Goal: Task Accomplishment & Management: Manage account settings

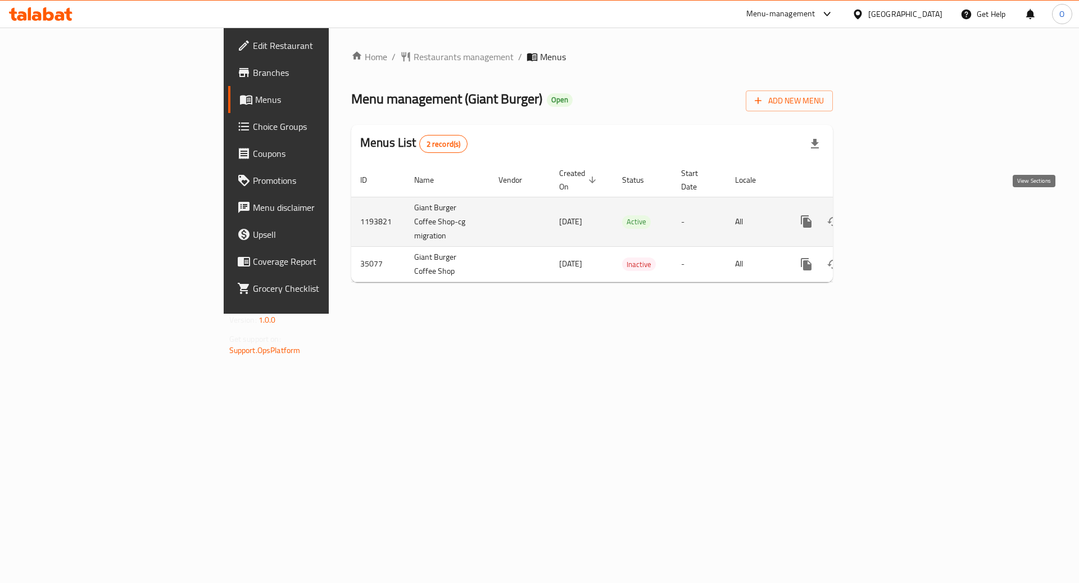
click at [894, 215] on icon "enhanced table" at bounding box center [887, 221] width 13 height 13
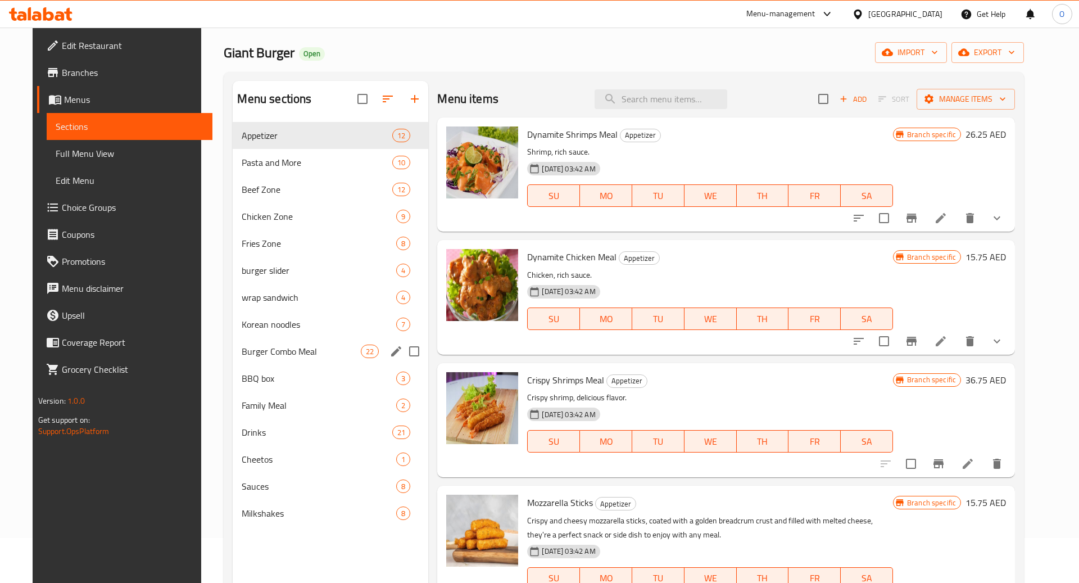
scroll to position [55, 0]
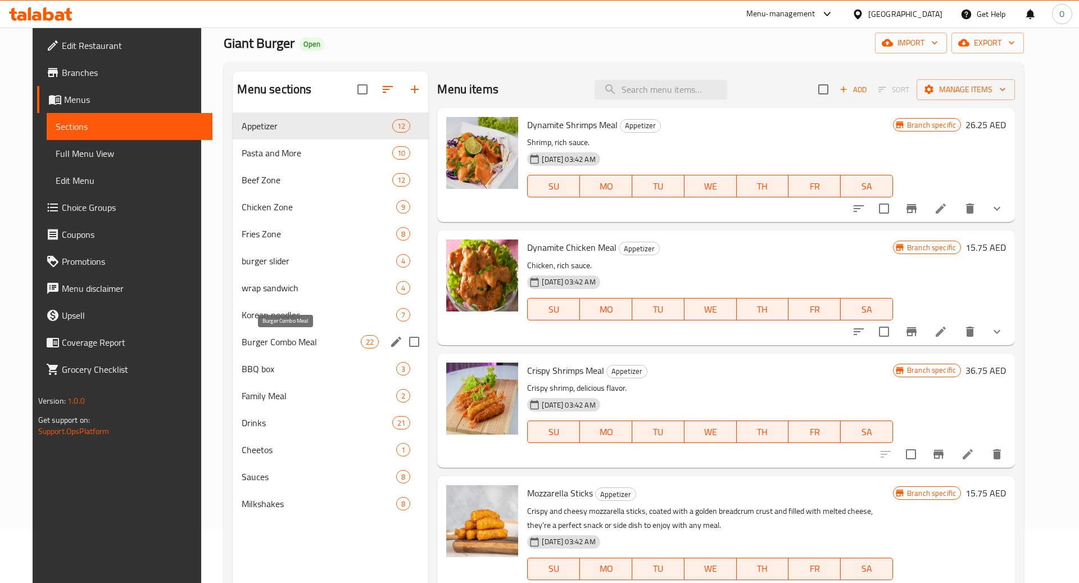
click at [303, 343] on span "Burger Combo Meal" at bounding box center [301, 341] width 119 height 13
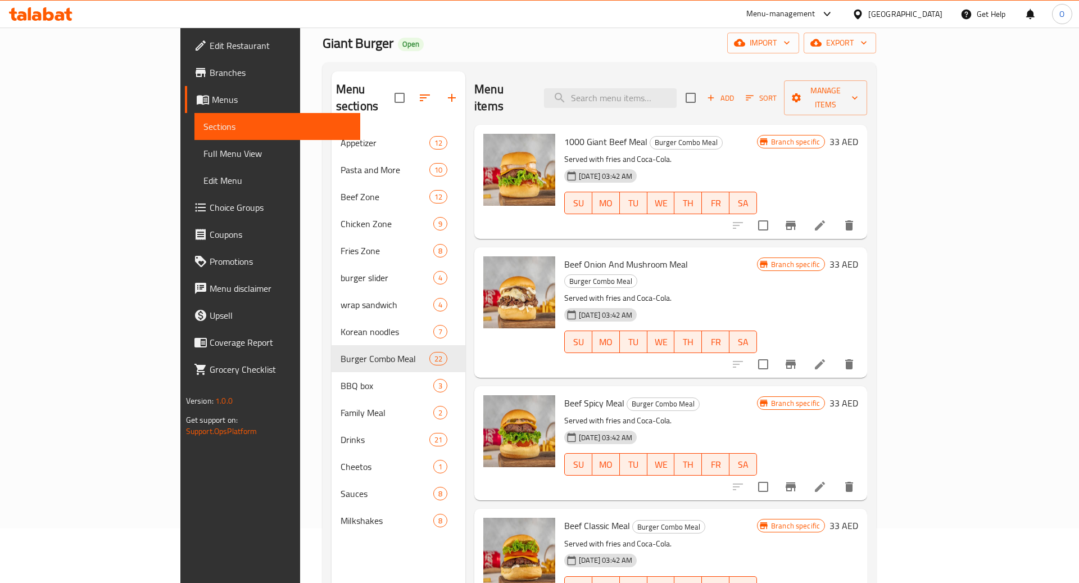
click at [797, 219] on icon "Branch-specific-item" at bounding box center [790, 225] width 13 height 13
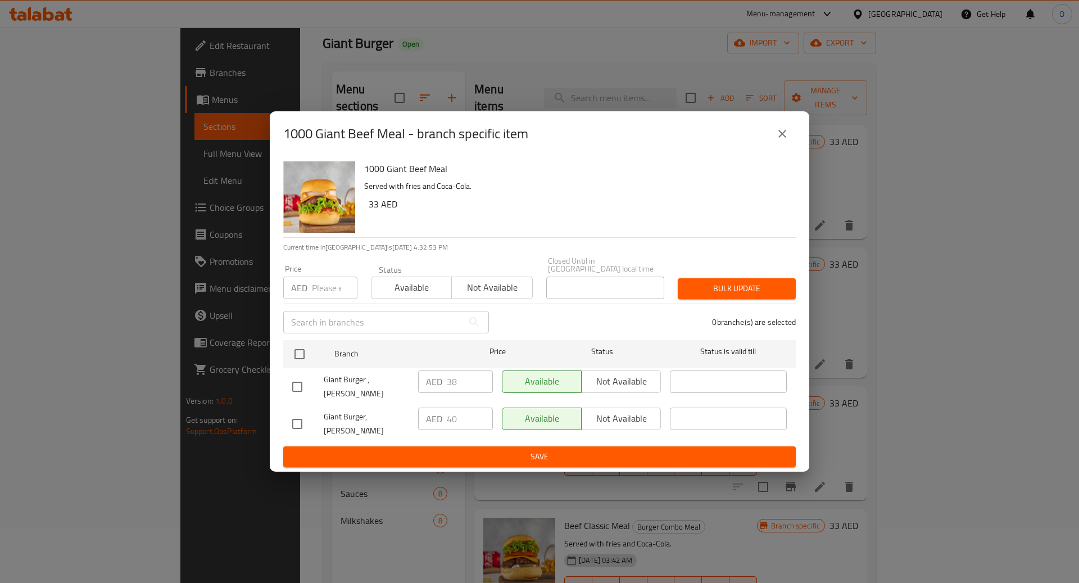
click at [303, 418] on input "checkbox" at bounding box center [297, 424] width 24 height 24
checkbox input "true"
click at [464, 420] on input "40" at bounding box center [470, 418] width 46 height 22
type input "4"
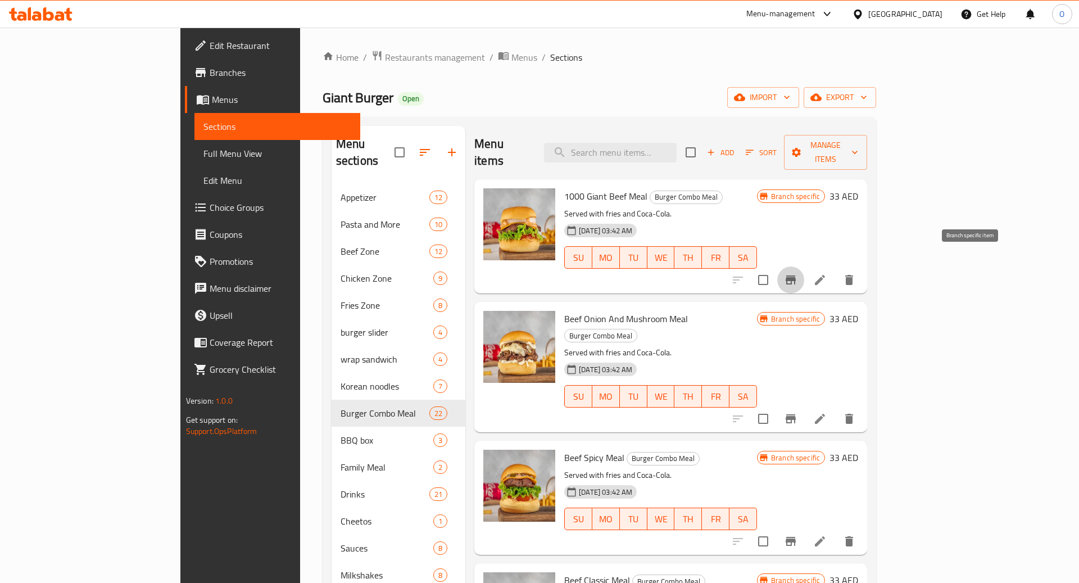
click at [797, 273] on icon "Branch-specific-item" at bounding box center [790, 279] width 13 height 13
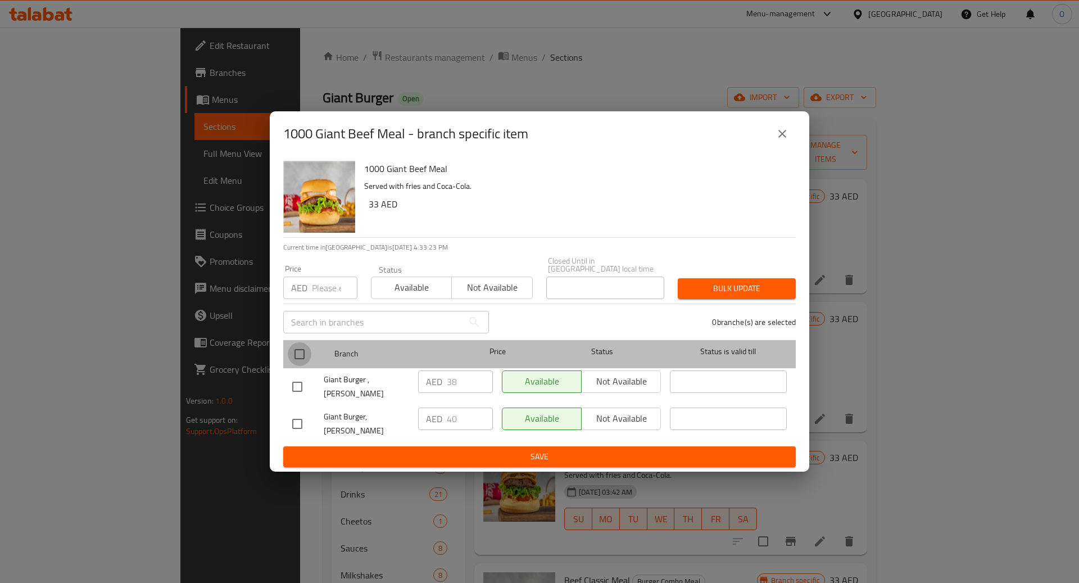
click at [301, 366] on input "checkbox" at bounding box center [300, 354] width 24 height 24
checkbox input "true"
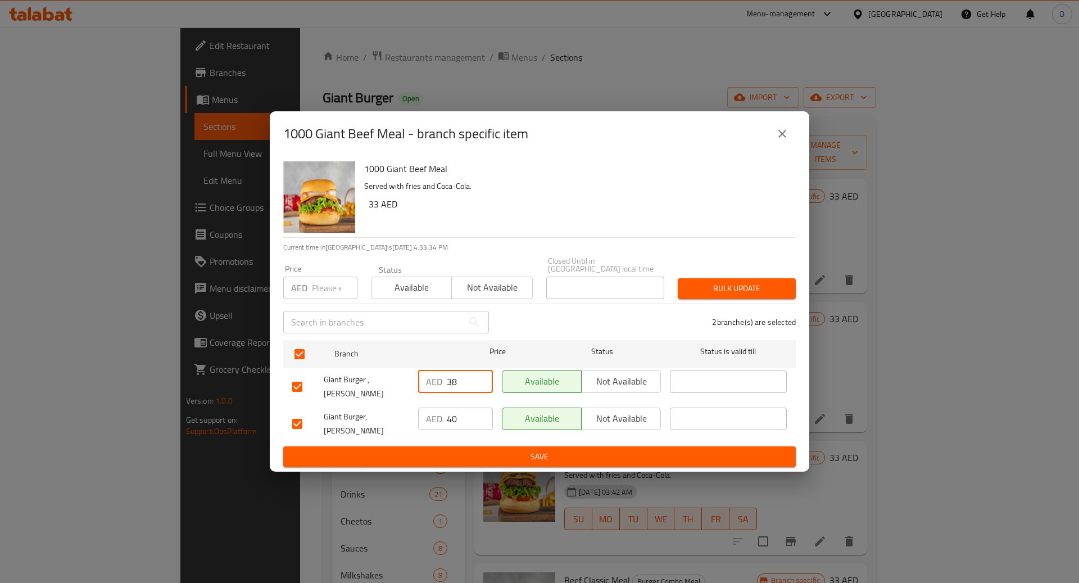
click at [466, 391] on input "38" at bounding box center [470, 381] width 46 height 22
click at [466, 392] on input "38" at bounding box center [470, 381] width 46 height 22
type input "48"
click at [458, 413] on input "40" at bounding box center [470, 418] width 46 height 22
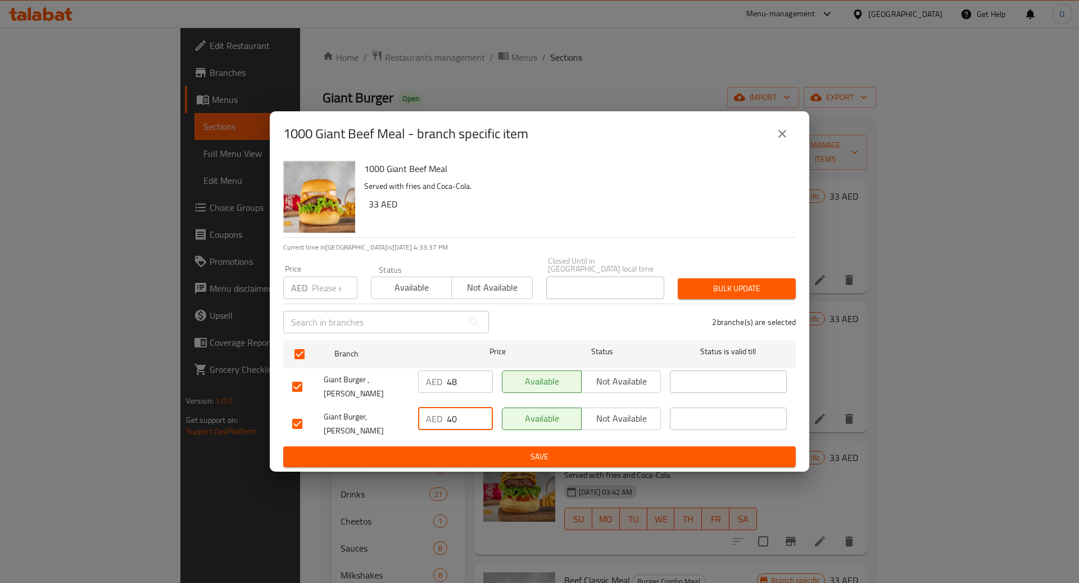
click at [458, 413] on input "40" at bounding box center [470, 418] width 46 height 22
type input "4"
type input "48"
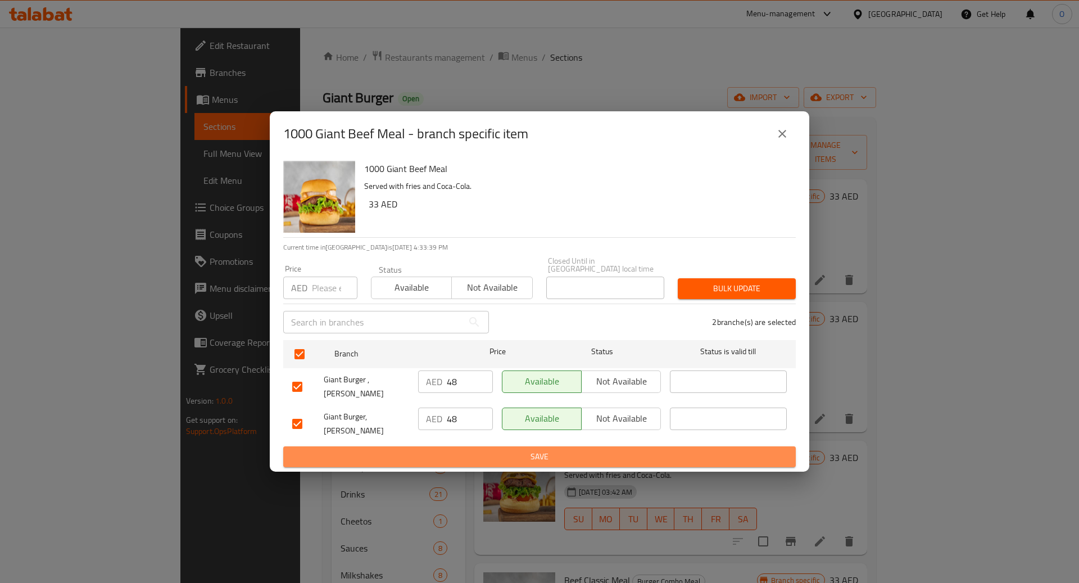
click at [470, 450] on span "Save" at bounding box center [539, 457] width 495 height 14
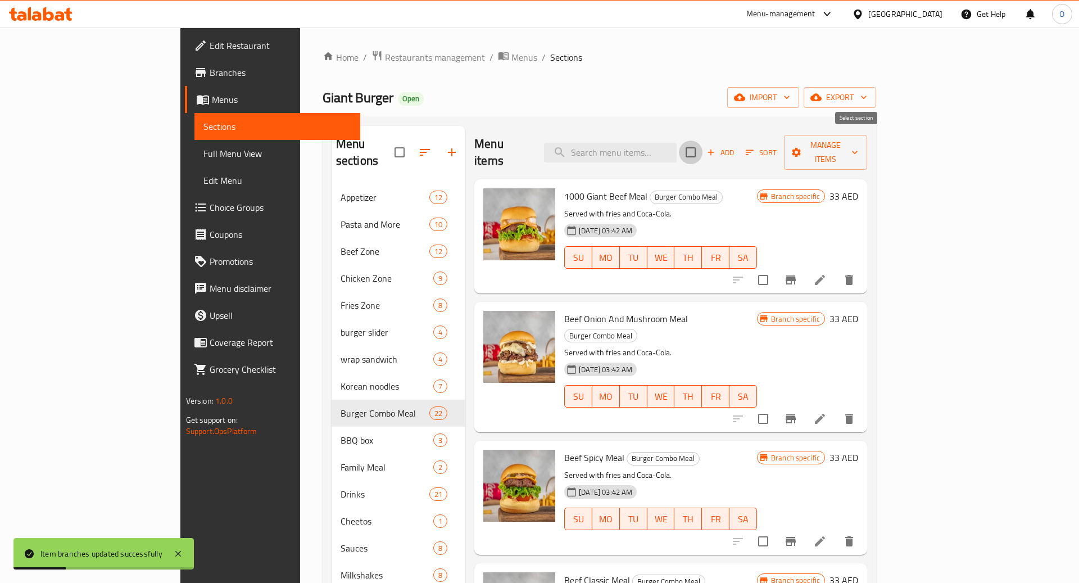
click at [702, 143] on input "checkbox" at bounding box center [691, 152] width 24 height 24
checkbox input "true"
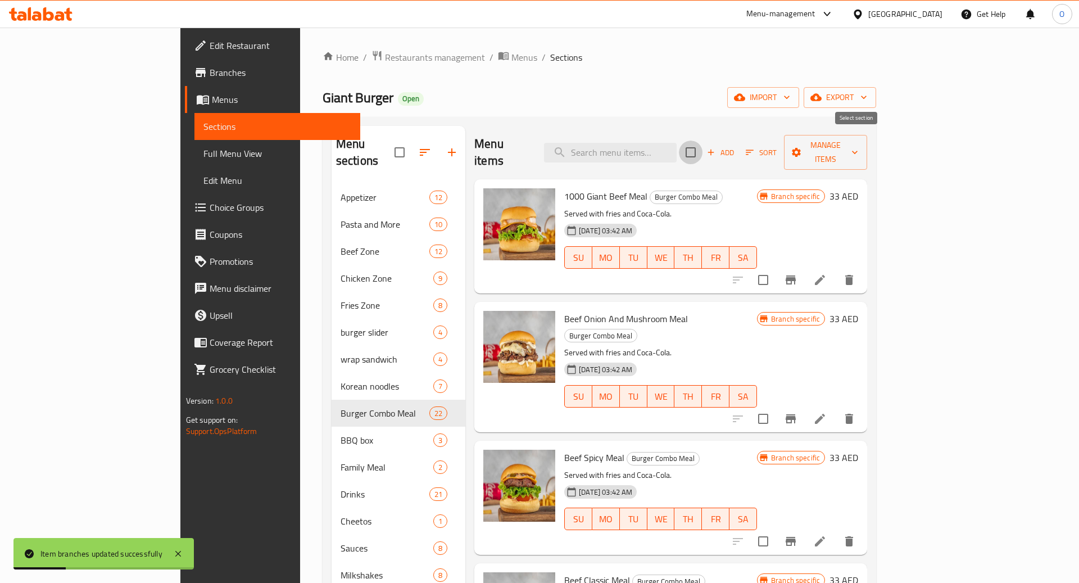
checkbox input "true"
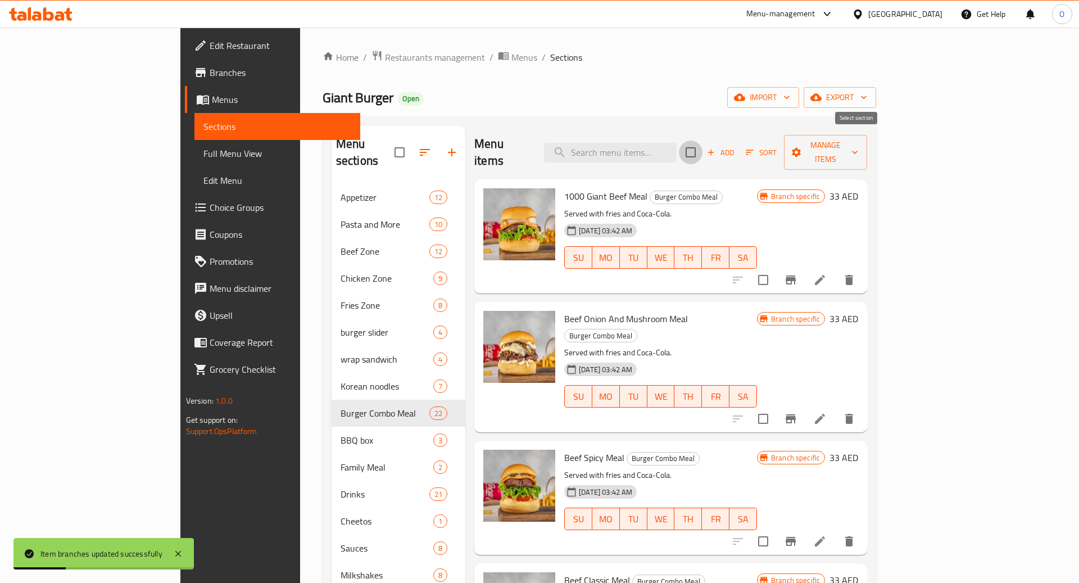
checkbox input "true"
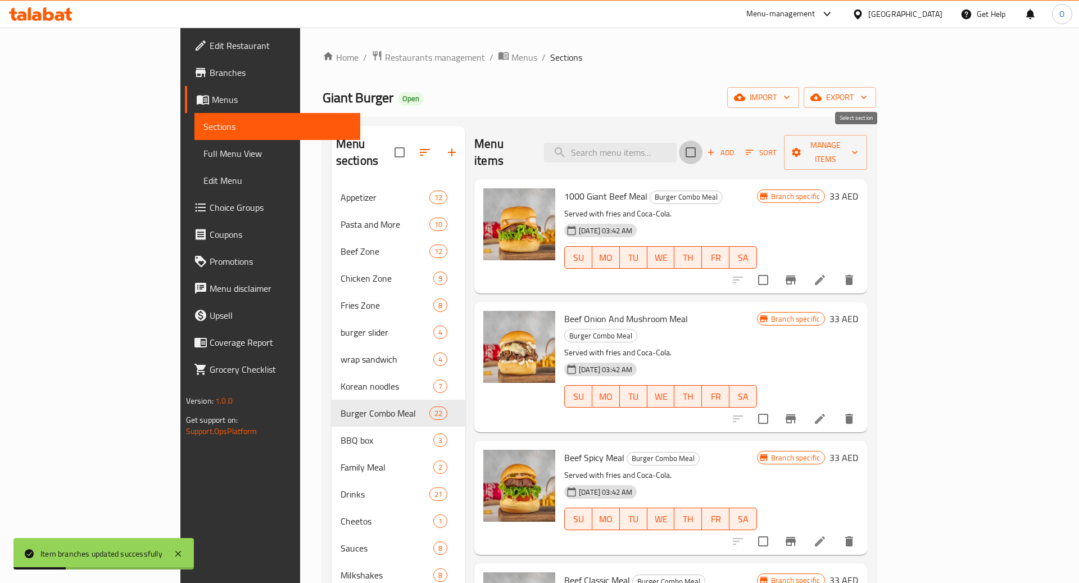
checkbox input "true"
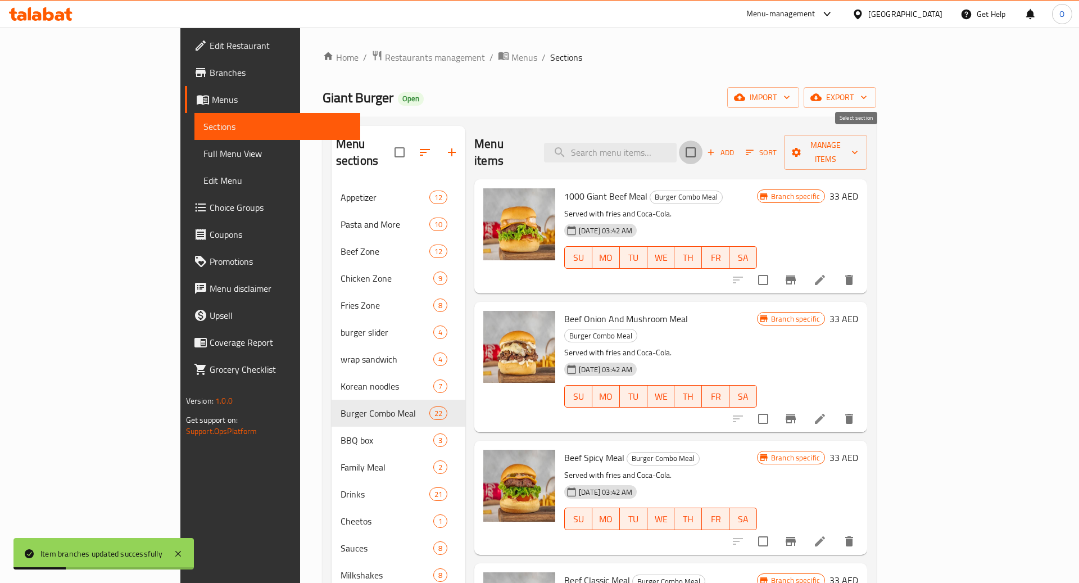
checkbox input "true"
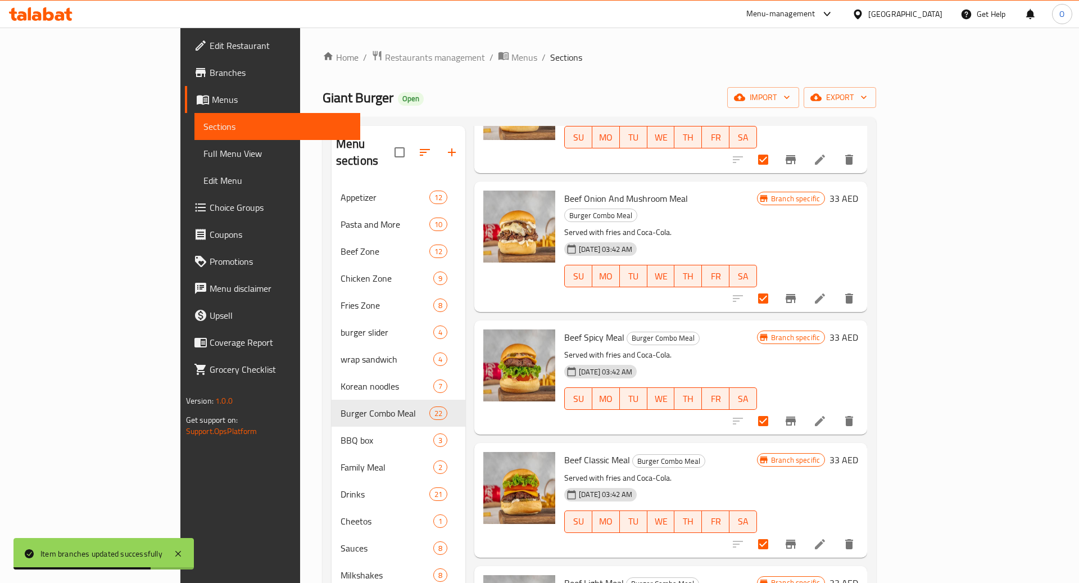
scroll to position [138, 0]
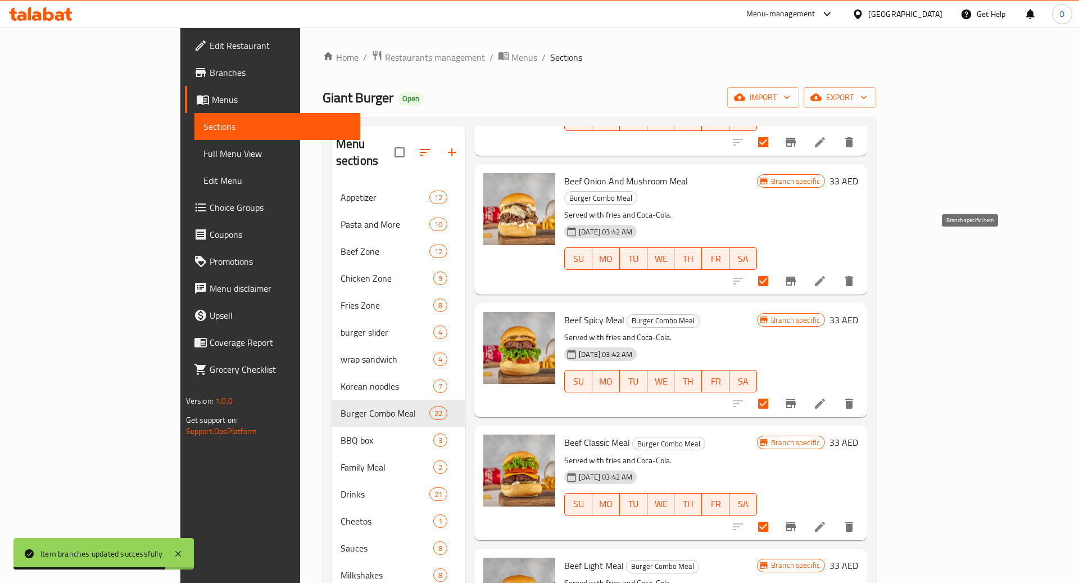
click at [797, 274] on icon "Branch-specific-item" at bounding box center [790, 280] width 13 height 13
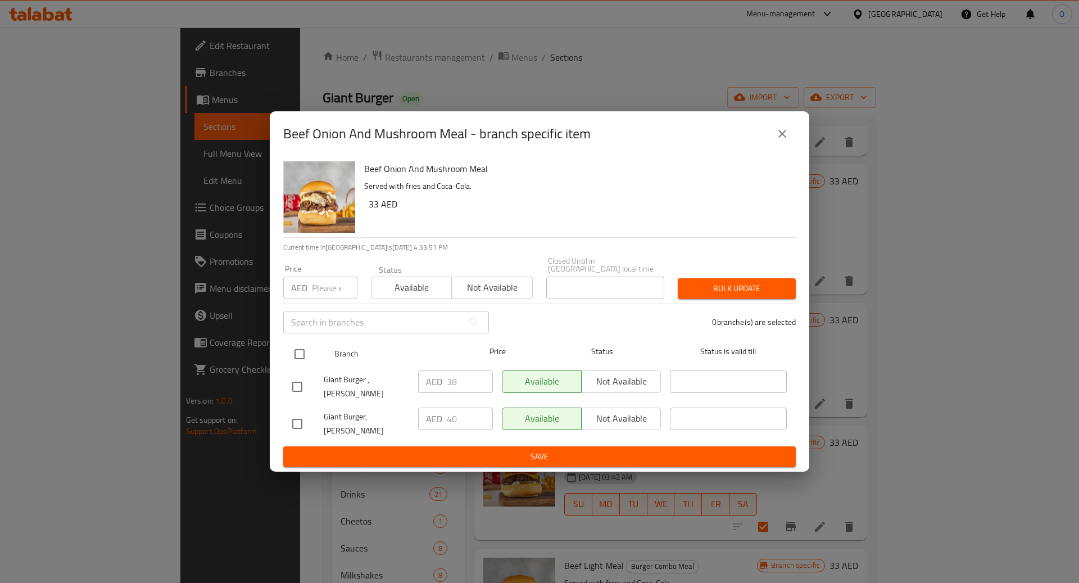
click at [301, 360] on input "checkbox" at bounding box center [300, 354] width 24 height 24
checkbox input "true"
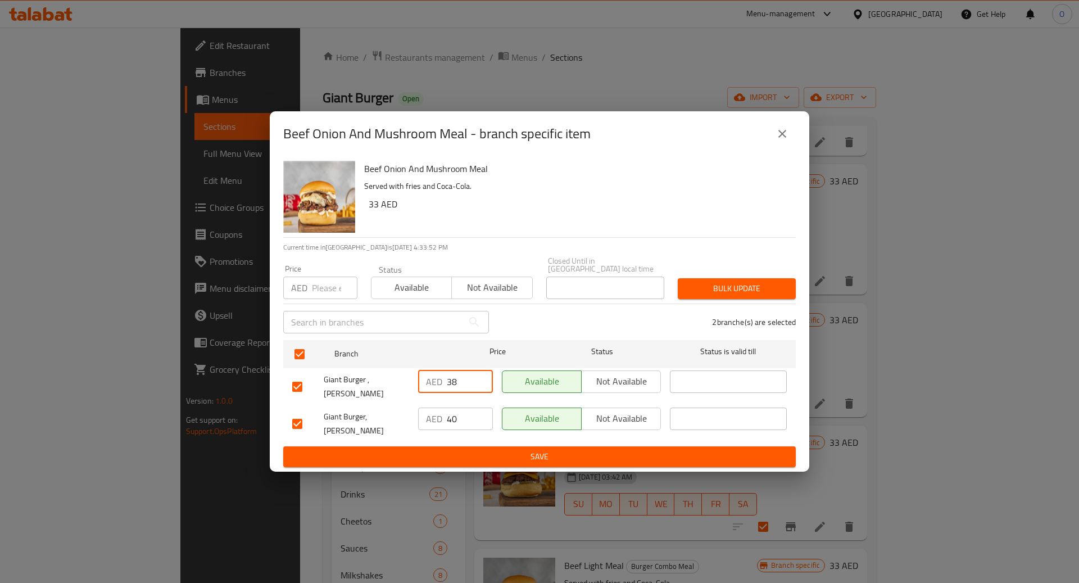
click at [456, 386] on input "38" at bounding box center [470, 381] width 46 height 22
type input "3"
type input "48"
click at [450, 410] on input "40" at bounding box center [470, 418] width 46 height 22
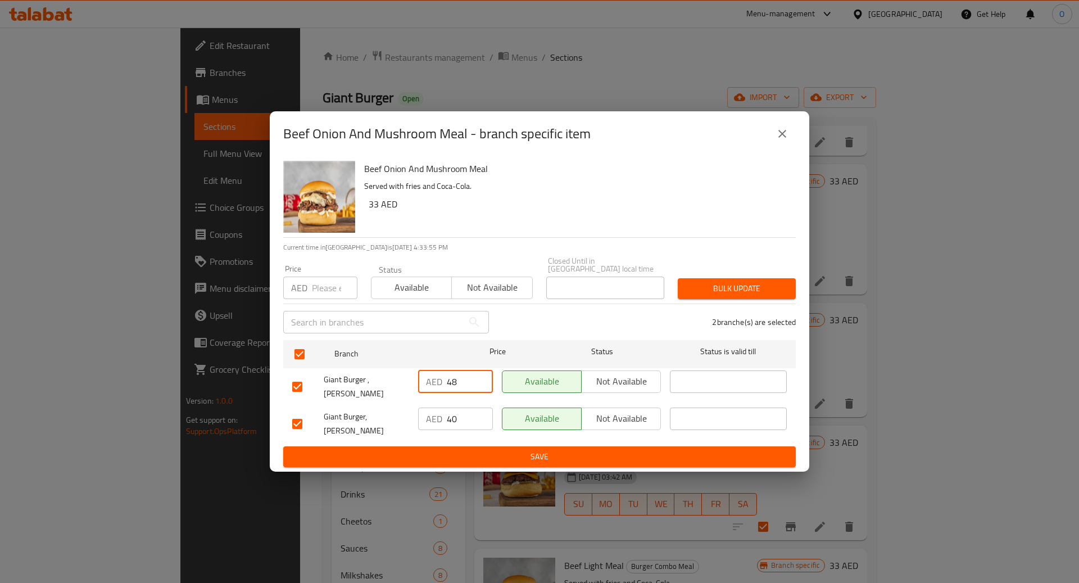
click at [450, 410] on input "40" at bounding box center [470, 418] width 46 height 22
type input "48"
click at [463, 450] on span "Save" at bounding box center [539, 457] width 495 height 14
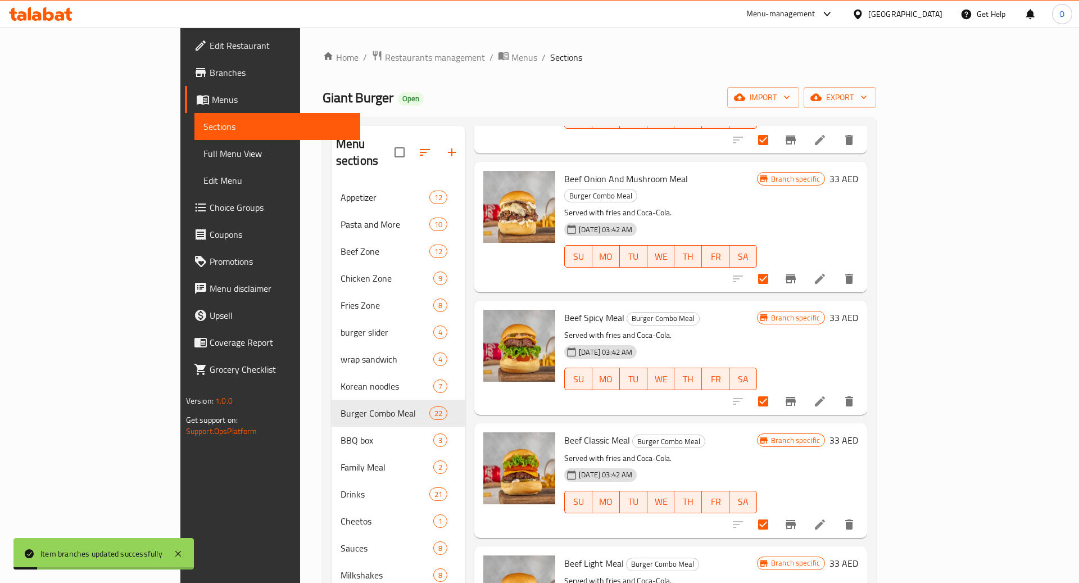
scroll to position [190, 0]
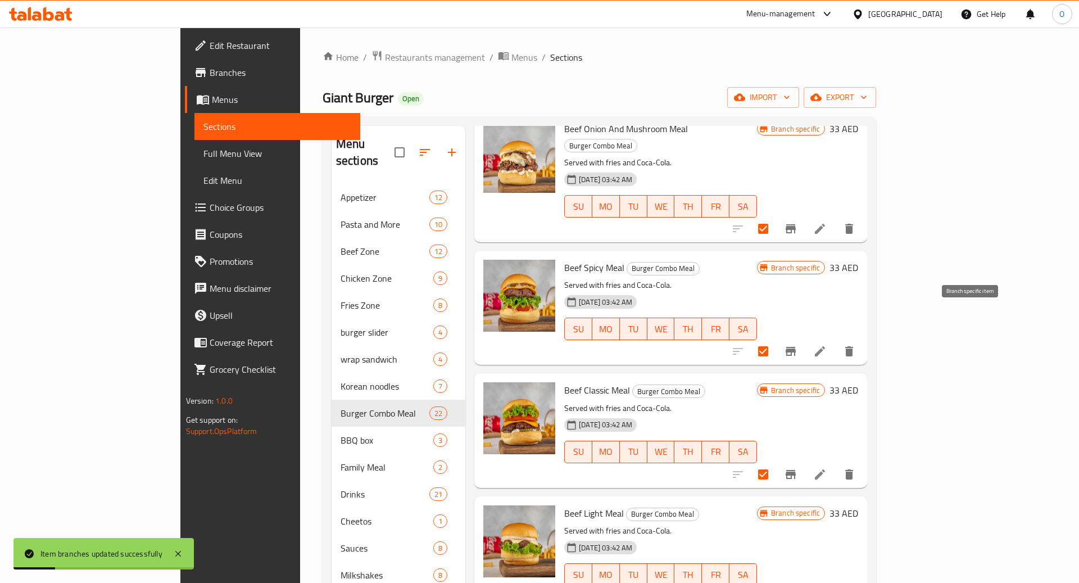
click at [797, 344] on icon "Branch-specific-item" at bounding box center [790, 350] width 13 height 13
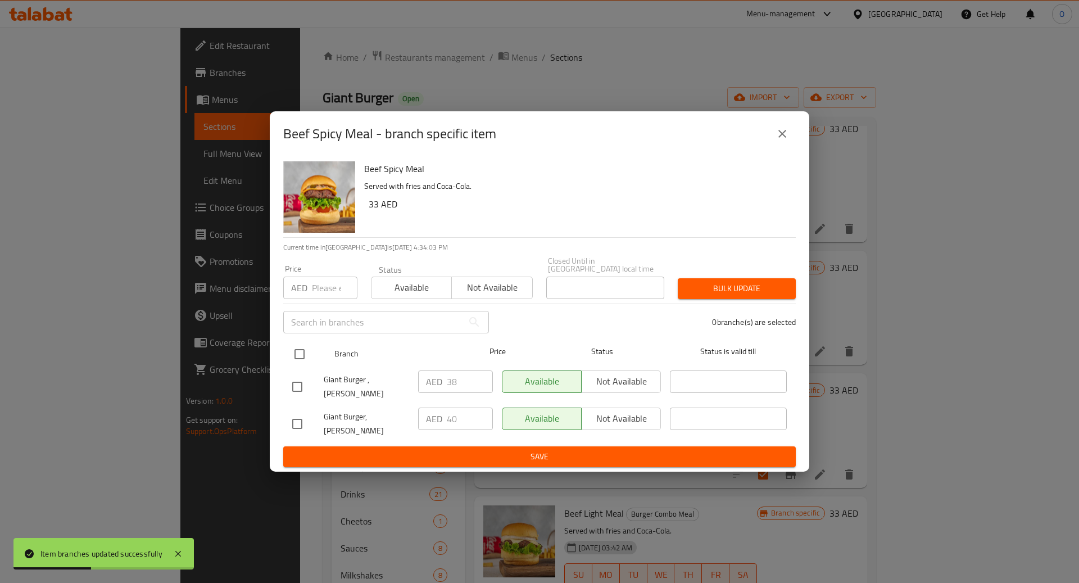
click at [307, 366] on input "checkbox" at bounding box center [300, 354] width 24 height 24
checkbox input "true"
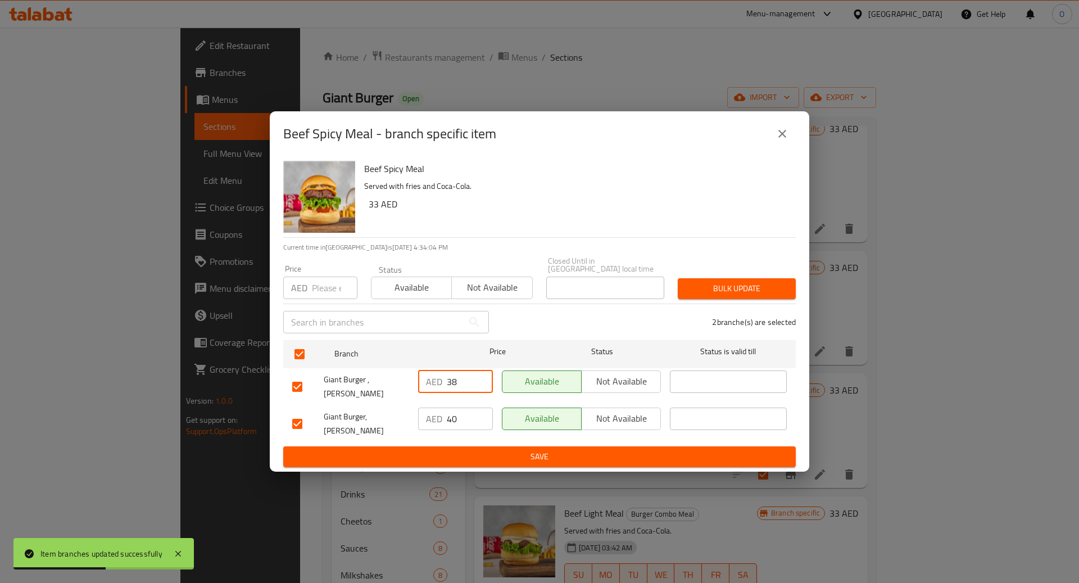
click at [457, 388] on input "38" at bounding box center [470, 381] width 46 height 22
type input "48"
click at [457, 419] on input "40" at bounding box center [470, 418] width 46 height 22
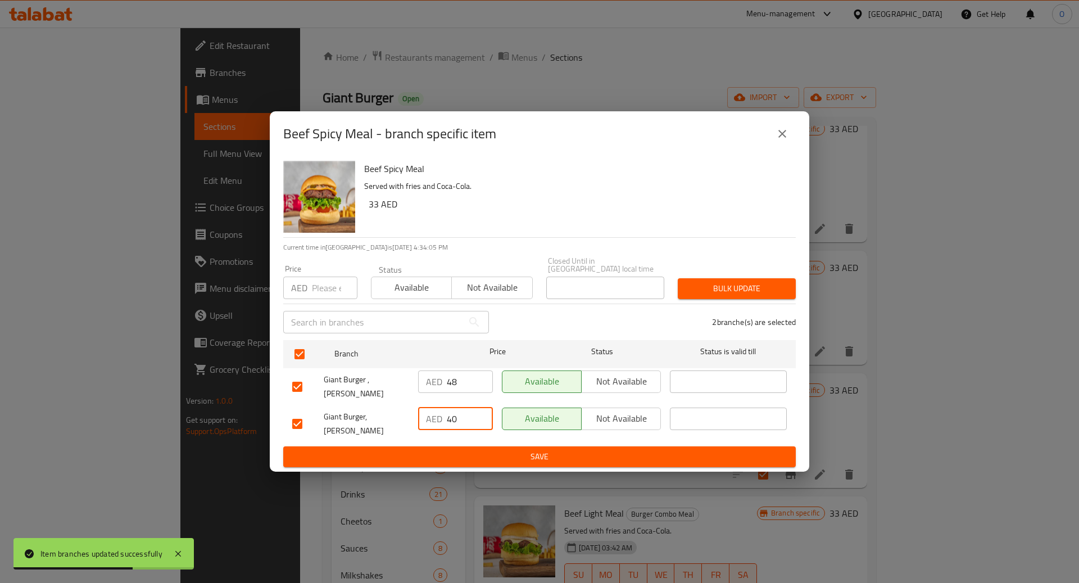
click at [457, 419] on input "40" at bounding box center [470, 418] width 46 height 22
type input "48"
click at [462, 450] on span "Save" at bounding box center [539, 457] width 495 height 14
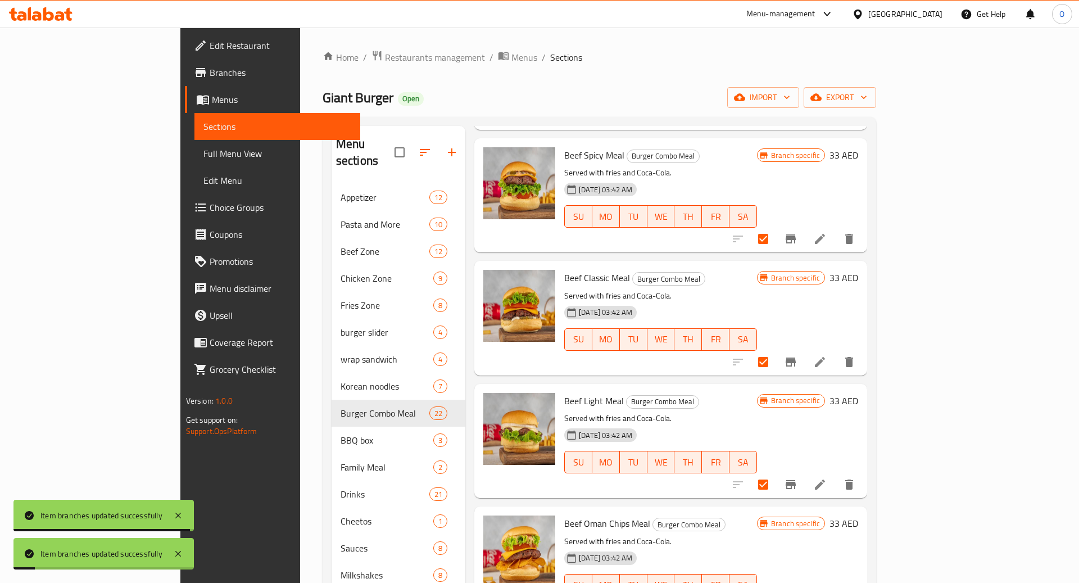
scroll to position [308, 0]
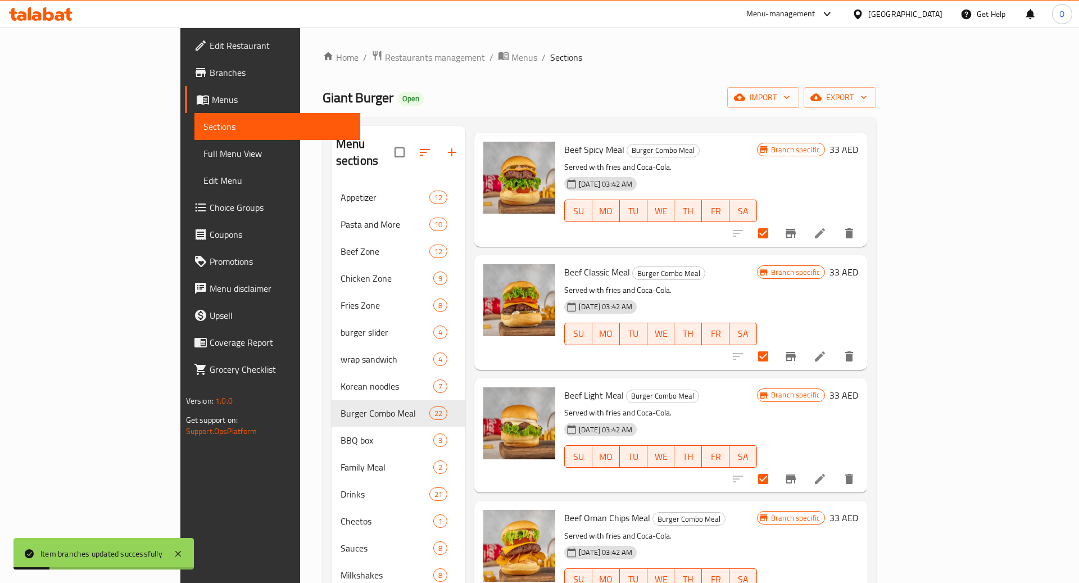
click at [797, 472] on icon "Branch-specific-item" at bounding box center [790, 478] width 13 height 13
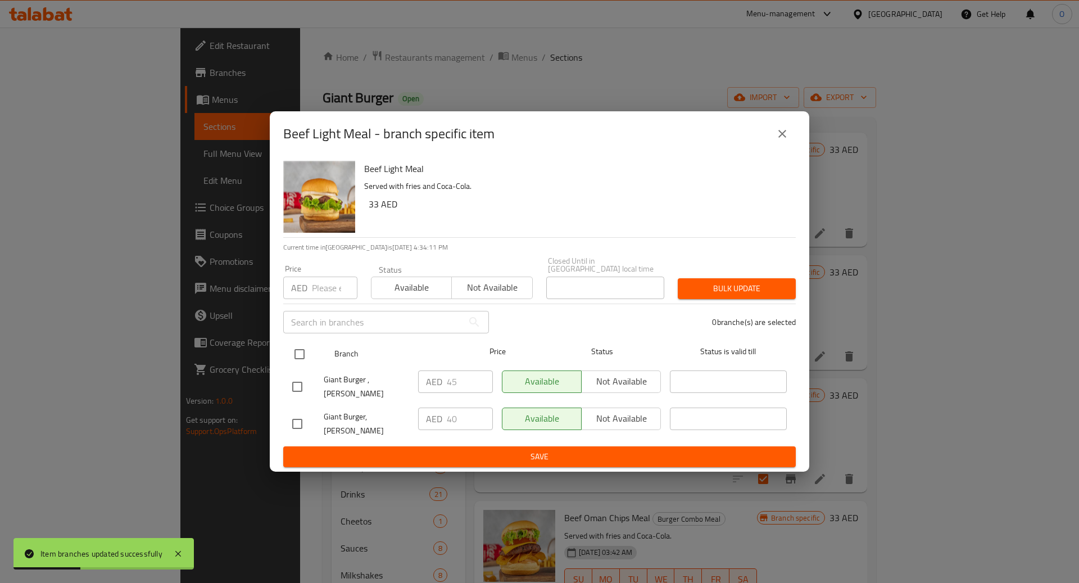
click at [300, 363] on input "checkbox" at bounding box center [300, 354] width 24 height 24
checkbox input "true"
click at [452, 388] on input "45" at bounding box center [470, 381] width 46 height 22
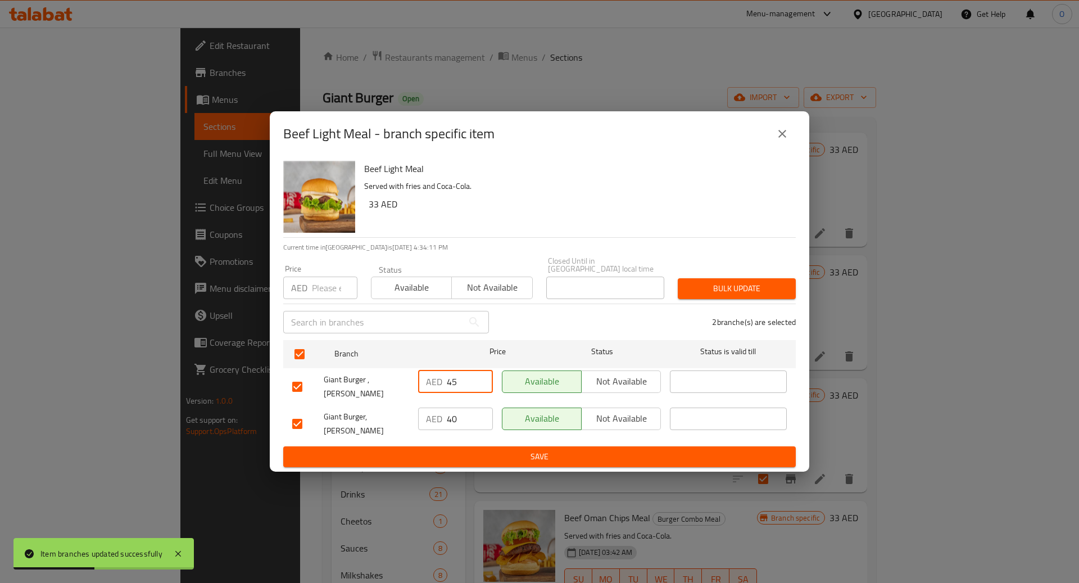
click at [452, 388] on input "45" at bounding box center [470, 381] width 46 height 22
type input "48"
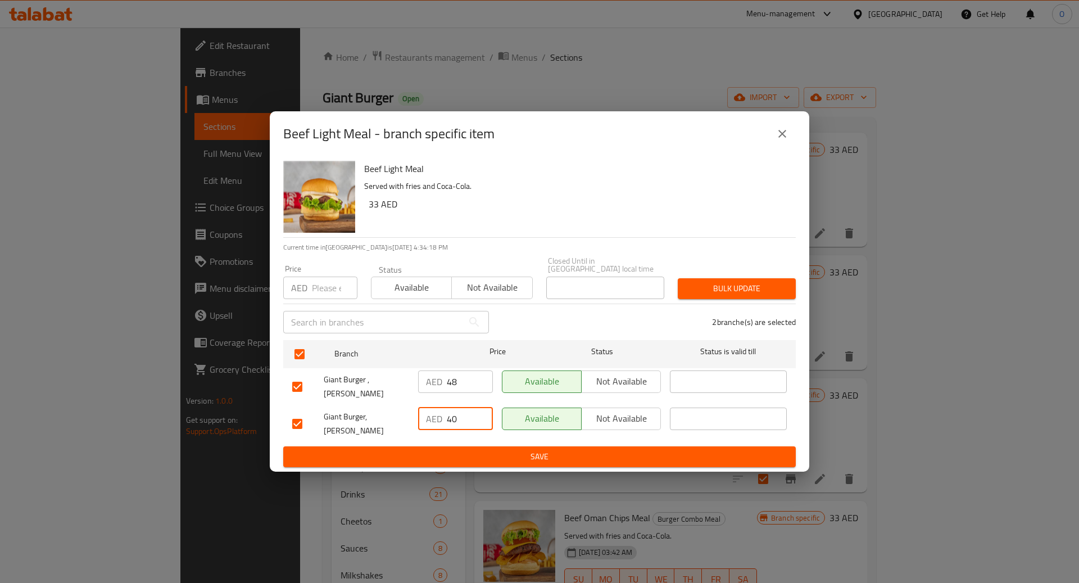
click at [454, 412] on input "40" at bounding box center [470, 418] width 46 height 22
type input "48"
click at [469, 393] on input "48" at bounding box center [470, 381] width 46 height 22
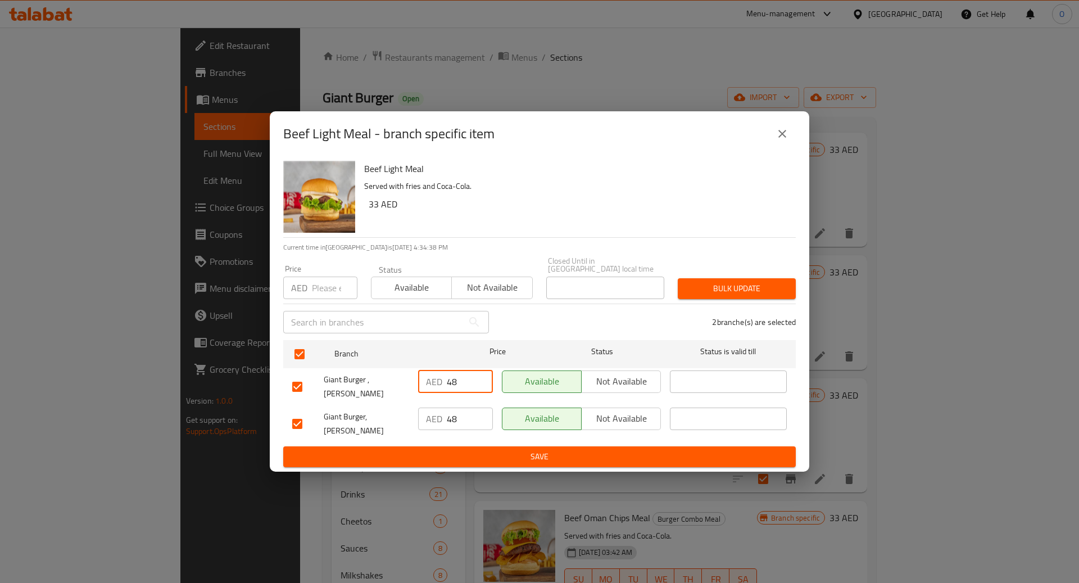
type input "4"
type input "52"
click at [457, 420] on input "48" at bounding box center [470, 418] width 46 height 22
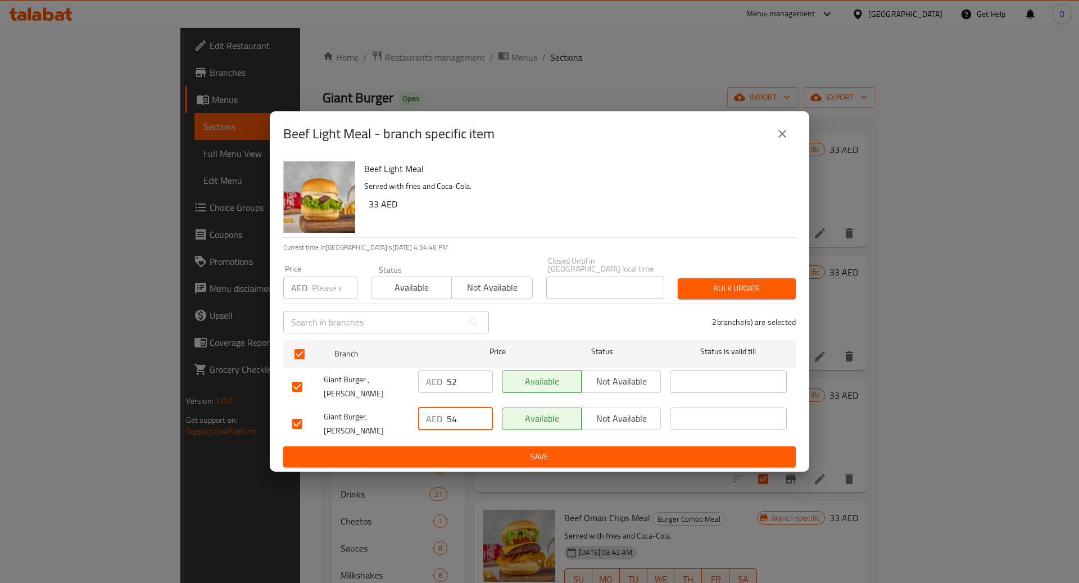
type input "54"
click at [460, 393] on input "52" at bounding box center [470, 381] width 46 height 22
type input "54"
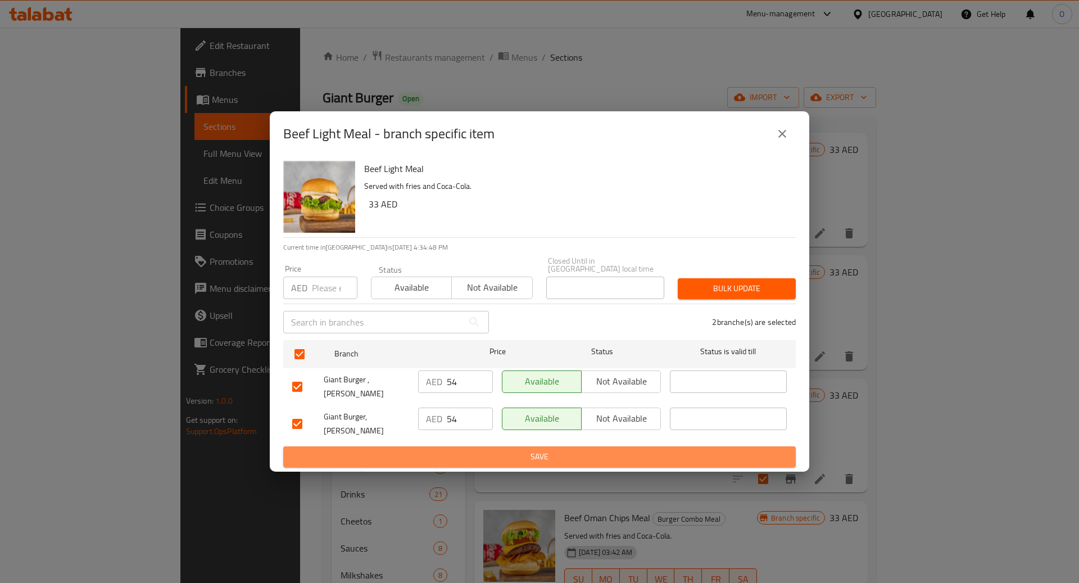
click at [466, 450] on span "Save" at bounding box center [539, 457] width 495 height 14
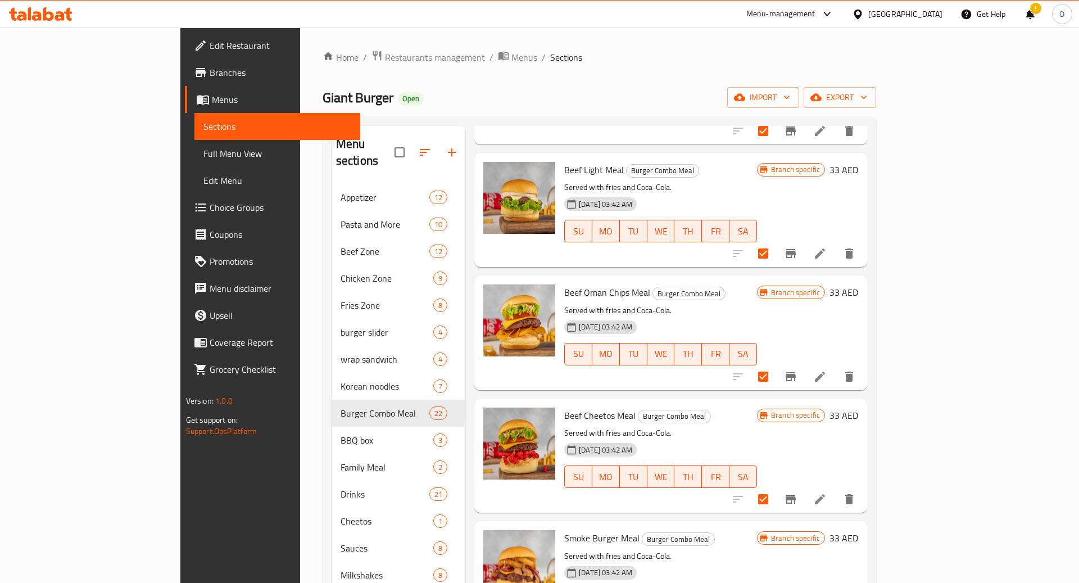
scroll to position [569, 0]
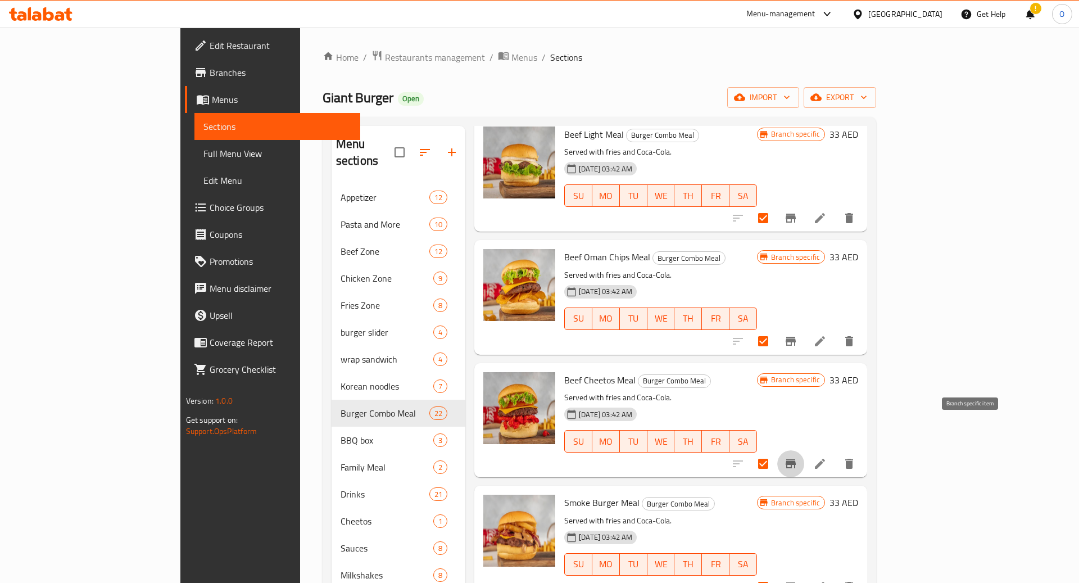
click at [797, 457] on icon "Branch-specific-item" at bounding box center [790, 463] width 13 height 13
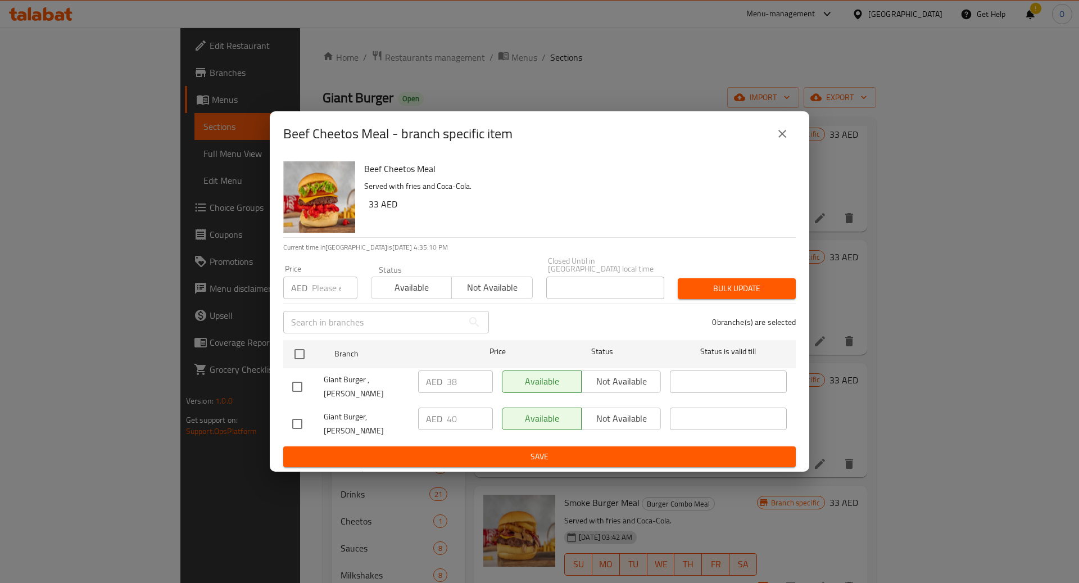
click at [296, 391] on input "checkbox" at bounding box center [297, 387] width 24 height 24
checkbox input "true"
click at [296, 423] on input "checkbox" at bounding box center [297, 424] width 24 height 24
checkbox input "true"
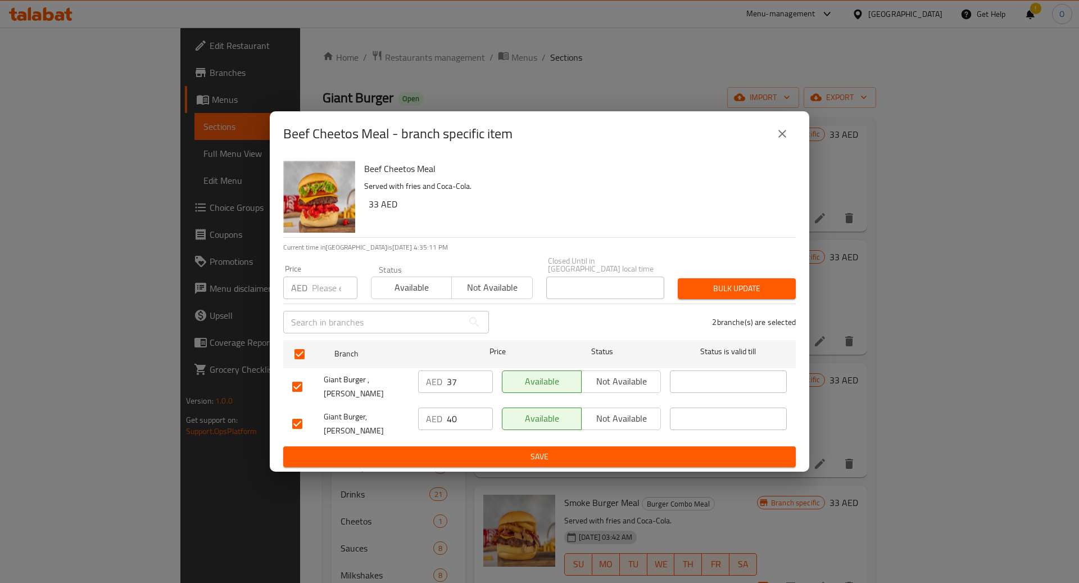
click at [479, 393] on input "37" at bounding box center [470, 381] width 46 height 22
click at [479, 393] on input "36" at bounding box center [470, 381] width 46 height 22
click at [479, 393] on input "35" at bounding box center [470, 381] width 46 height 22
type input "36"
click at [483, 386] on input "36" at bounding box center [470, 381] width 46 height 22
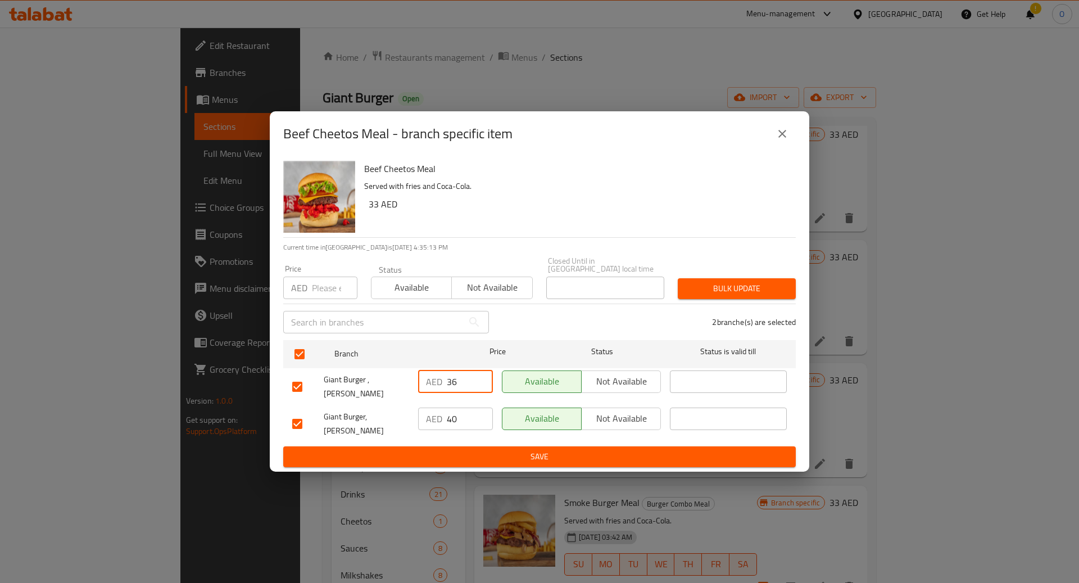
click at [470, 387] on input "36" at bounding box center [470, 381] width 46 height 22
type input "3"
type input "48"
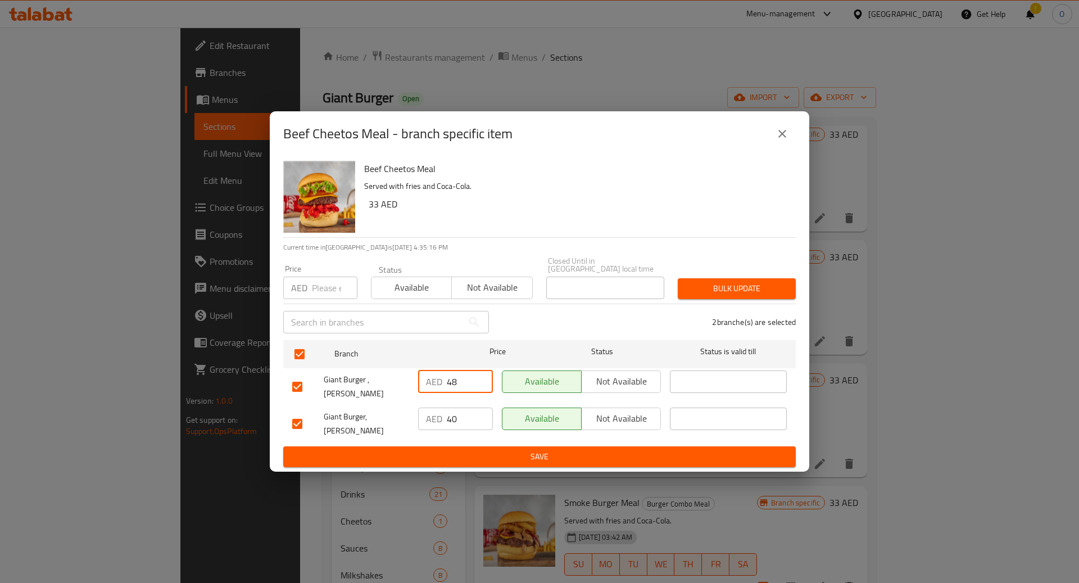
click at [455, 419] on input "40" at bounding box center [470, 418] width 46 height 22
type input "48"
click at [497, 452] on span "Save" at bounding box center [539, 457] width 495 height 14
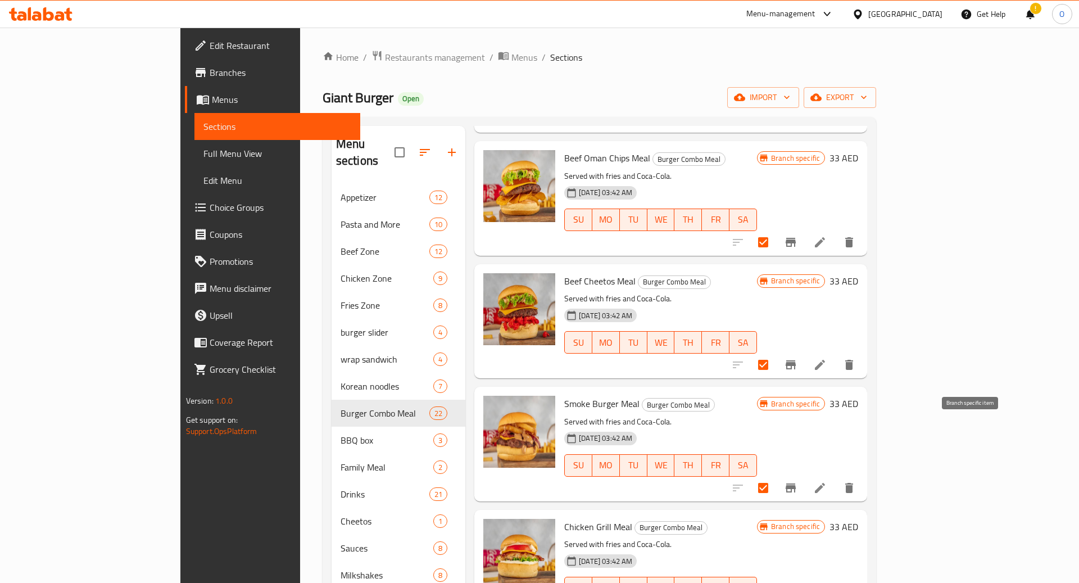
scroll to position [692, 0]
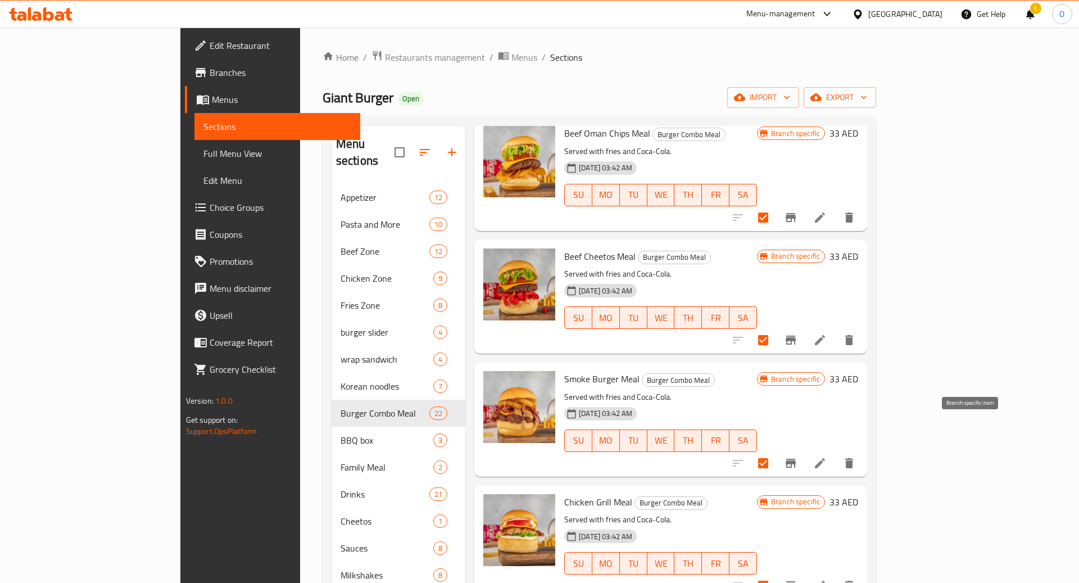
click at [804, 450] on button "Branch-specific-item" at bounding box center [790, 463] width 27 height 27
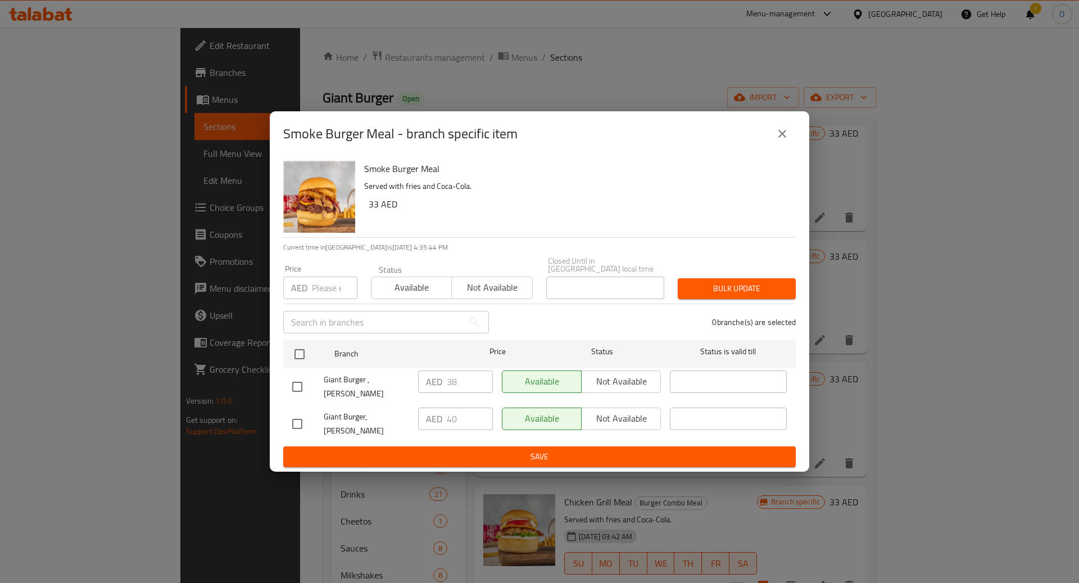
click at [300, 387] on input "checkbox" at bounding box center [297, 387] width 24 height 24
checkbox input "true"
click at [300, 425] on input "checkbox" at bounding box center [297, 424] width 24 height 24
checkbox input "true"
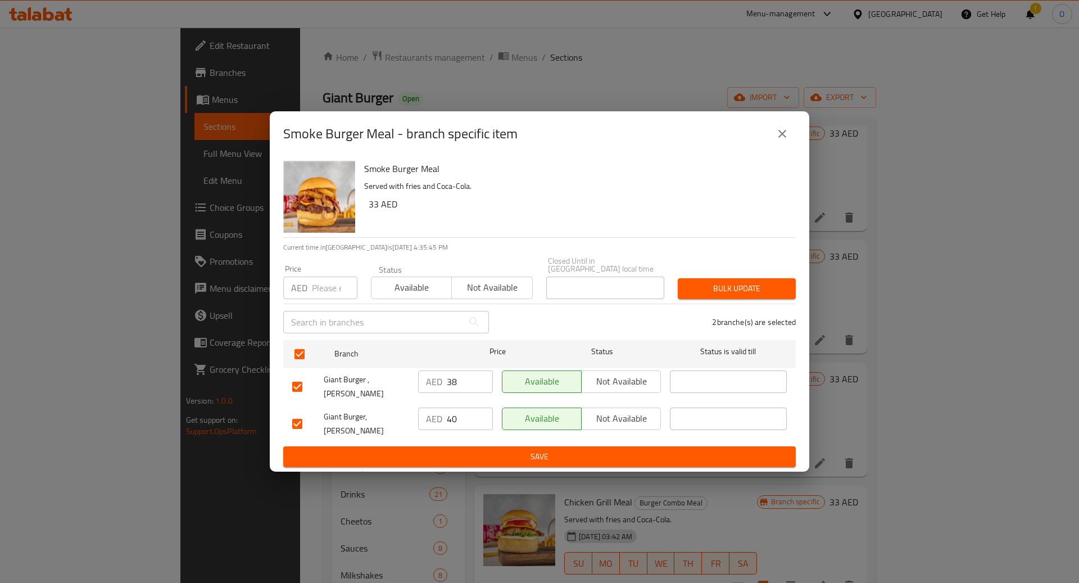
click at [465, 390] on input "38" at bounding box center [470, 381] width 46 height 22
type input "48"
click at [452, 412] on input "40" at bounding box center [470, 418] width 46 height 22
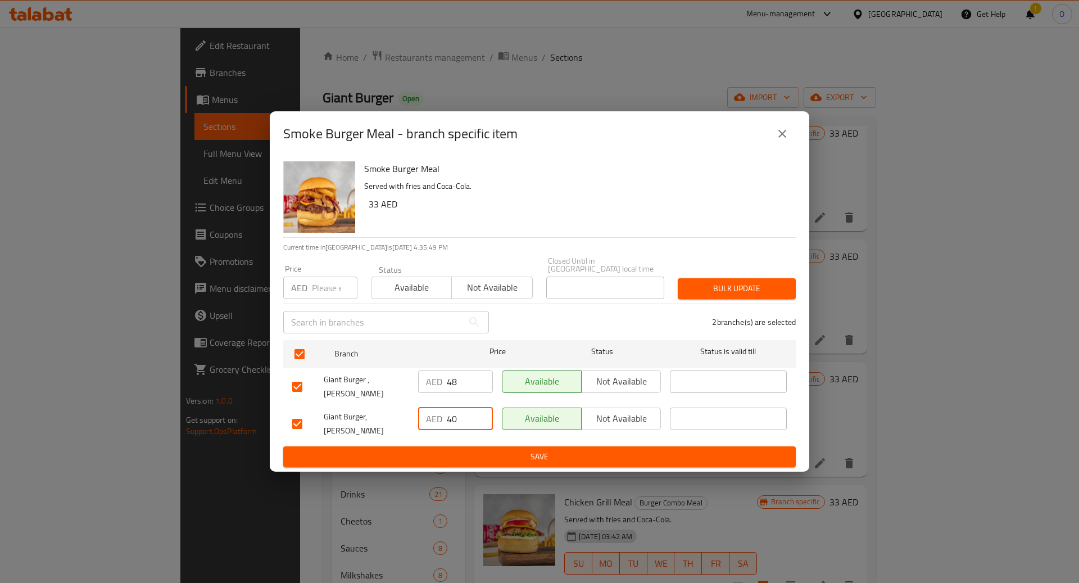
click at [452, 412] on input "40" at bounding box center [470, 418] width 46 height 22
type input "48"
click at [474, 451] on span "Save" at bounding box center [539, 457] width 495 height 14
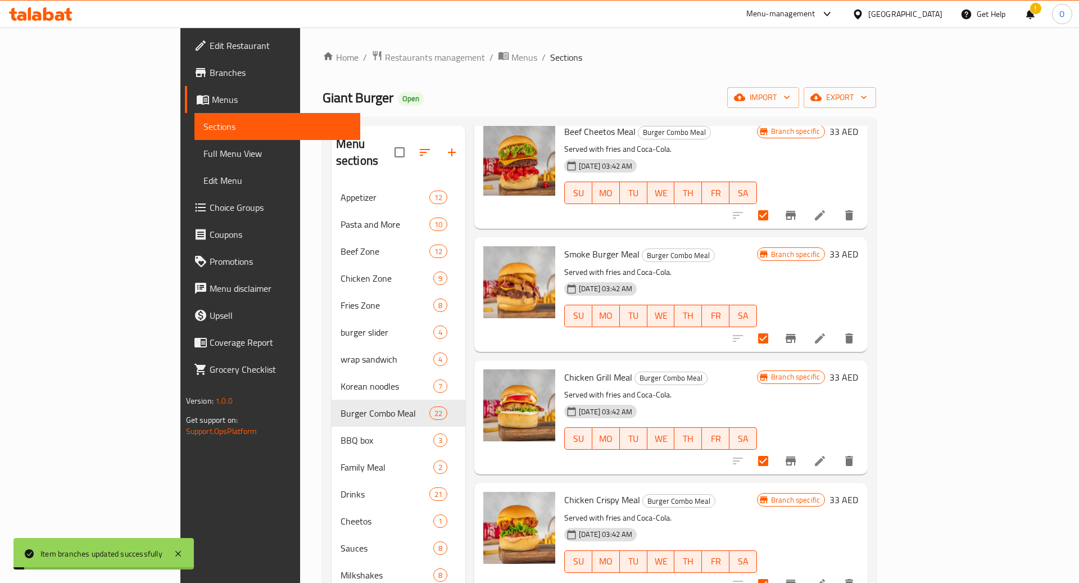
scroll to position [819, 0]
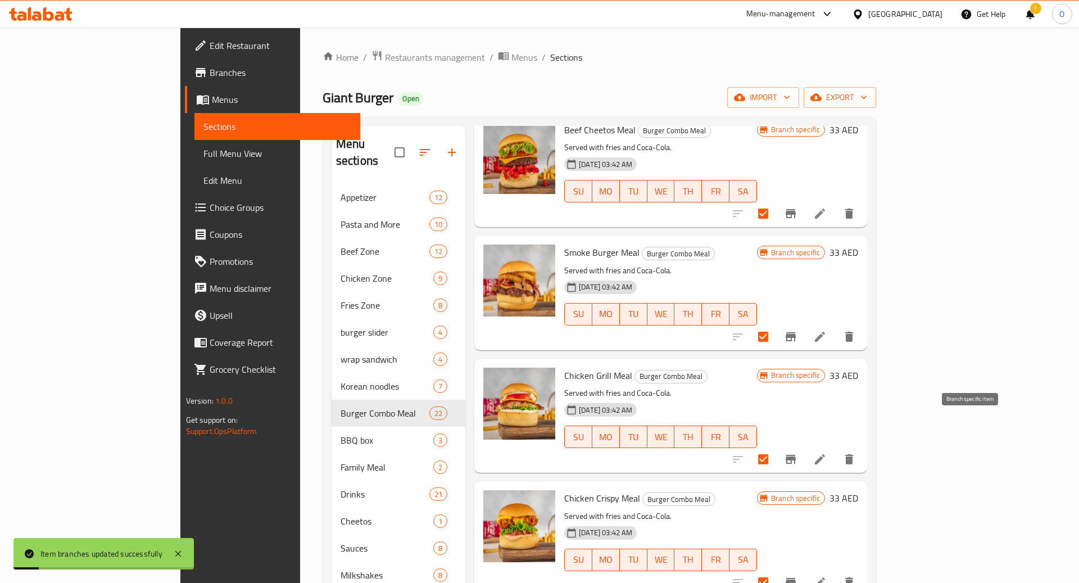
click at [804, 446] on button "Branch-specific-item" at bounding box center [790, 459] width 27 height 27
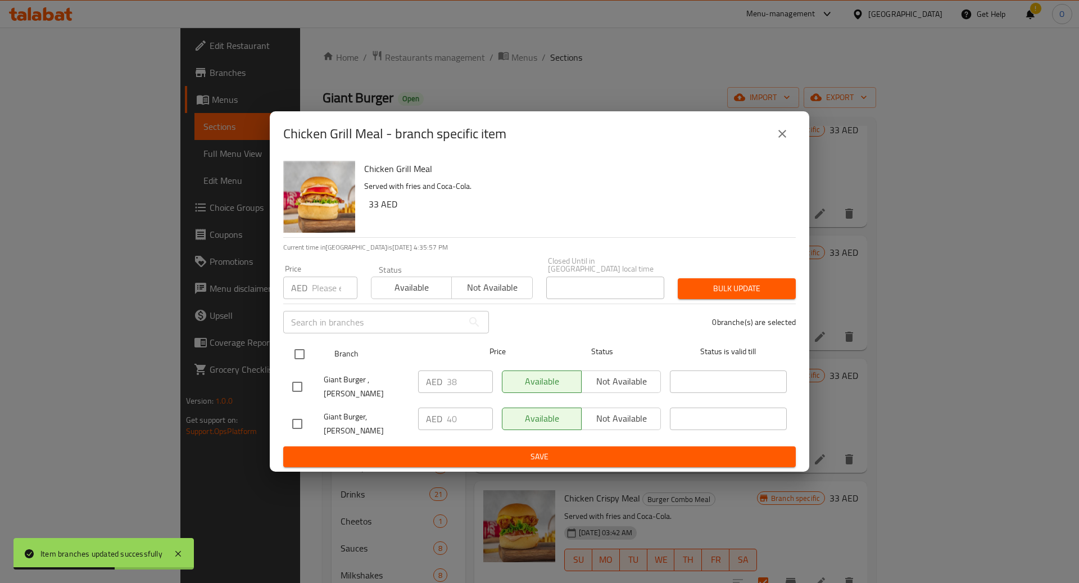
click at [293, 359] on input "checkbox" at bounding box center [300, 354] width 24 height 24
checkbox input "true"
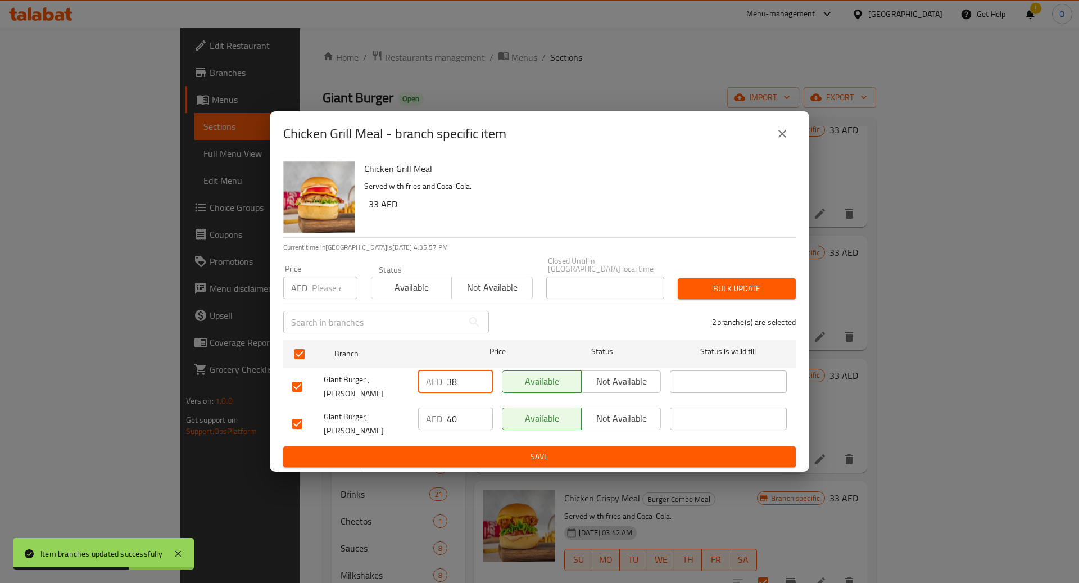
click at [472, 386] on input "38" at bounding box center [470, 381] width 46 height 22
type input "48"
click at [463, 414] on input "40" at bounding box center [470, 418] width 46 height 22
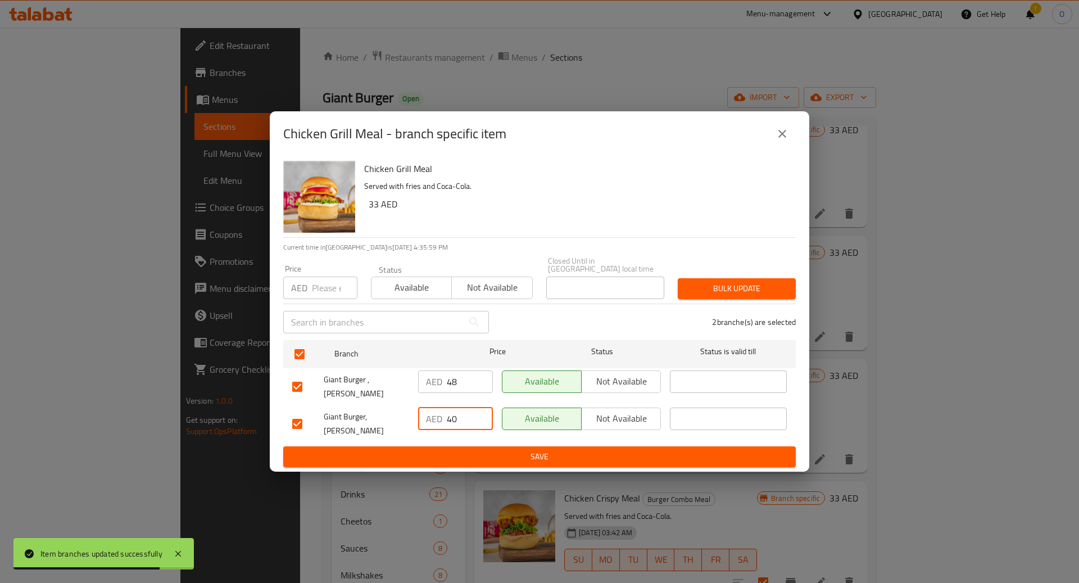
click at [463, 414] on input "40" at bounding box center [470, 418] width 46 height 22
type input "48"
click at [471, 450] on span "Save" at bounding box center [539, 457] width 495 height 14
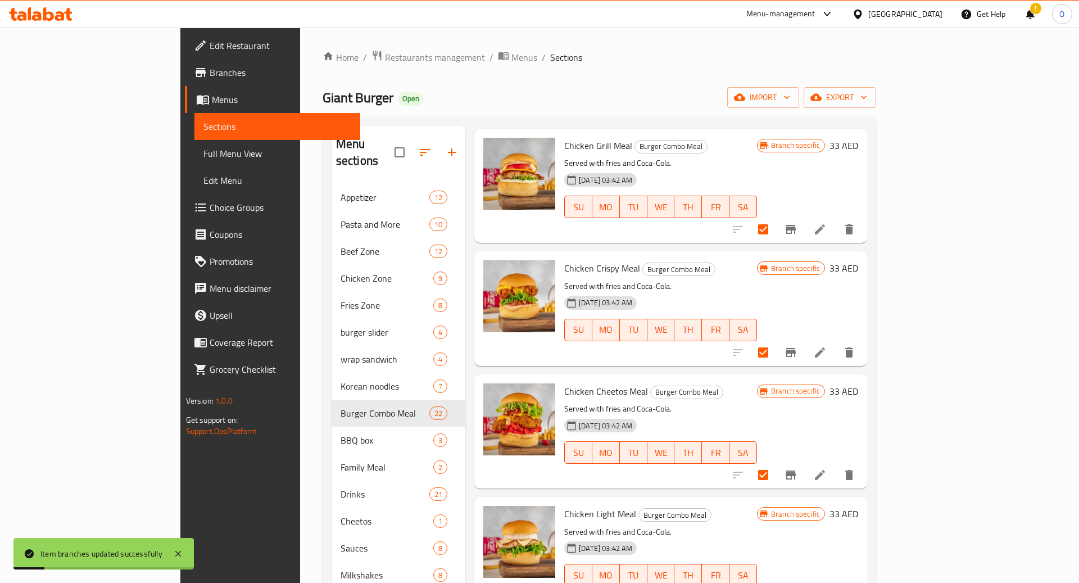
scroll to position [1083, 0]
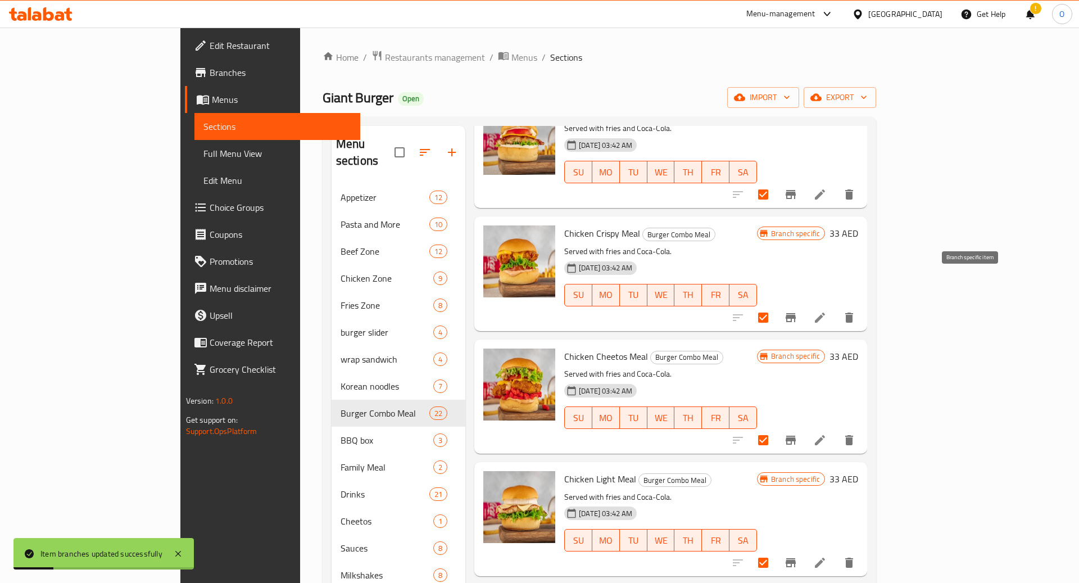
click at [796, 313] on icon "Branch-specific-item" at bounding box center [791, 317] width 10 height 9
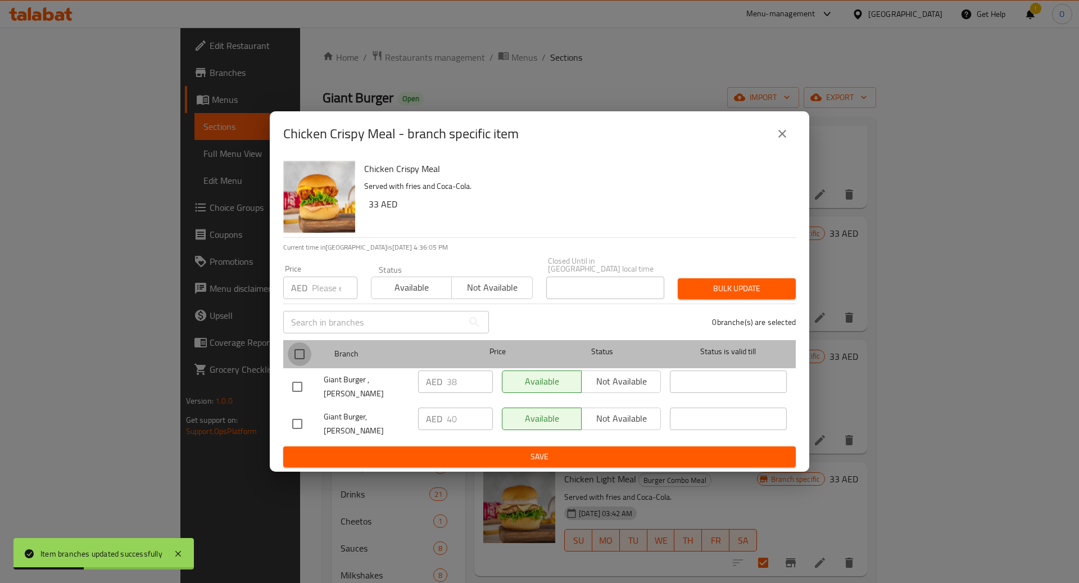
click at [301, 360] on input "checkbox" at bounding box center [300, 354] width 24 height 24
checkbox input "true"
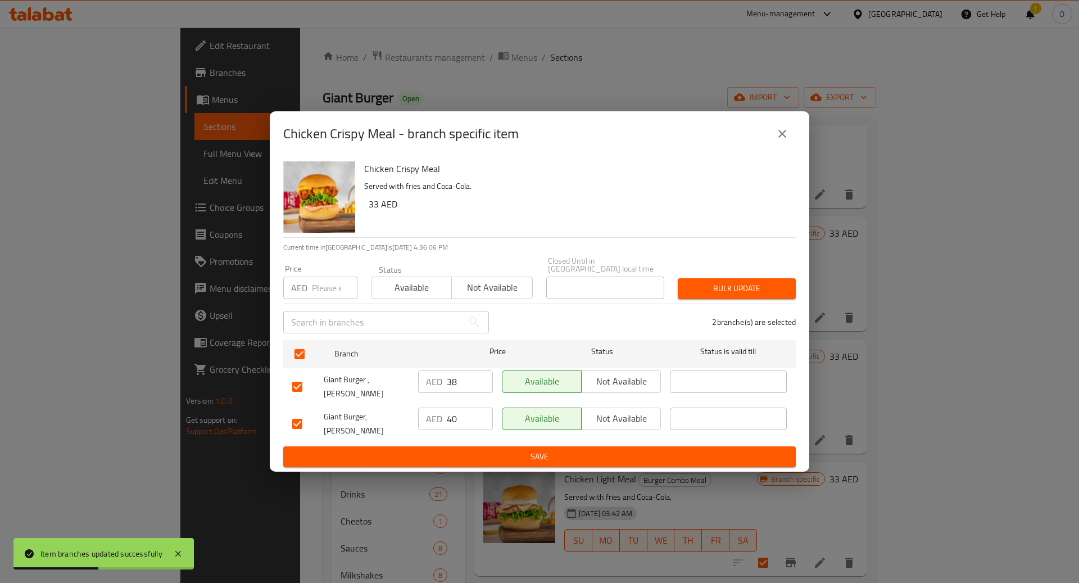
click at [321, 299] on input "number" at bounding box center [335, 287] width 46 height 22
type input "48"
click at [452, 389] on input "38" at bounding box center [470, 381] width 46 height 22
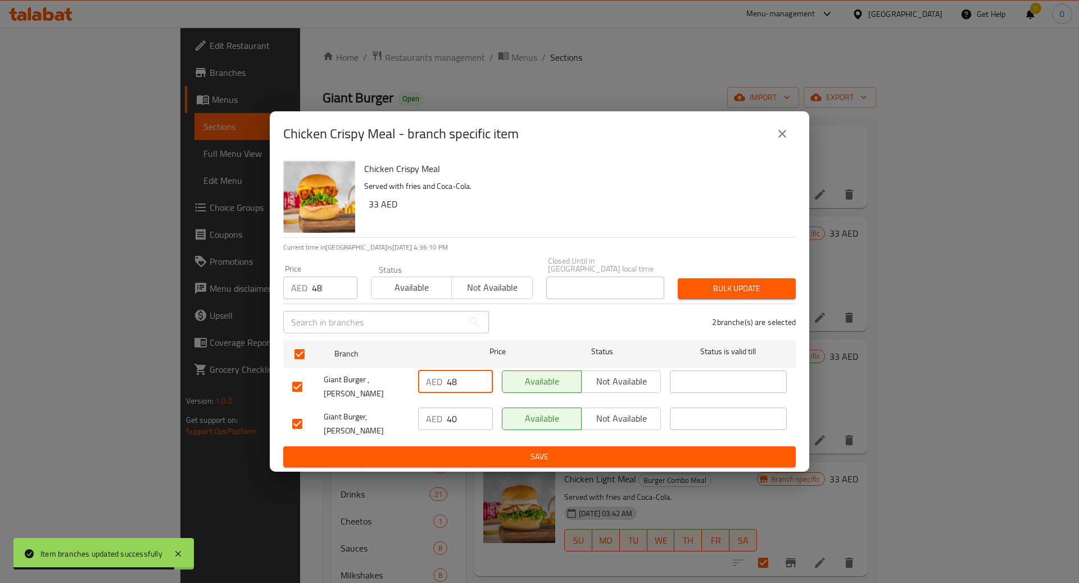
type input "48"
click at [456, 414] on input "40" at bounding box center [470, 418] width 46 height 22
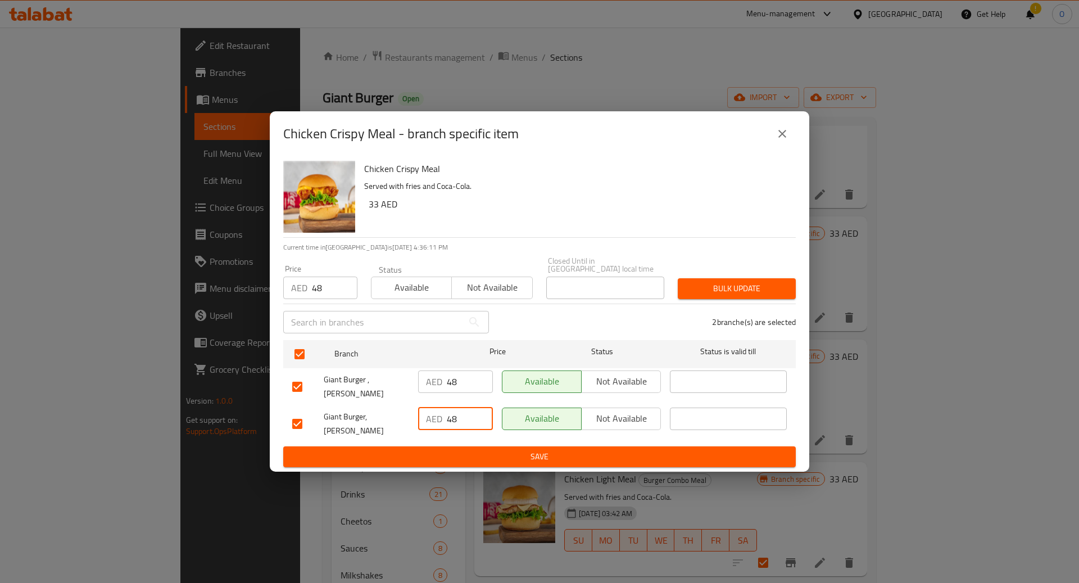
type input "48"
click at [473, 450] on span "Save" at bounding box center [539, 457] width 495 height 14
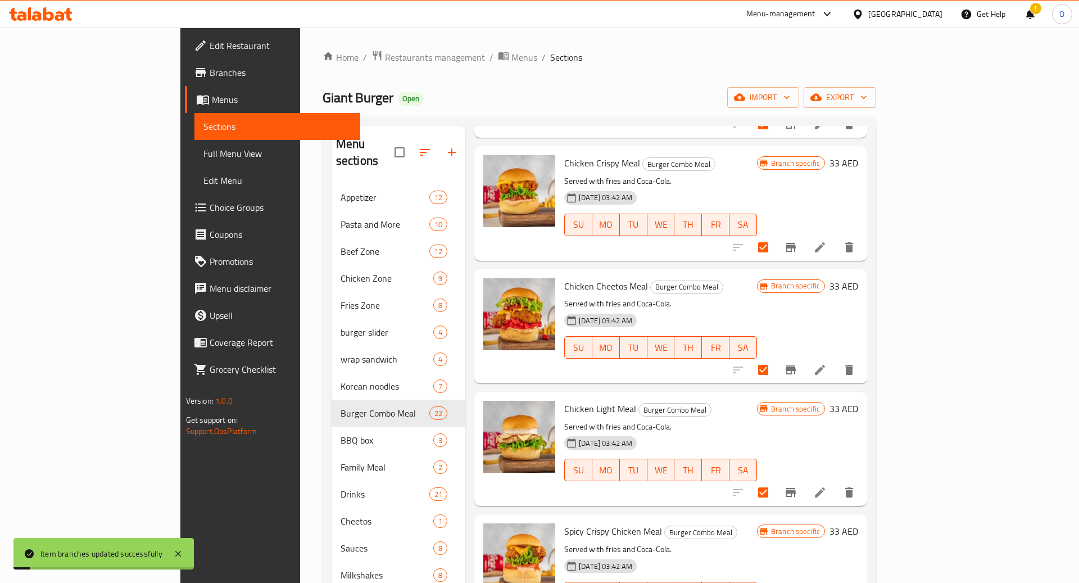
scroll to position [1185, 0]
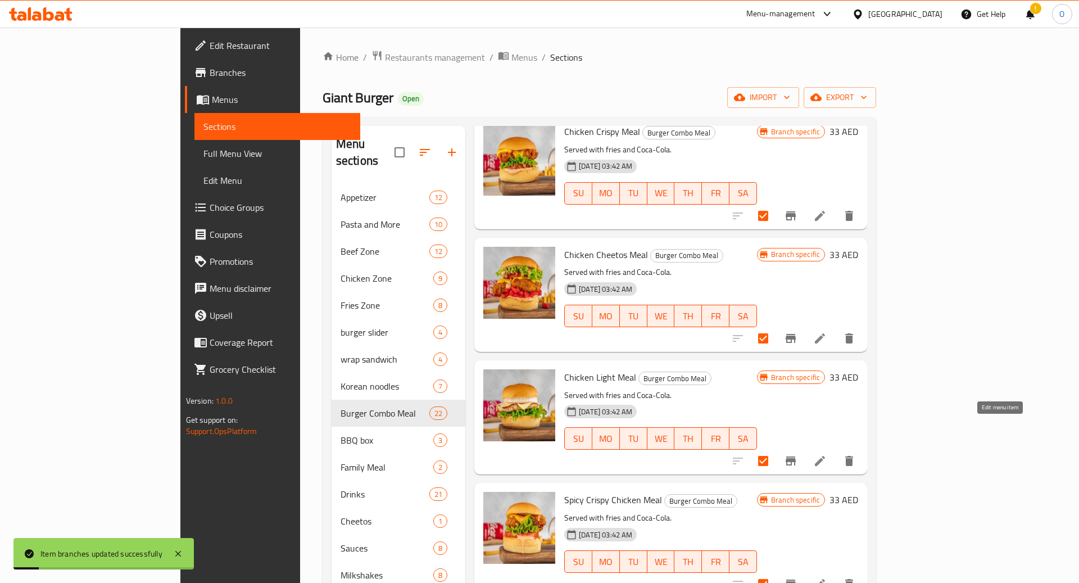
click at [827, 454] on icon at bounding box center [819, 460] width 13 height 13
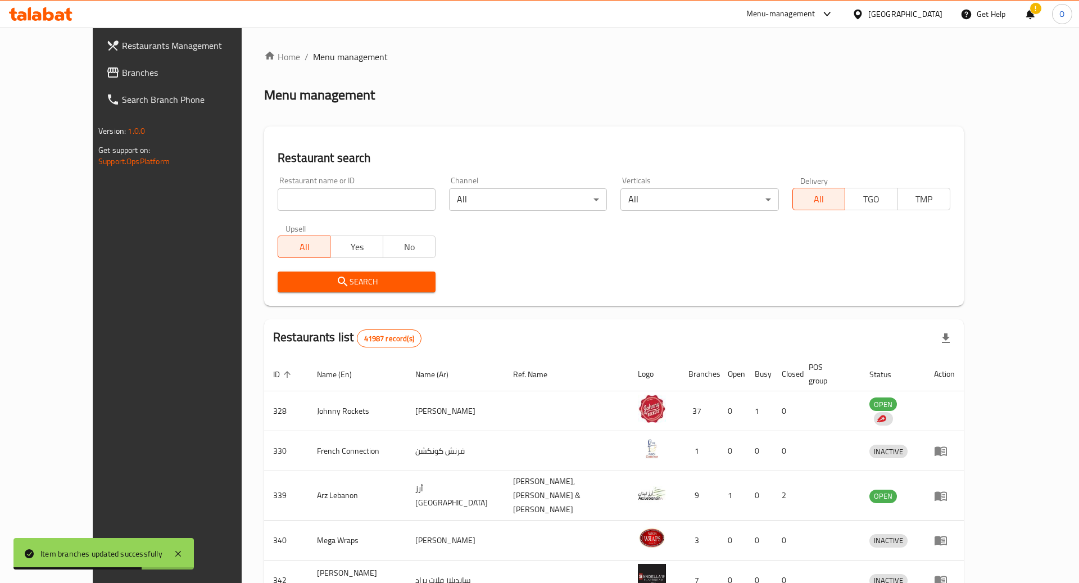
click at [122, 74] on span "Branches" at bounding box center [193, 72] width 142 height 13
click at [278, 198] on input "search" at bounding box center [357, 199] width 158 height 22
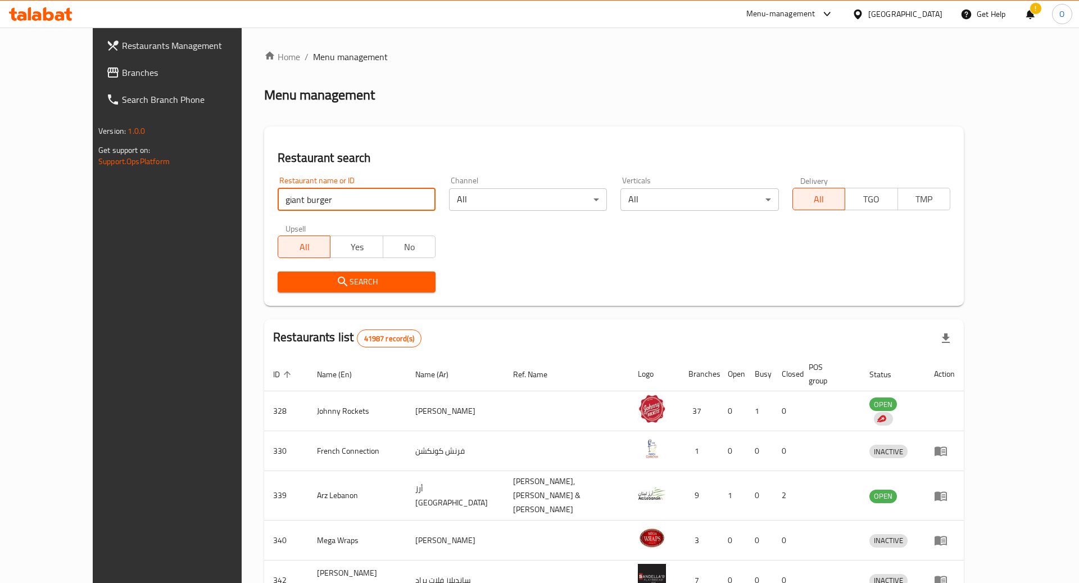
type input "giant burger"
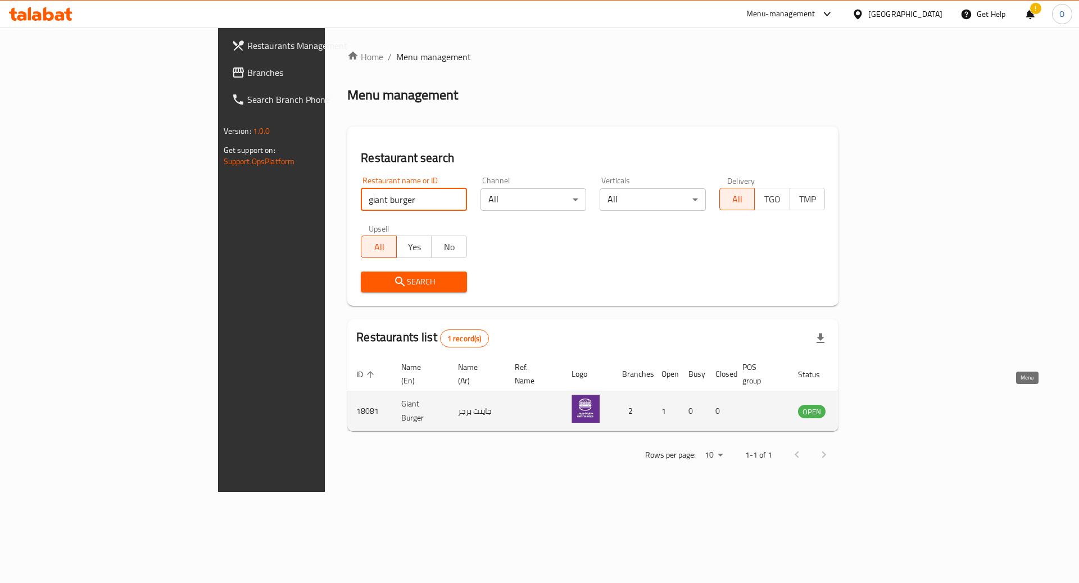
click at [871, 404] on icon "enhanced table" at bounding box center [863, 410] width 13 height 13
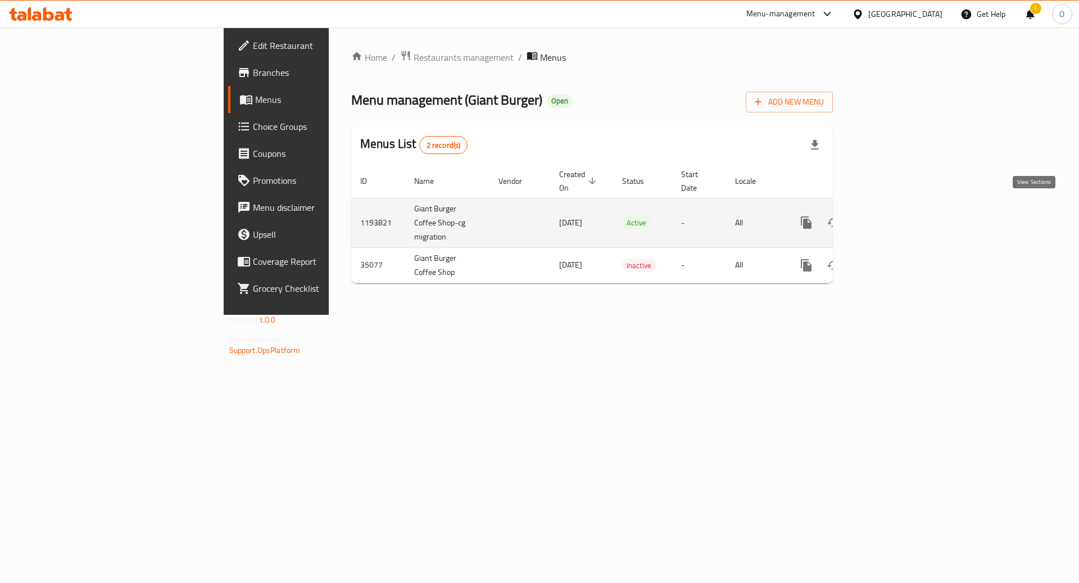
click at [894, 216] on icon "enhanced table" at bounding box center [887, 222] width 13 height 13
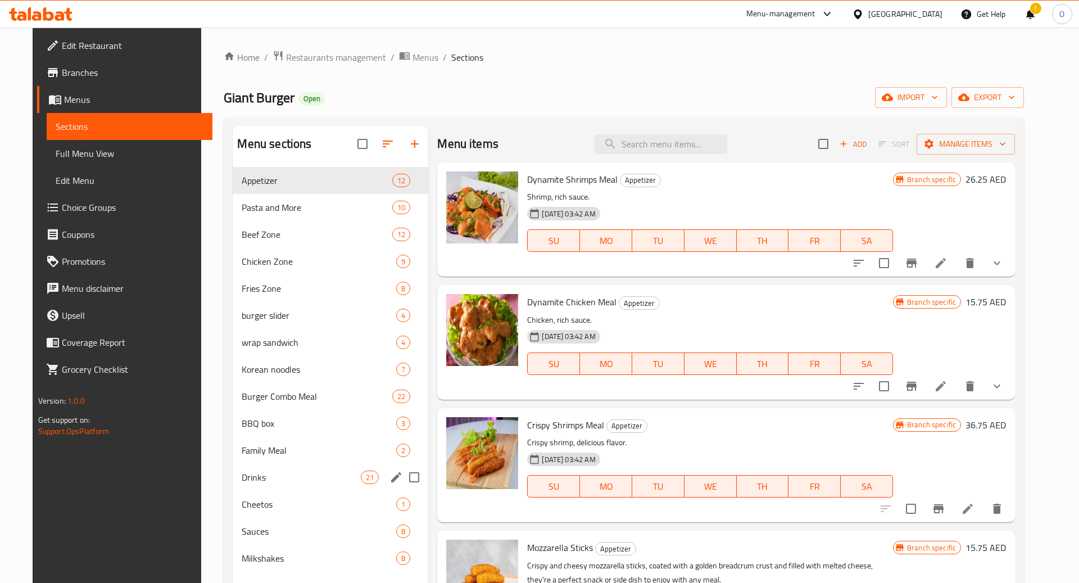
scroll to position [107, 0]
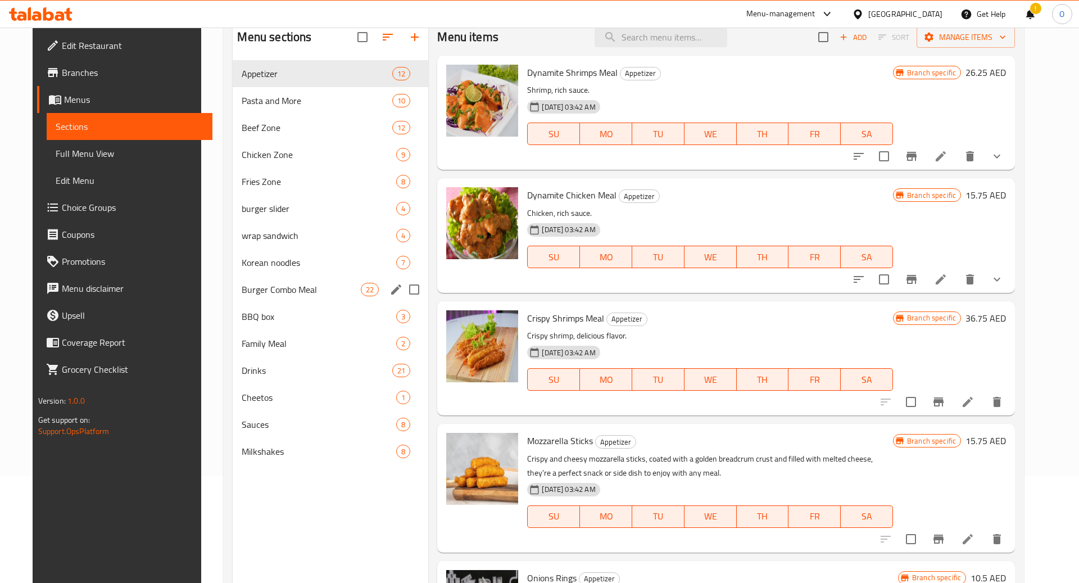
click at [333, 298] on div "Burger Combo Meal 22" at bounding box center [331, 289] width 196 height 27
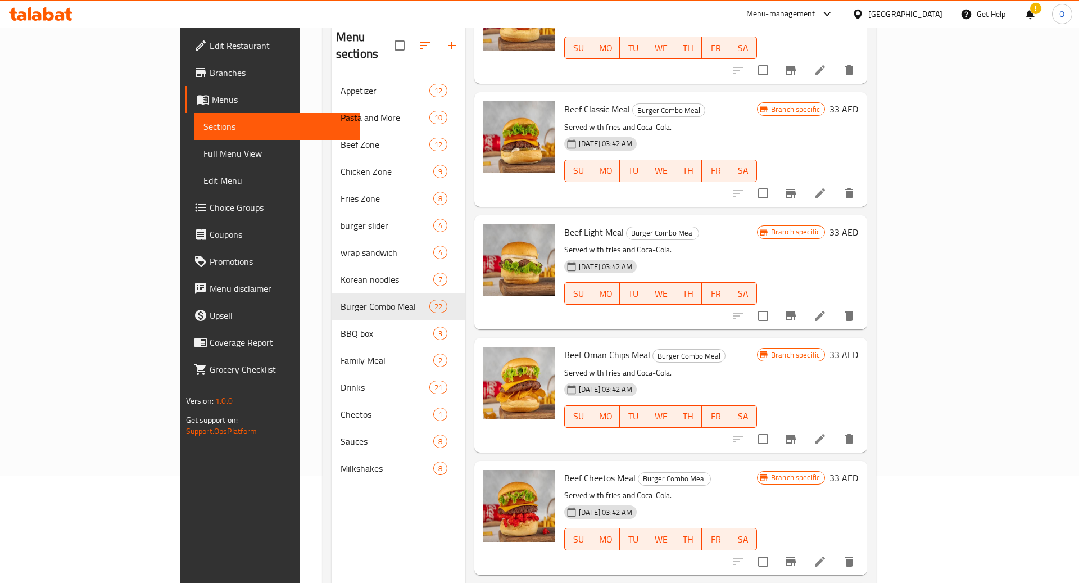
scroll to position [383, 0]
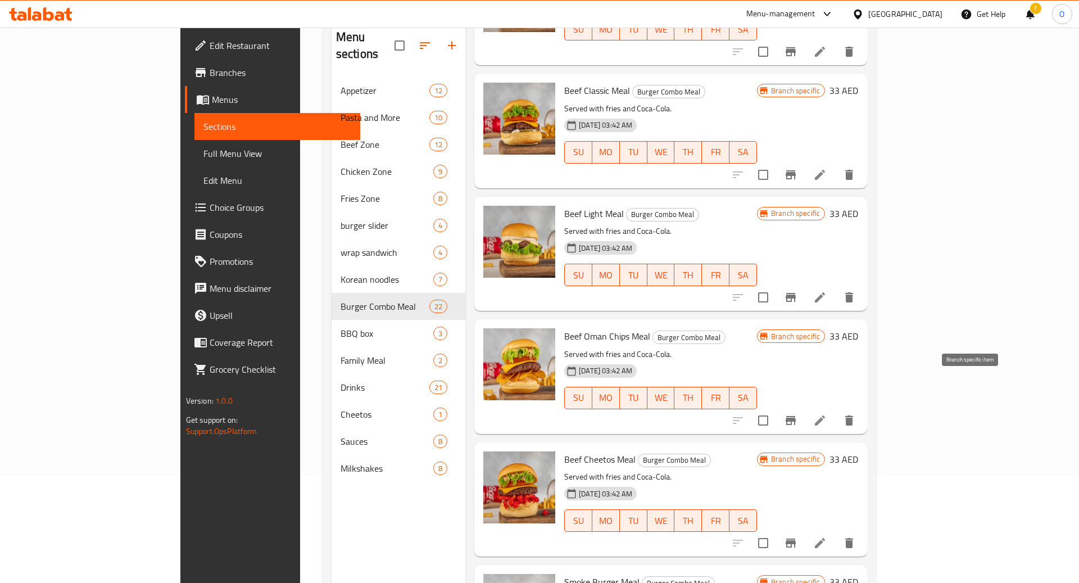
click at [796, 416] on icon "Branch-specific-item" at bounding box center [791, 420] width 10 height 9
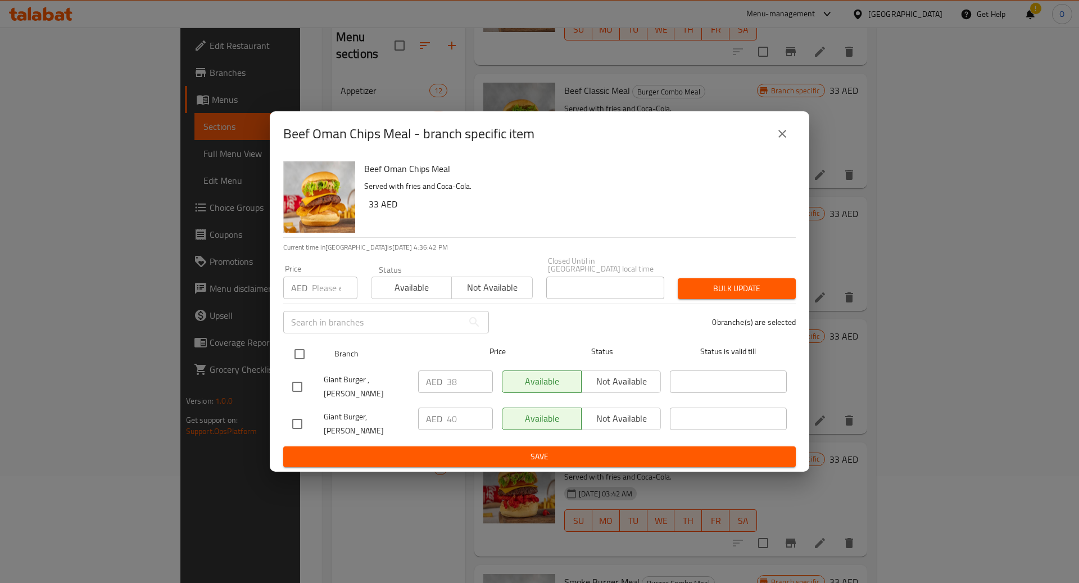
click at [298, 366] on input "checkbox" at bounding box center [300, 354] width 24 height 24
checkbox input "true"
click at [465, 388] on input "38" at bounding box center [470, 381] width 46 height 22
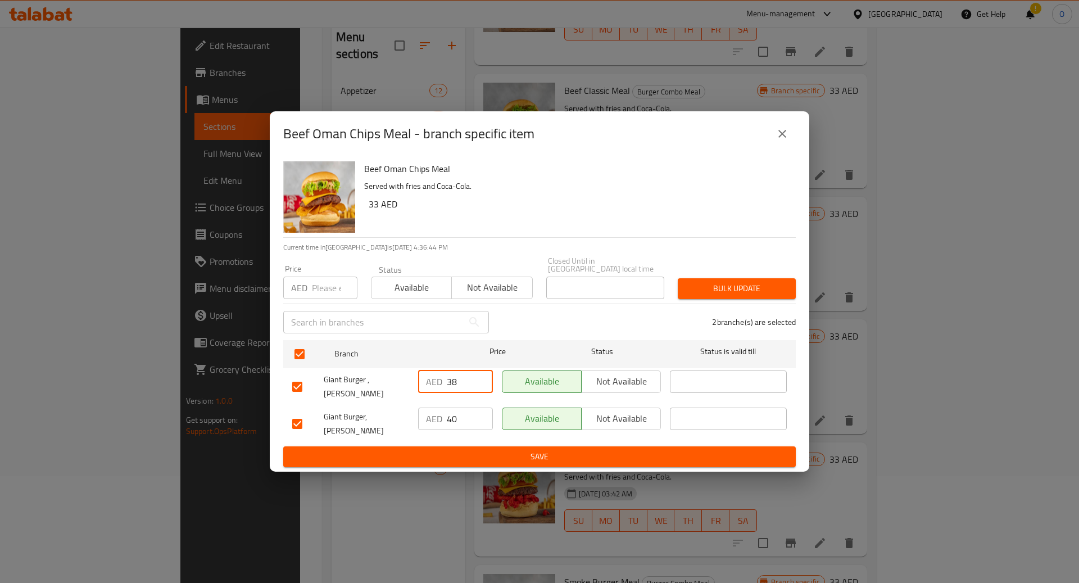
click at [465, 388] on input "38" at bounding box center [470, 381] width 46 height 22
type input "48"
click at [465, 410] on input "40" at bounding box center [470, 418] width 46 height 22
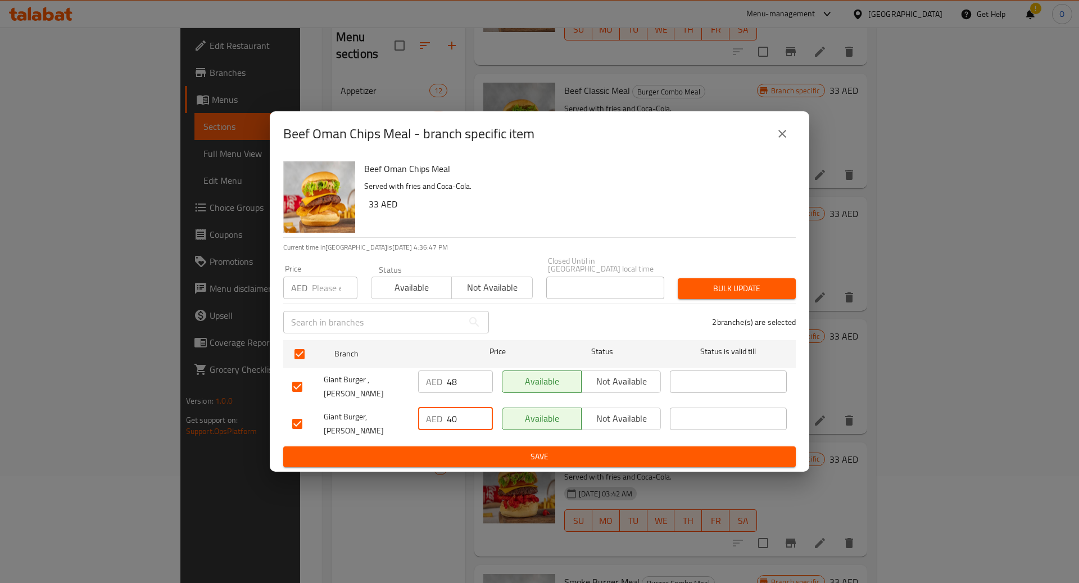
type input "4"
type input "48"
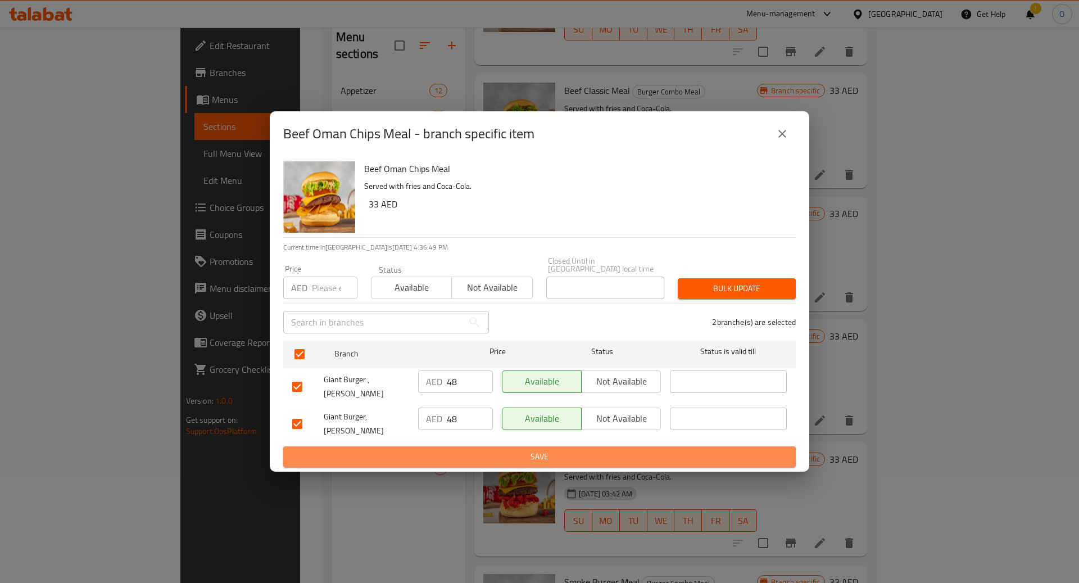
click at [464, 450] on span "Save" at bounding box center [539, 457] width 495 height 14
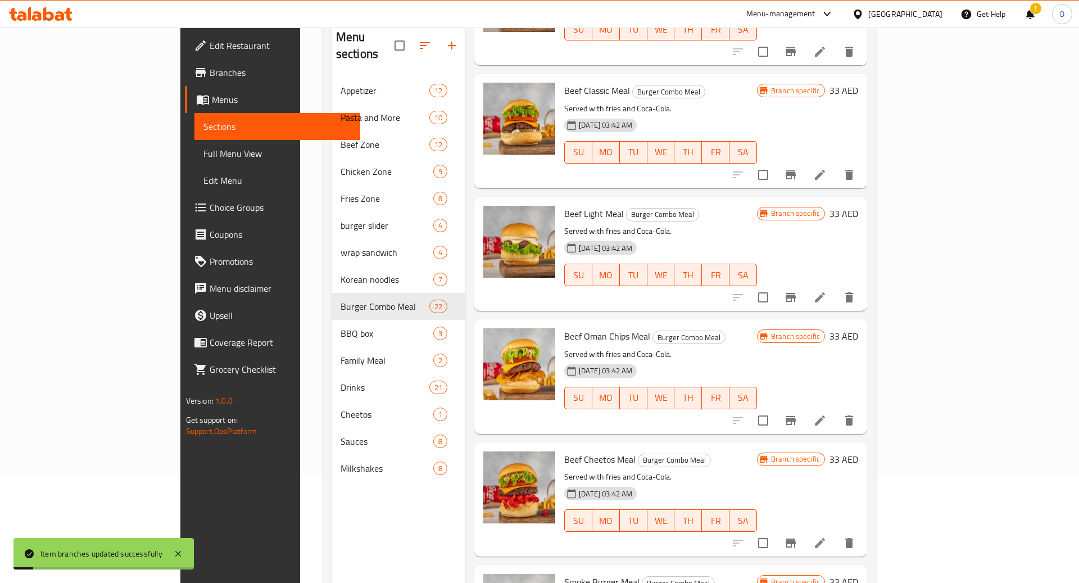
click at [796, 416] on icon "Branch-specific-item" at bounding box center [791, 420] width 10 height 9
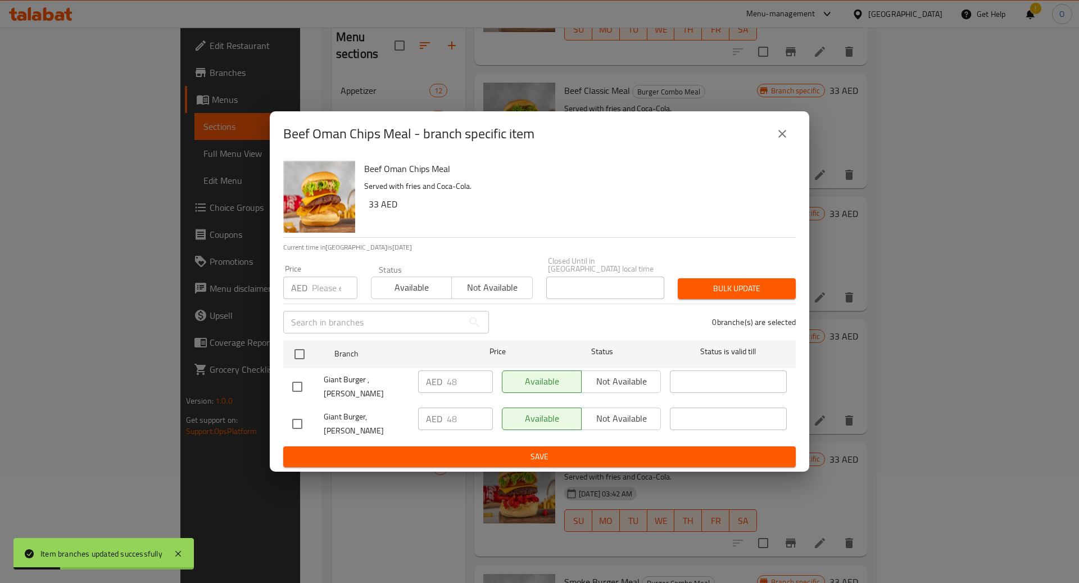
click at [908, 344] on div "Beef Oman Chips Meal - branch specific item Beef Oman Chips Meal Served with fr…" at bounding box center [539, 291] width 1079 height 583
click at [785, 138] on icon "close" at bounding box center [782, 133] width 13 height 13
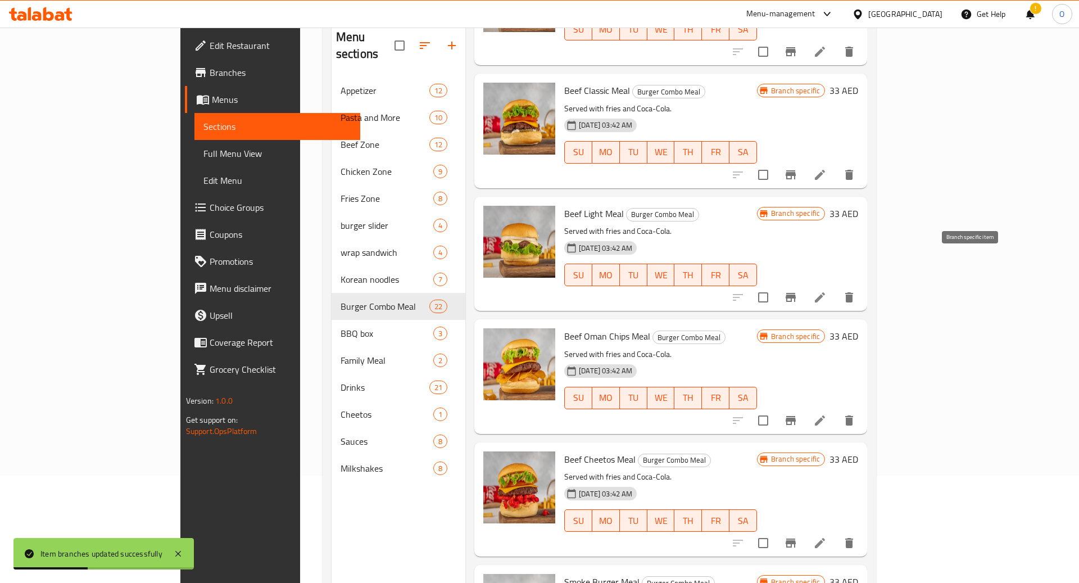
click at [796, 293] on icon "Branch-specific-item" at bounding box center [791, 297] width 10 height 9
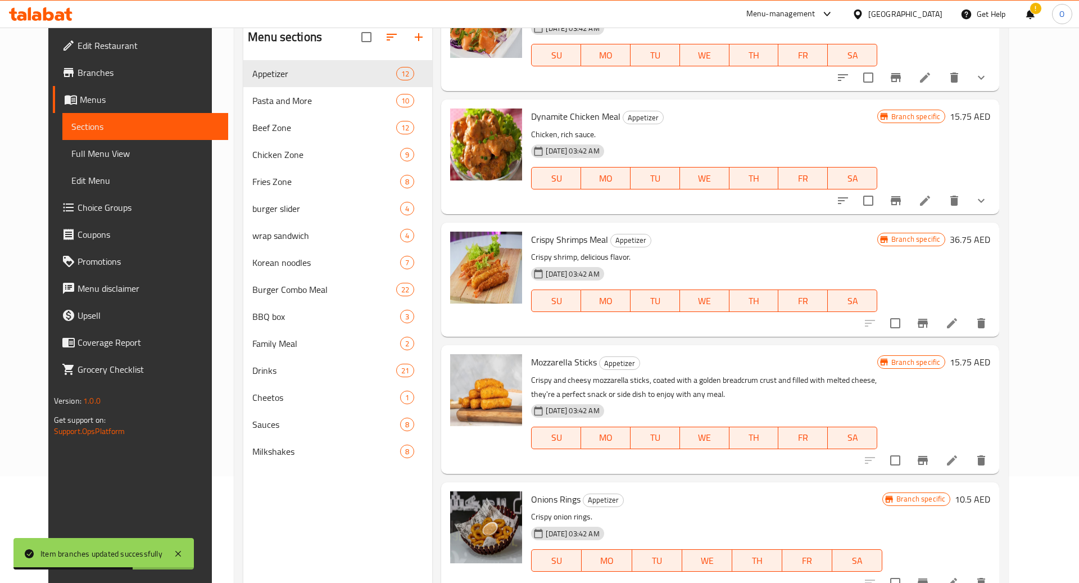
scroll to position [79, 0]
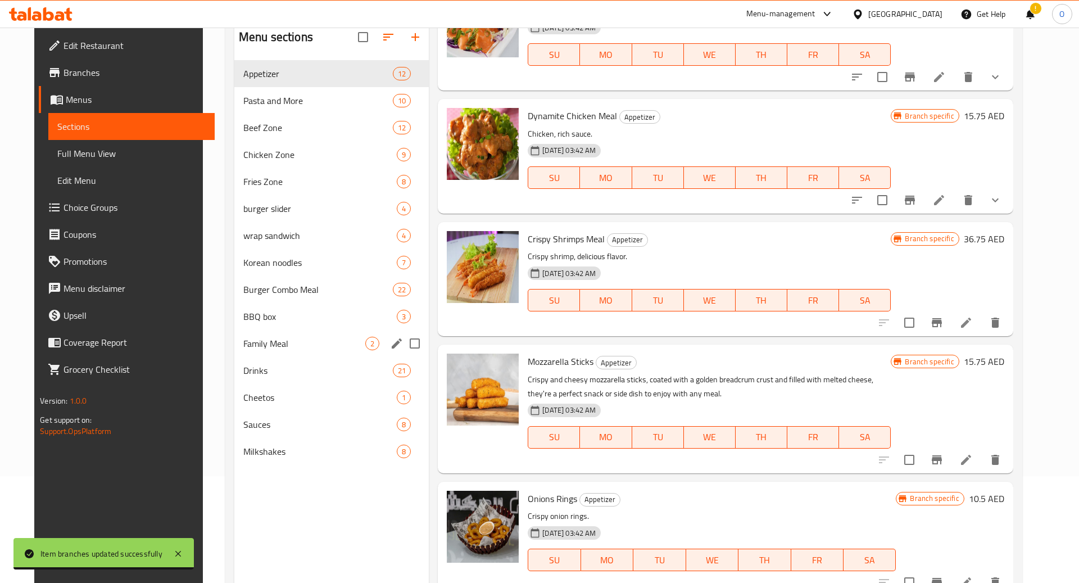
click at [315, 350] on div "Family Meal 2" at bounding box center [331, 343] width 194 height 27
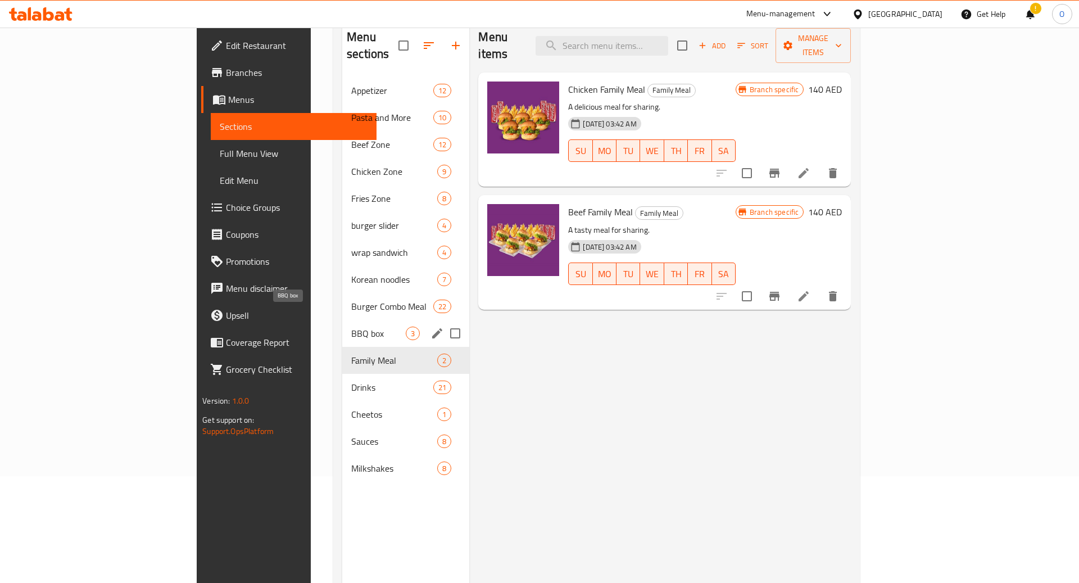
click at [351, 327] on span "BBQ box" at bounding box center [378, 333] width 55 height 13
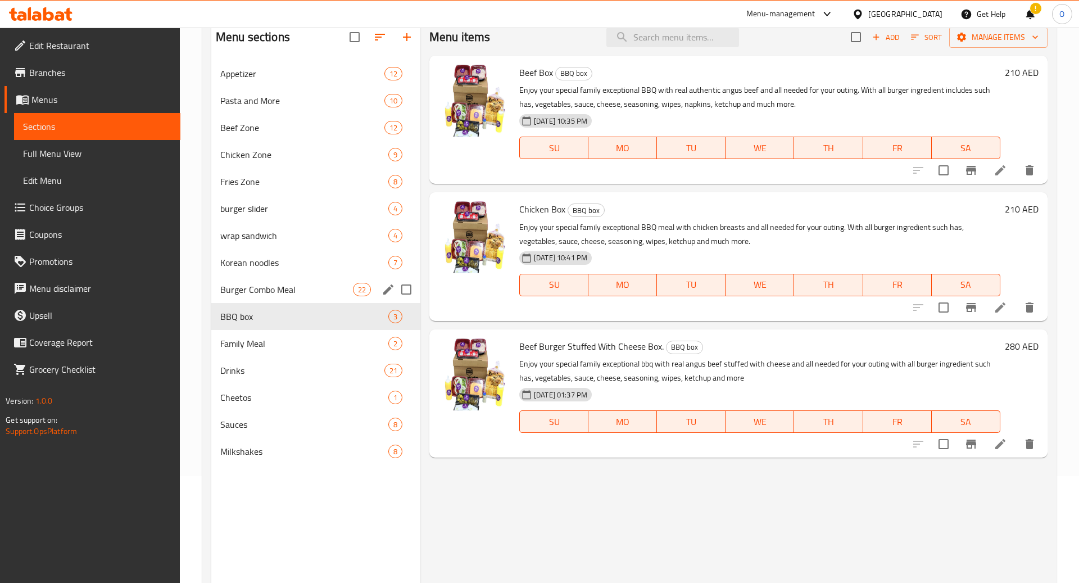
click at [316, 279] on div "Burger Combo Meal 22" at bounding box center [315, 289] width 209 height 27
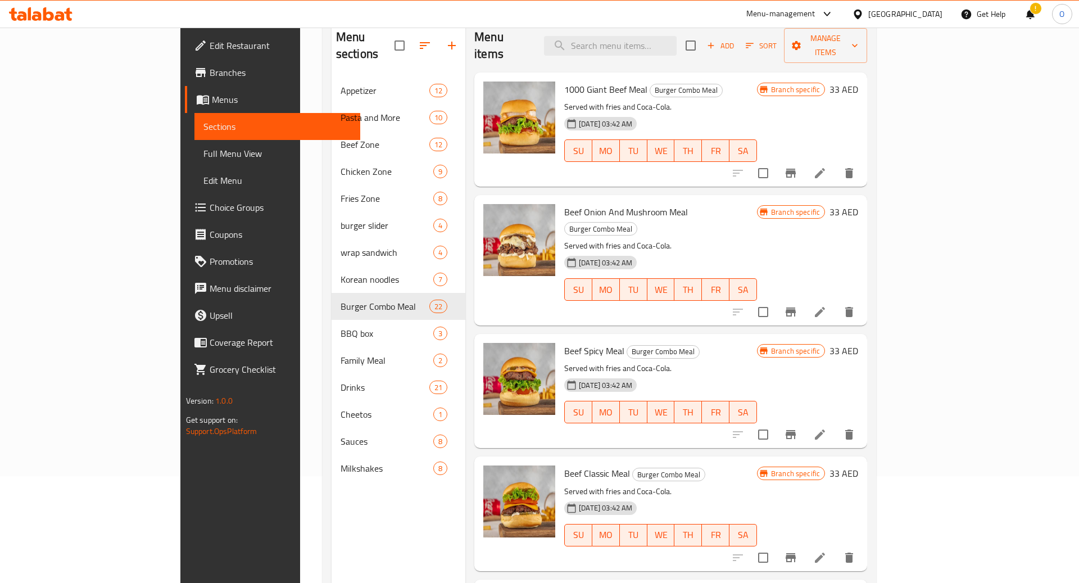
scroll to position [12, 0]
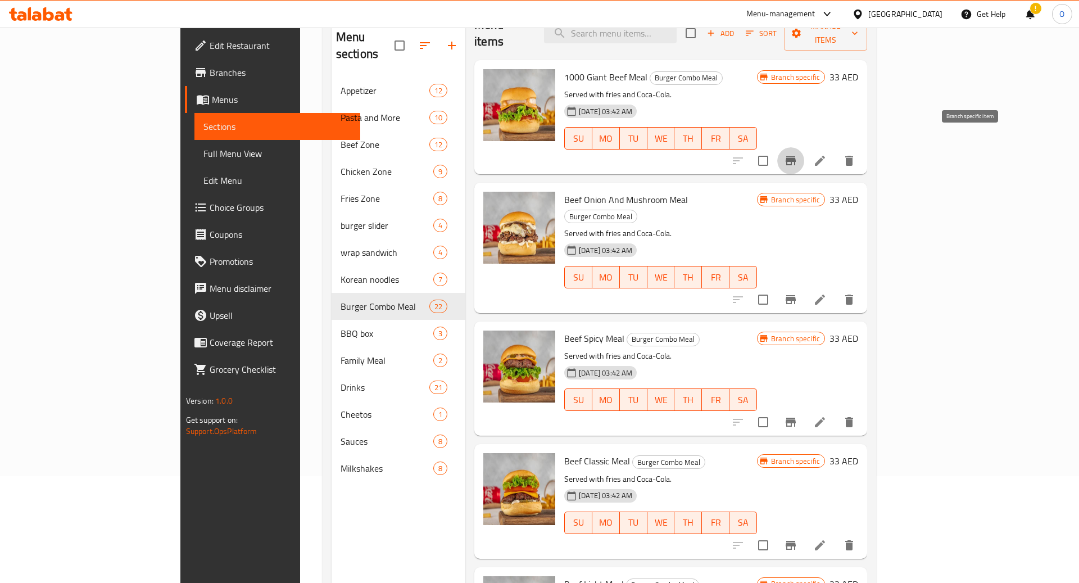
click at [796, 156] on icon "Branch-specific-item" at bounding box center [791, 160] width 10 height 9
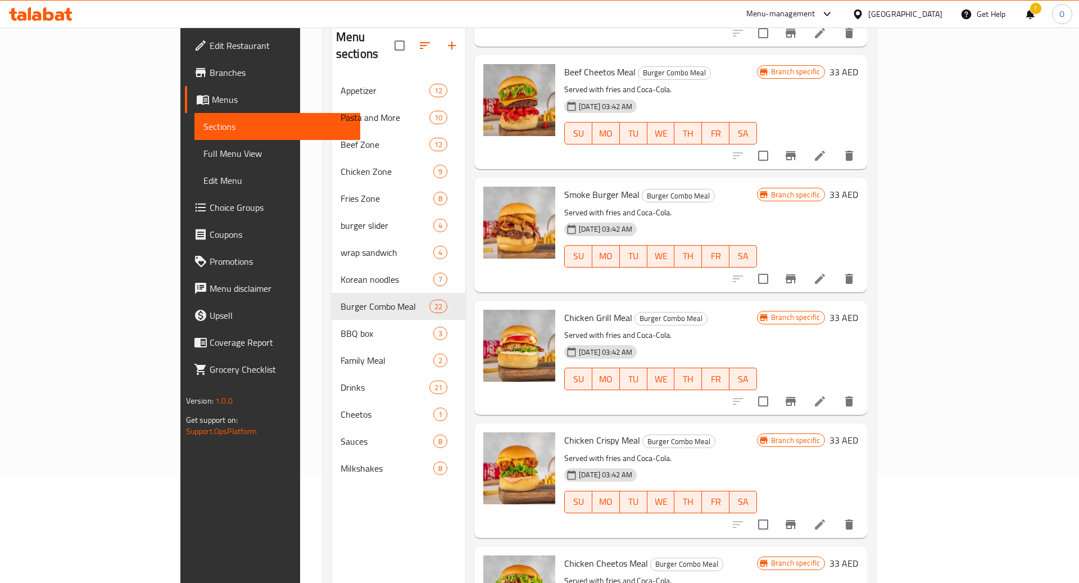
scroll to position [776, 0]
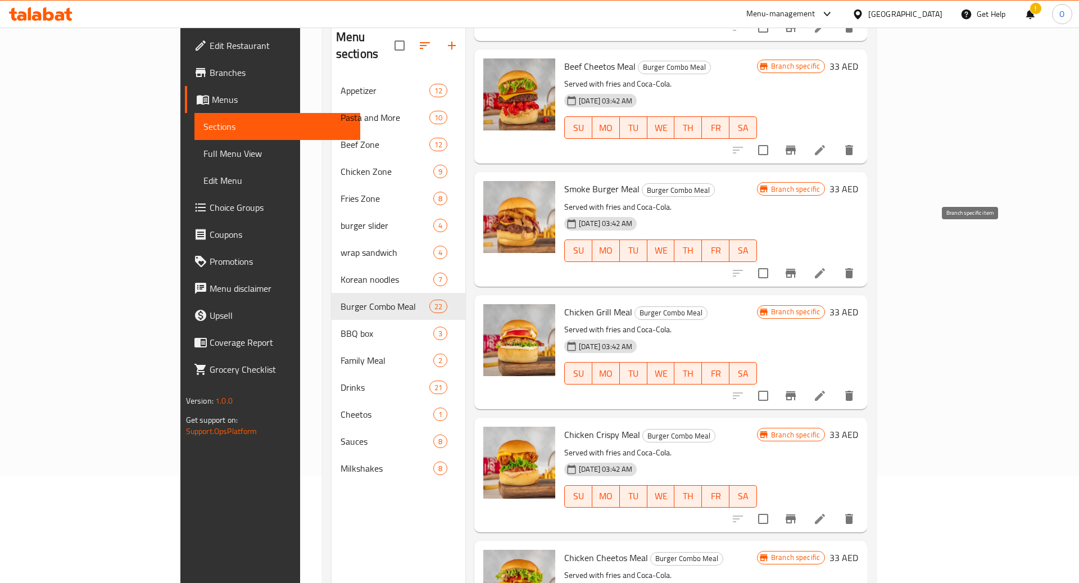
click at [804, 260] on button "Branch-specific-item" at bounding box center [790, 273] width 27 height 27
click at [797, 389] on icon "Branch-specific-item" at bounding box center [790, 395] width 13 height 13
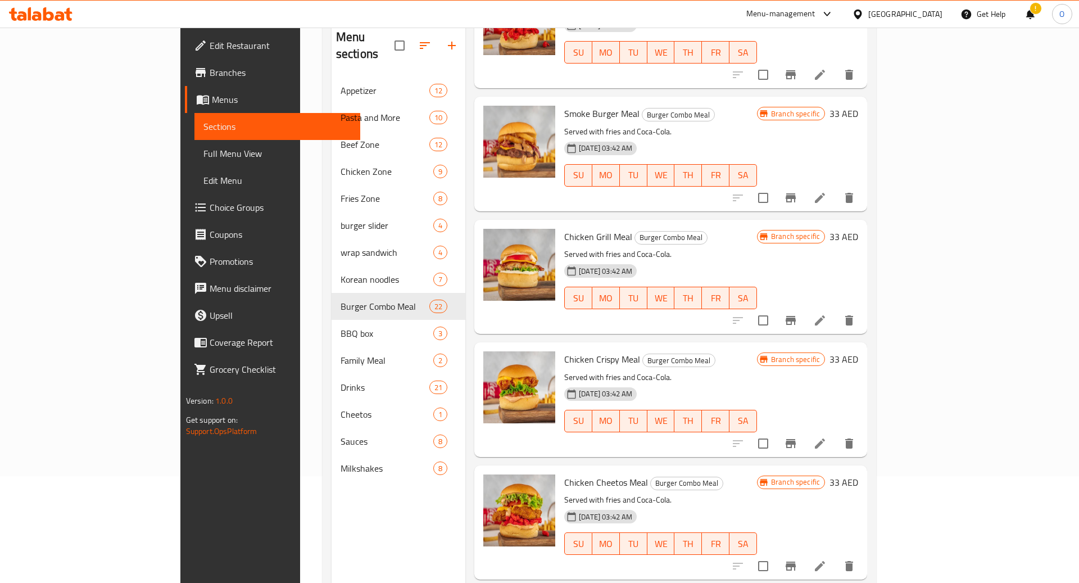
scroll to position [876, 0]
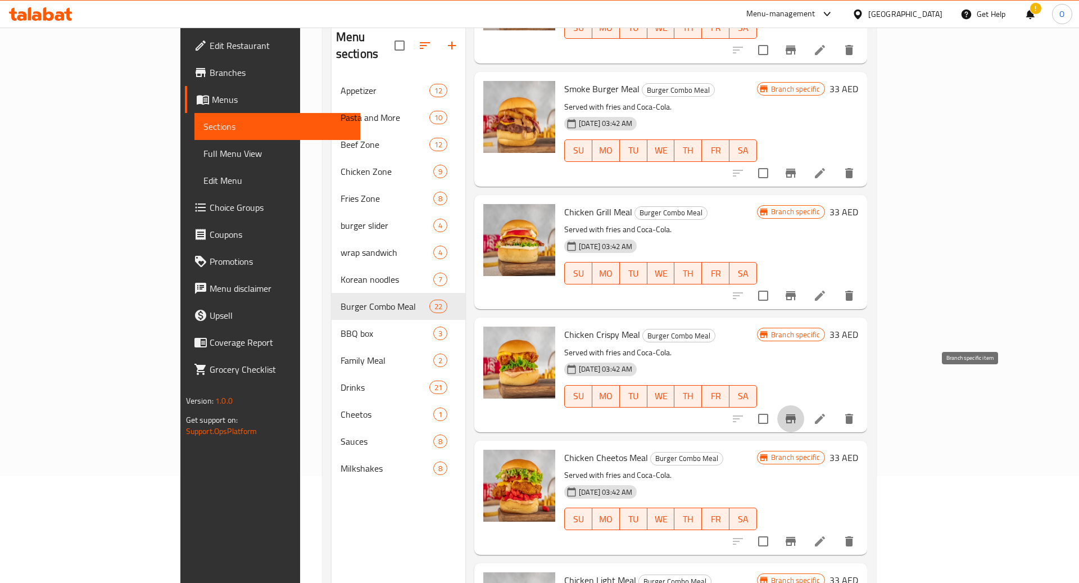
click at [796, 414] on icon "Branch-specific-item" at bounding box center [791, 418] width 10 height 9
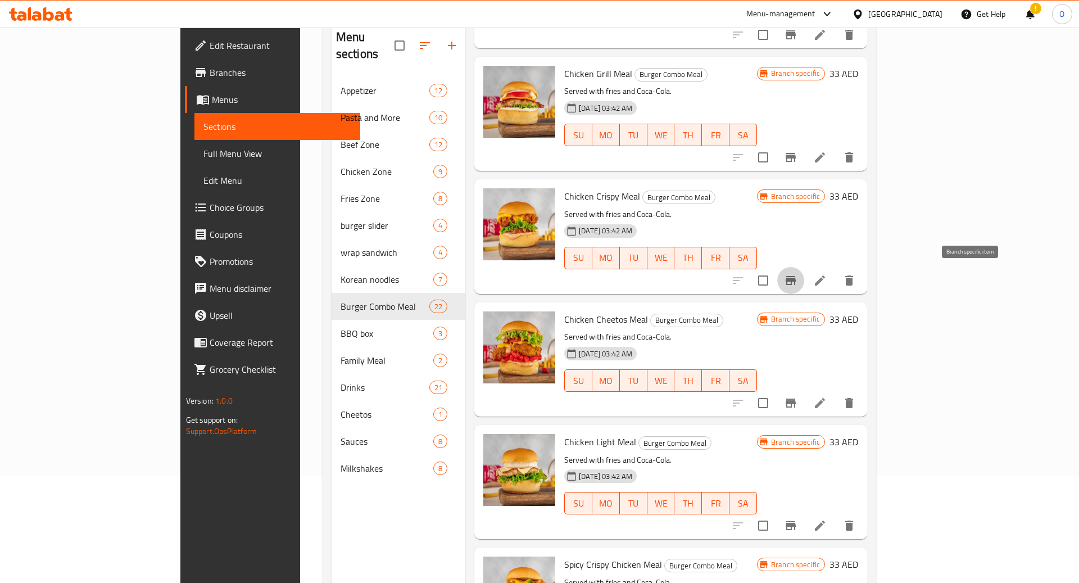
scroll to position [1071, 0]
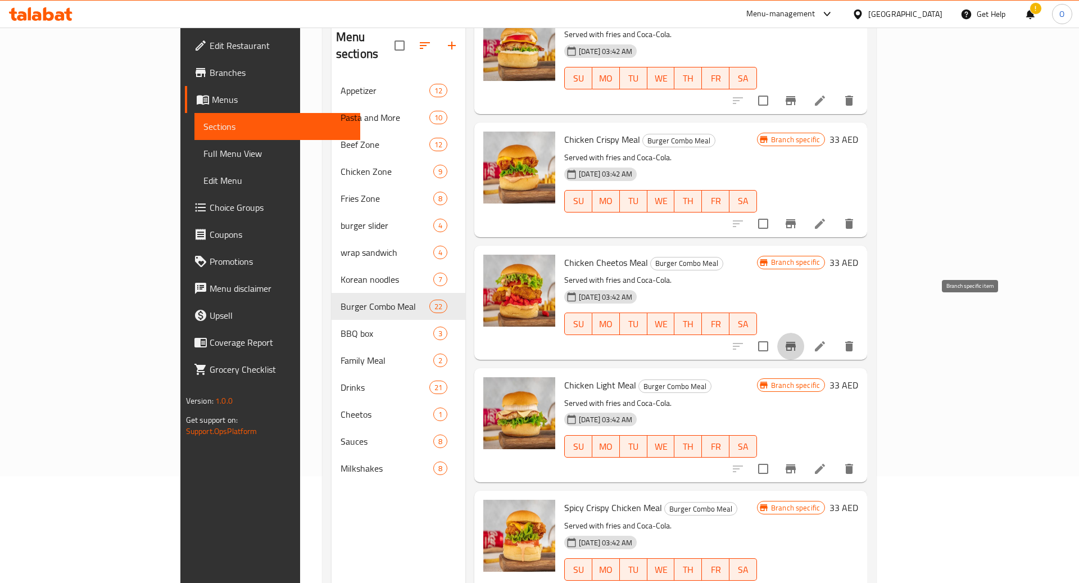
click at [797, 339] on icon "Branch-specific-item" at bounding box center [790, 345] width 13 height 13
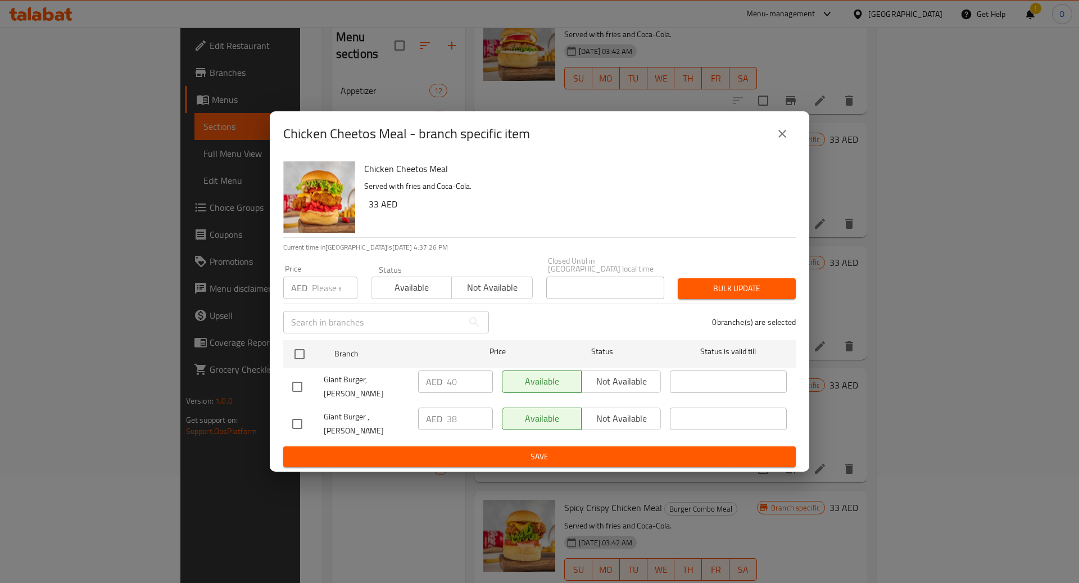
click at [291, 389] on input "checkbox" at bounding box center [297, 387] width 24 height 24
checkbox input "true"
click at [303, 419] on input "checkbox" at bounding box center [297, 424] width 24 height 24
checkbox input "true"
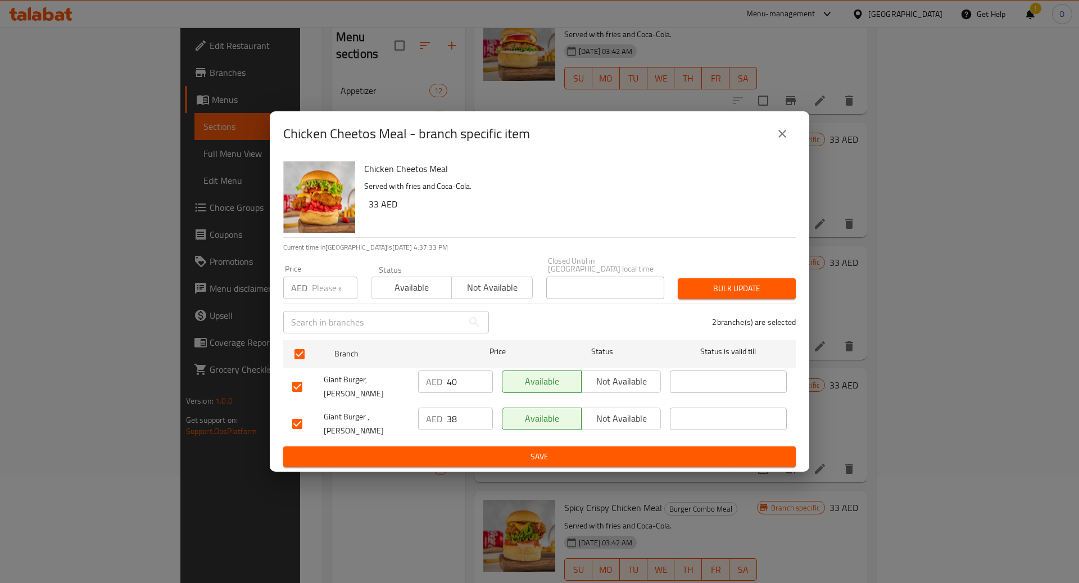
click at [461, 386] on input "40" at bounding box center [470, 381] width 46 height 22
type input "48"
click at [473, 419] on input "38" at bounding box center [470, 418] width 46 height 22
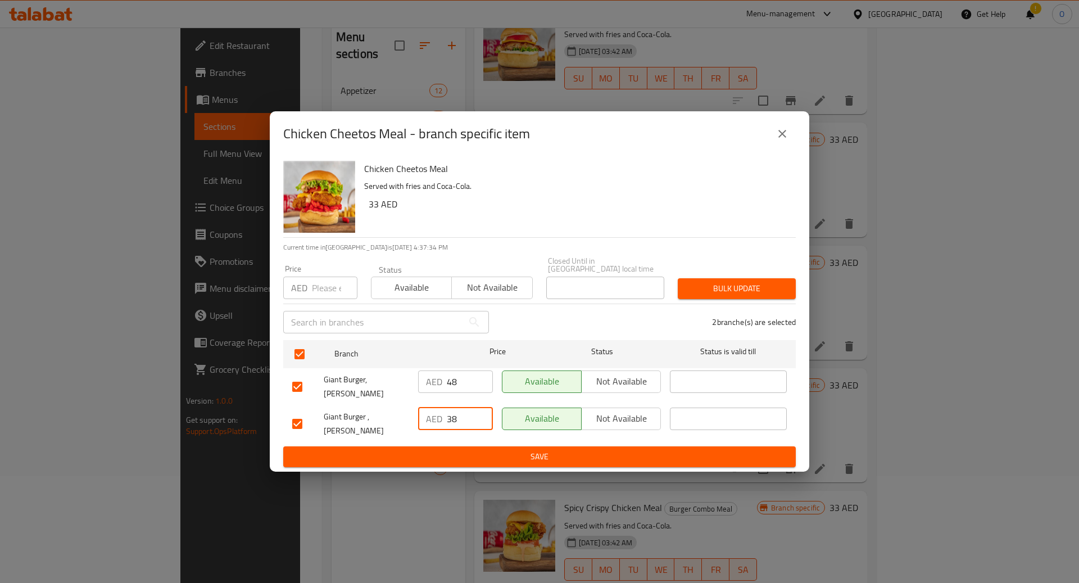
click at [473, 419] on input "38" at bounding box center [470, 418] width 46 height 22
type input "48"
click at [529, 450] on span "Save" at bounding box center [539, 457] width 495 height 14
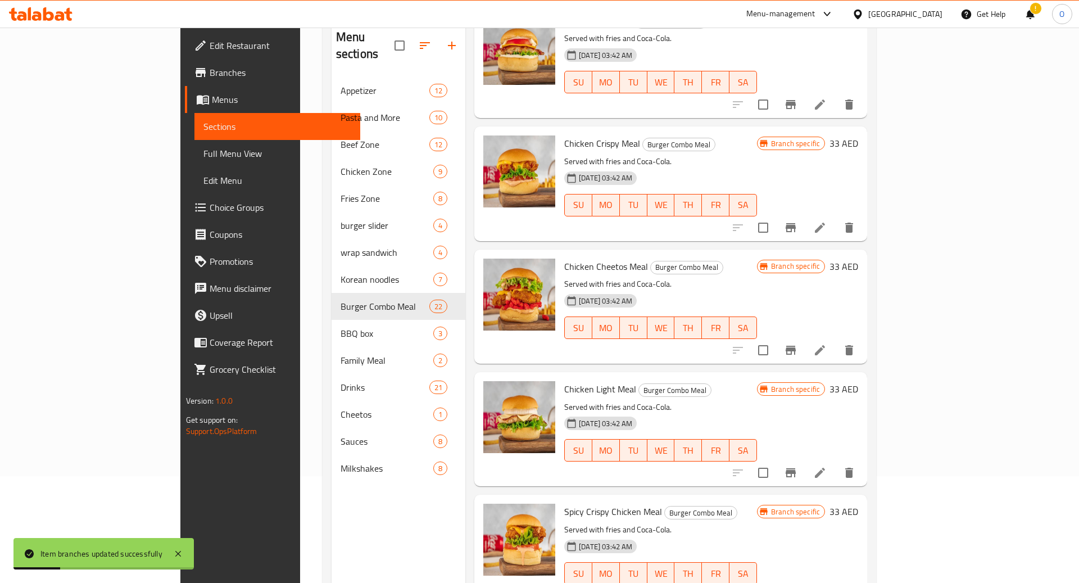
scroll to position [1054, 0]
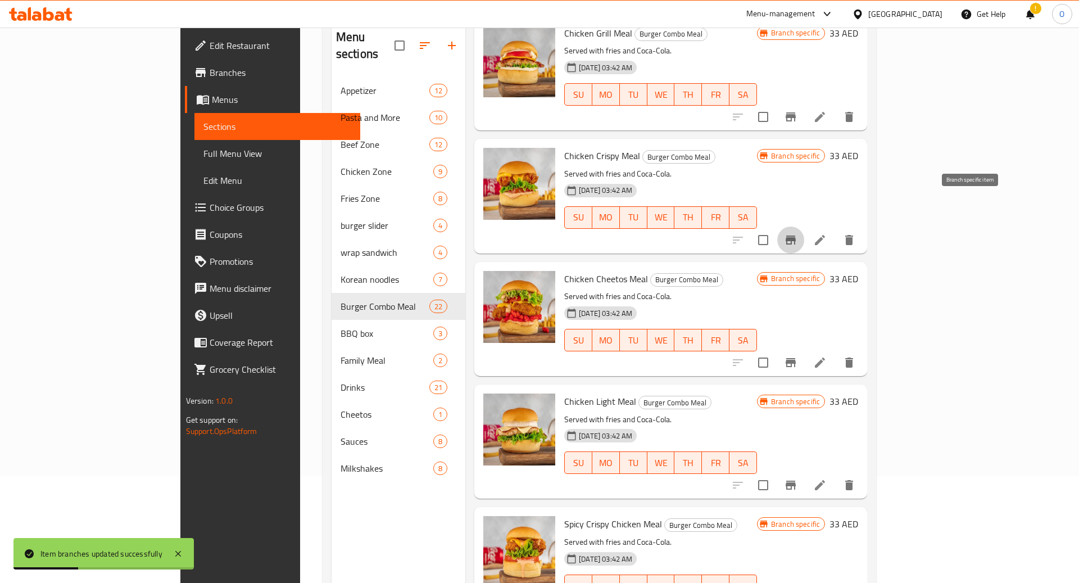
click at [796, 235] on icon "Branch-specific-item" at bounding box center [791, 239] width 10 height 9
click at [796, 358] on icon "Branch-specific-item" at bounding box center [791, 362] width 10 height 9
click at [796, 480] on icon "Branch-specific-item" at bounding box center [791, 484] width 10 height 9
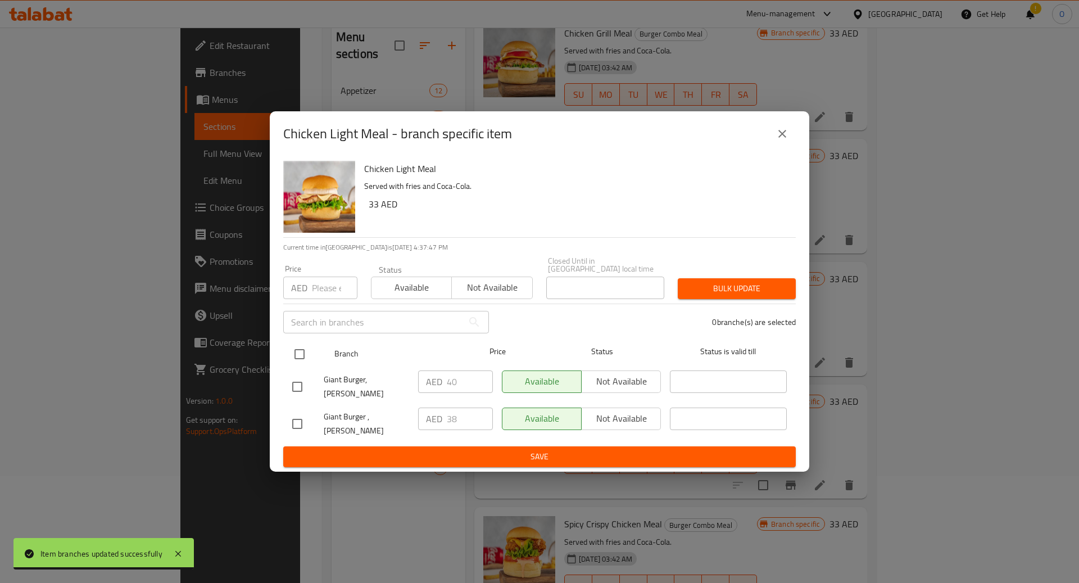
click at [294, 365] on input "checkbox" at bounding box center [300, 354] width 24 height 24
checkbox input "true"
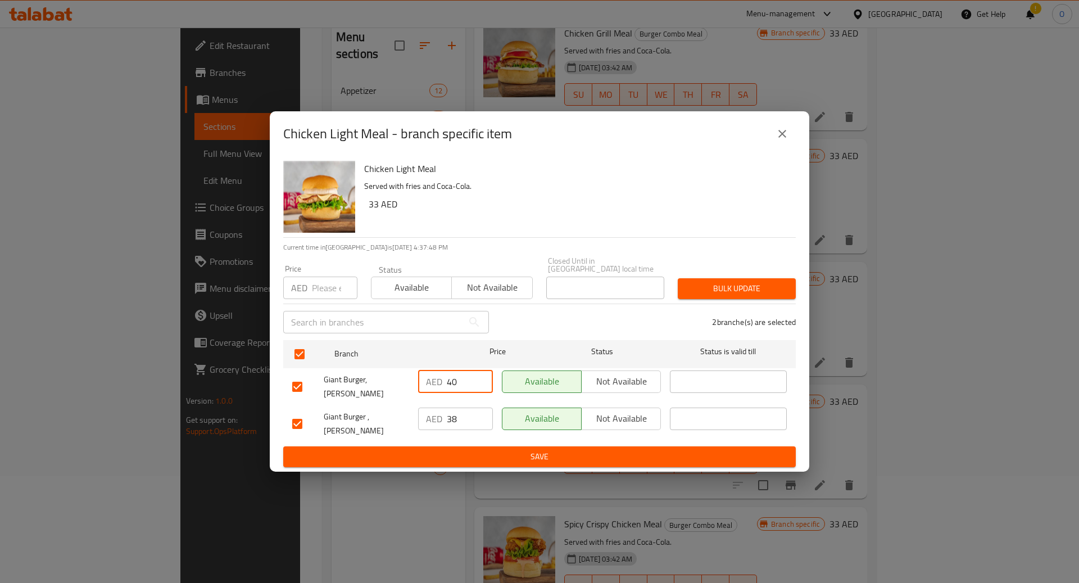
click at [447, 391] on input "40" at bounding box center [470, 381] width 46 height 22
type input "48"
click at [457, 412] on input "38" at bounding box center [470, 418] width 46 height 22
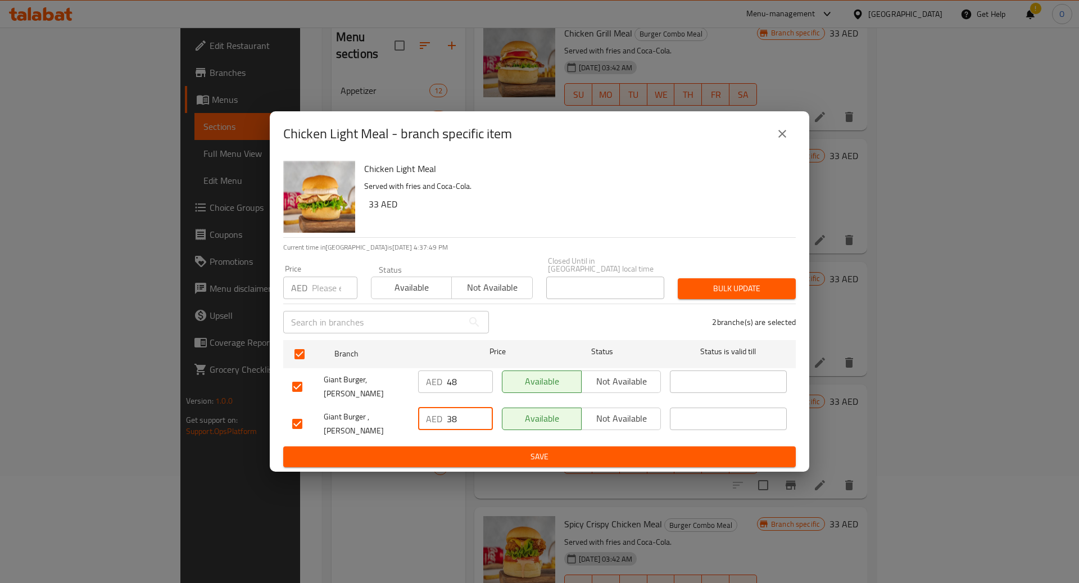
click at [457, 412] on input "38" at bounding box center [470, 418] width 46 height 22
type input "48"
click at [503, 450] on span "Save" at bounding box center [539, 457] width 495 height 14
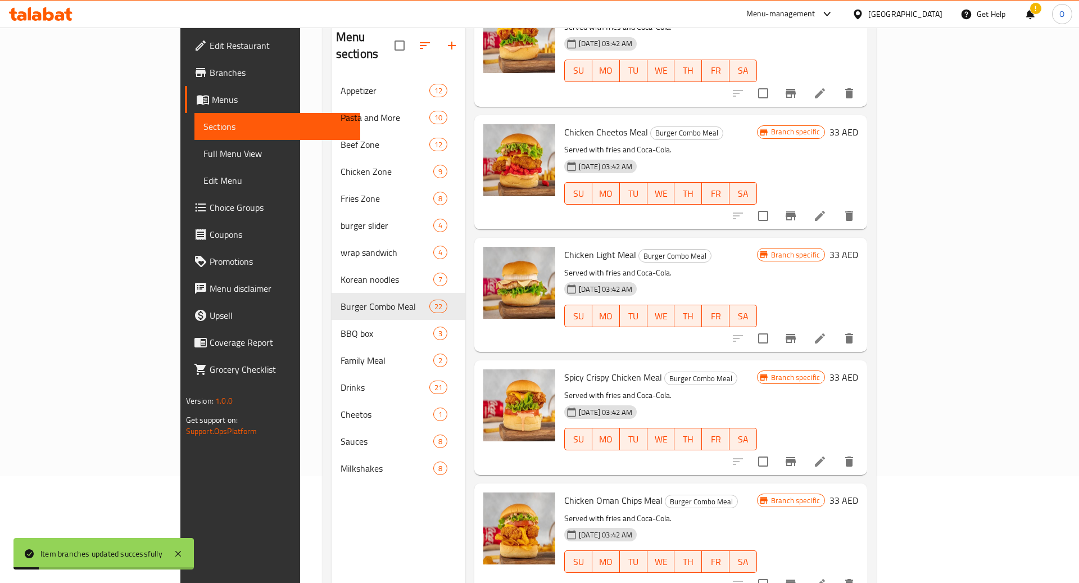
scroll to position [1235, 0]
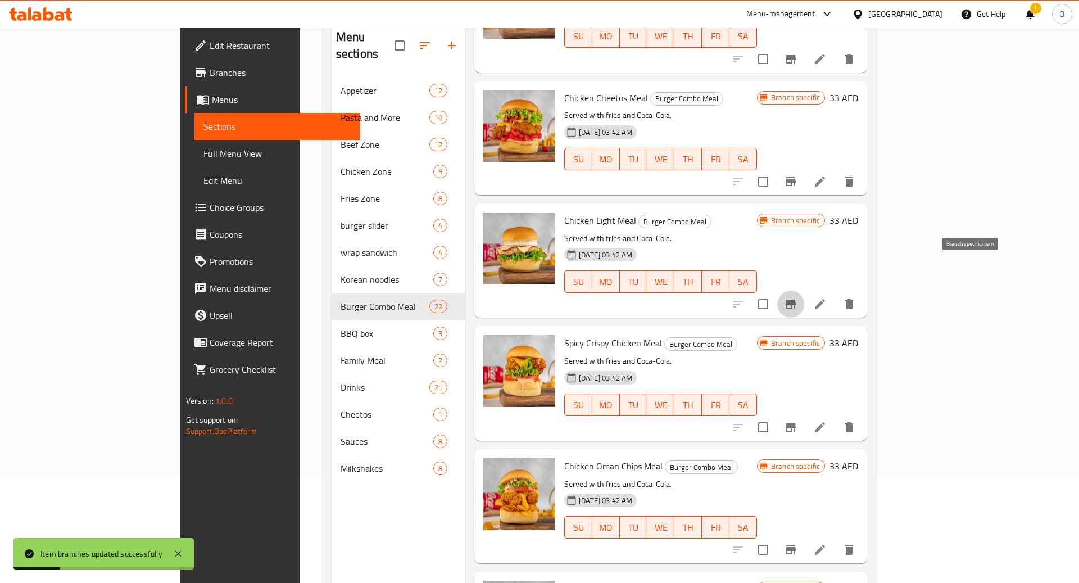
click at [796, 300] on icon "Branch-specific-item" at bounding box center [791, 304] width 10 height 9
click at [797, 420] on icon "Branch-specific-item" at bounding box center [790, 426] width 13 height 13
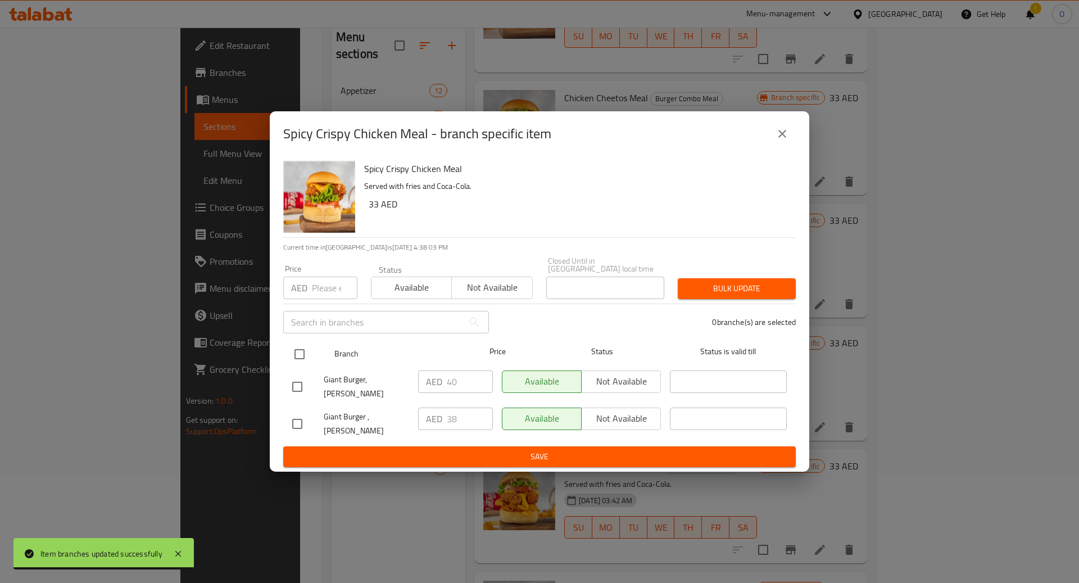
click at [300, 366] on input "checkbox" at bounding box center [300, 354] width 24 height 24
checkbox input "true"
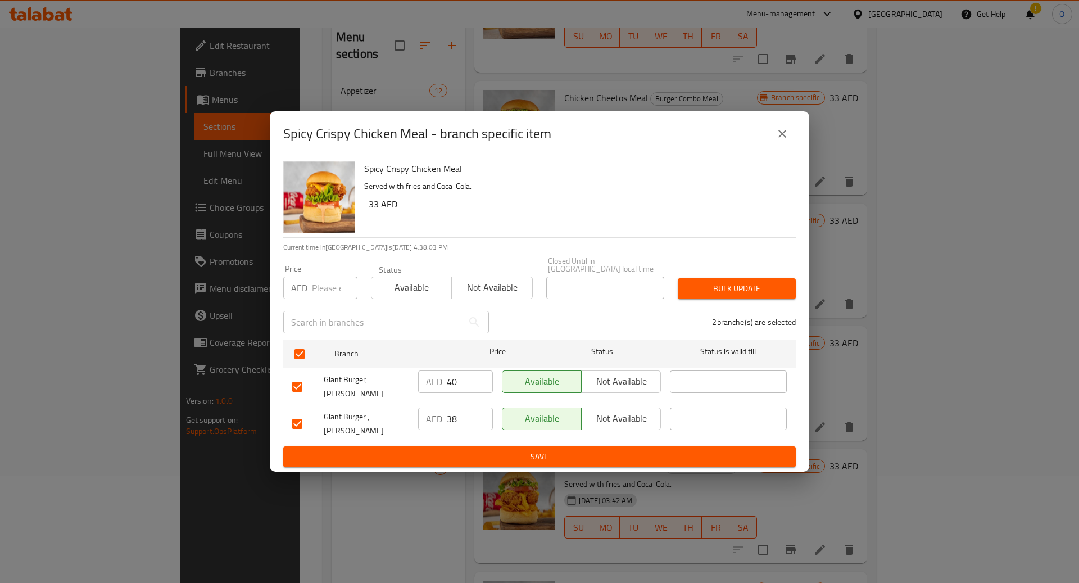
click at [451, 391] on input "40" at bounding box center [470, 381] width 46 height 22
click at [451, 391] on input "4" at bounding box center [470, 381] width 46 height 22
type input "48"
click at [463, 417] on input "38" at bounding box center [470, 418] width 46 height 22
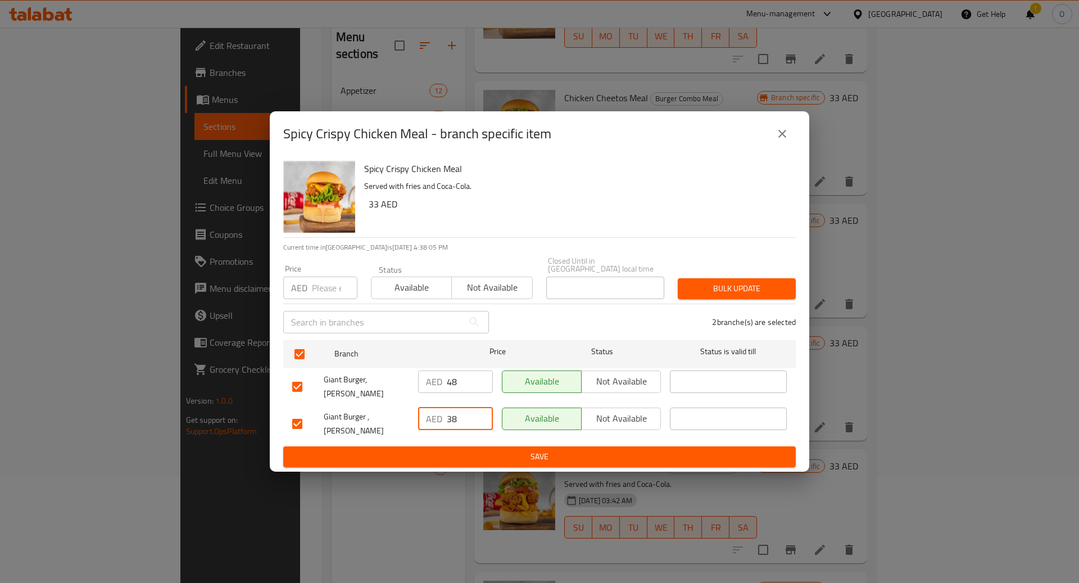
click at [463, 417] on input "38" at bounding box center [470, 418] width 46 height 22
type input "48"
click at [491, 450] on span "Save" at bounding box center [539, 457] width 495 height 14
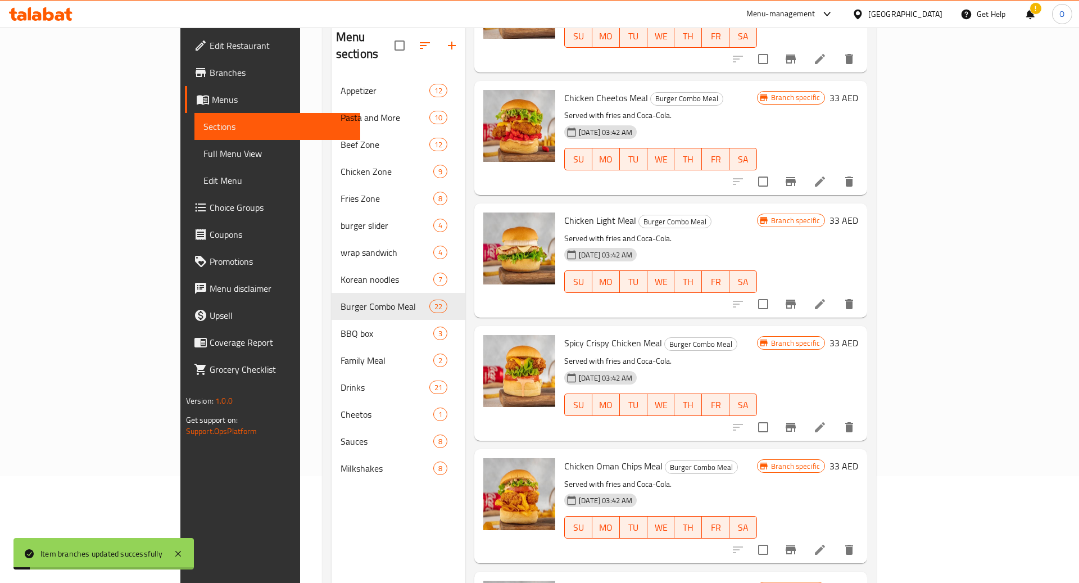
click at [796, 545] on icon "Branch-specific-item" at bounding box center [791, 549] width 10 height 9
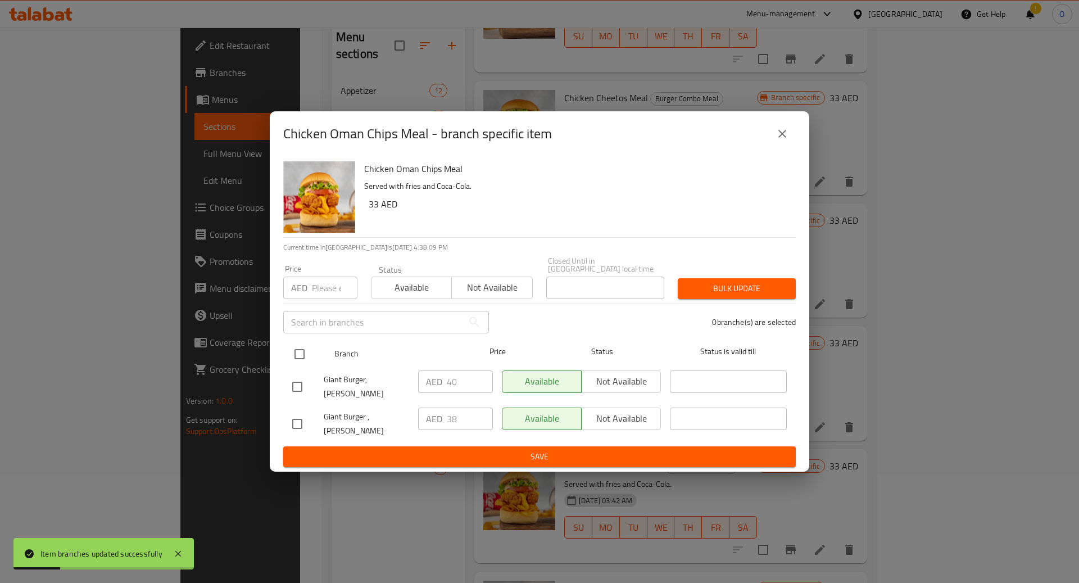
click at [292, 360] on input "checkbox" at bounding box center [300, 354] width 24 height 24
checkbox input "true"
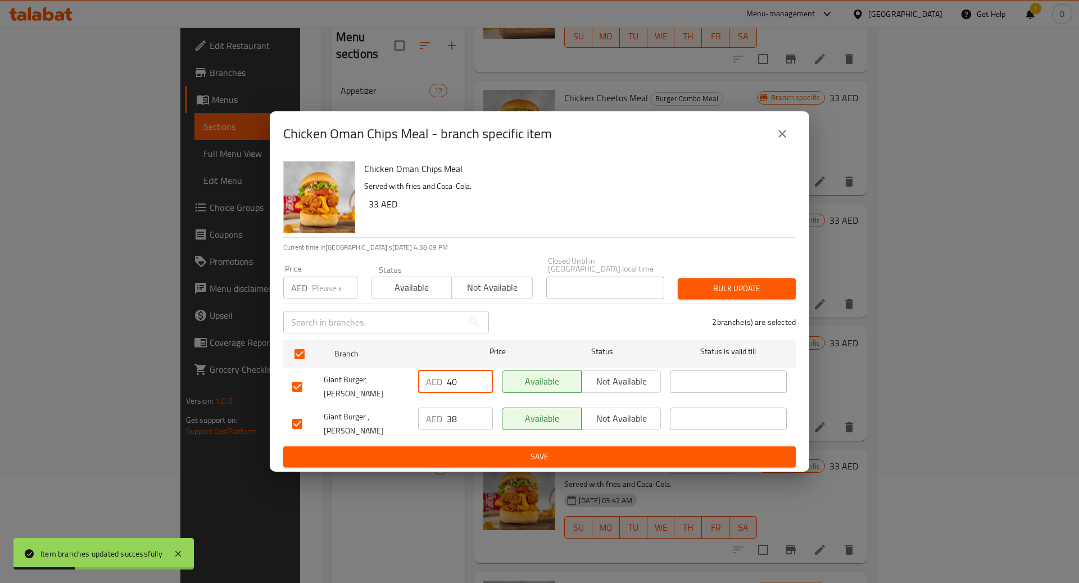
click at [456, 387] on input "40" at bounding box center [470, 381] width 46 height 22
type input "3"
click at [456, 387] on input "3" at bounding box center [470, 381] width 46 height 22
type input "48"
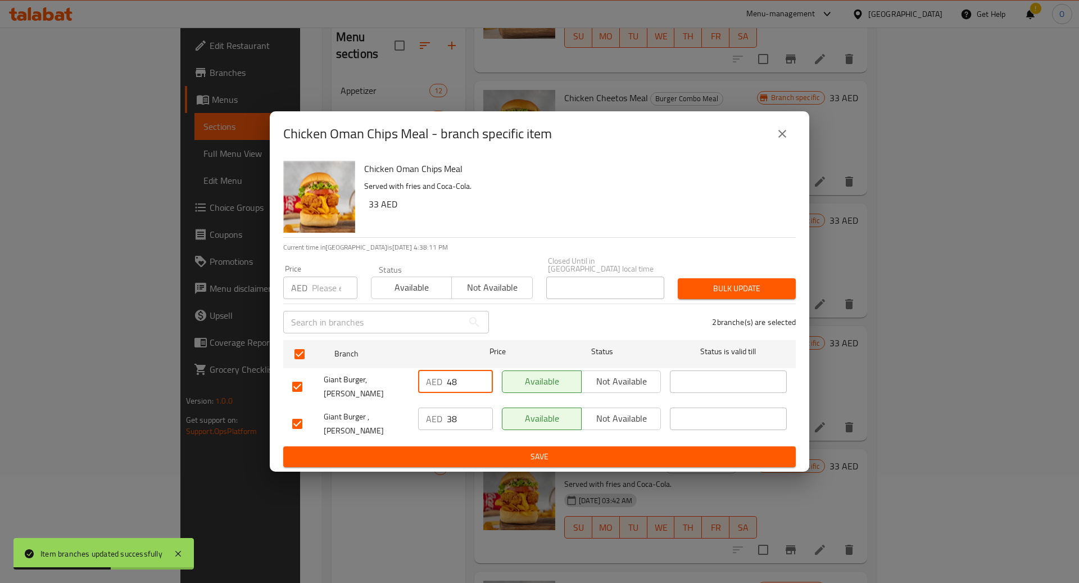
click at [452, 418] on input "38" at bounding box center [470, 418] width 46 height 22
type input "48"
click at [462, 450] on span "Save" at bounding box center [539, 457] width 495 height 14
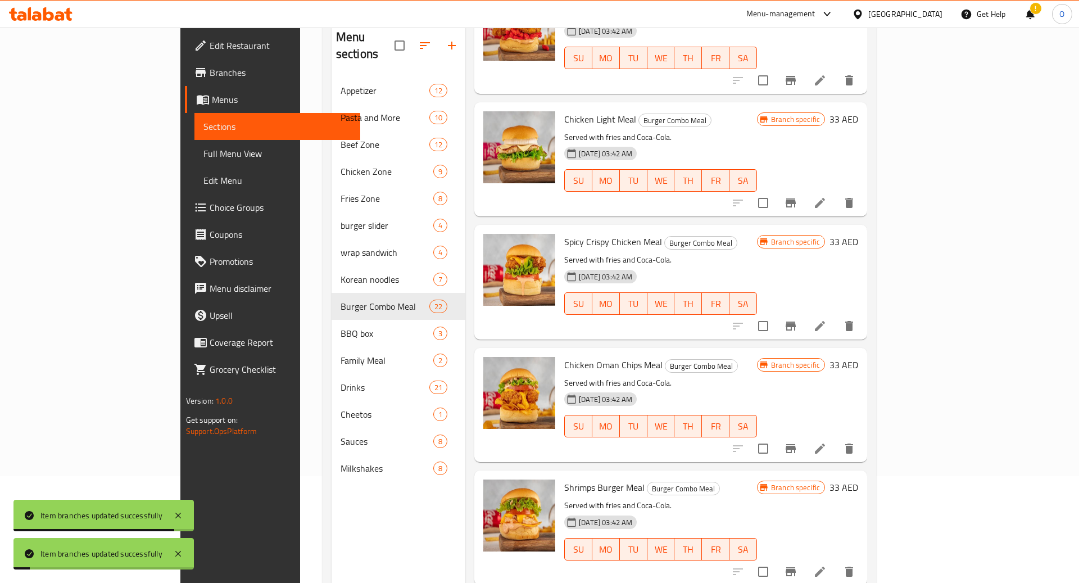
scroll to position [1363, 0]
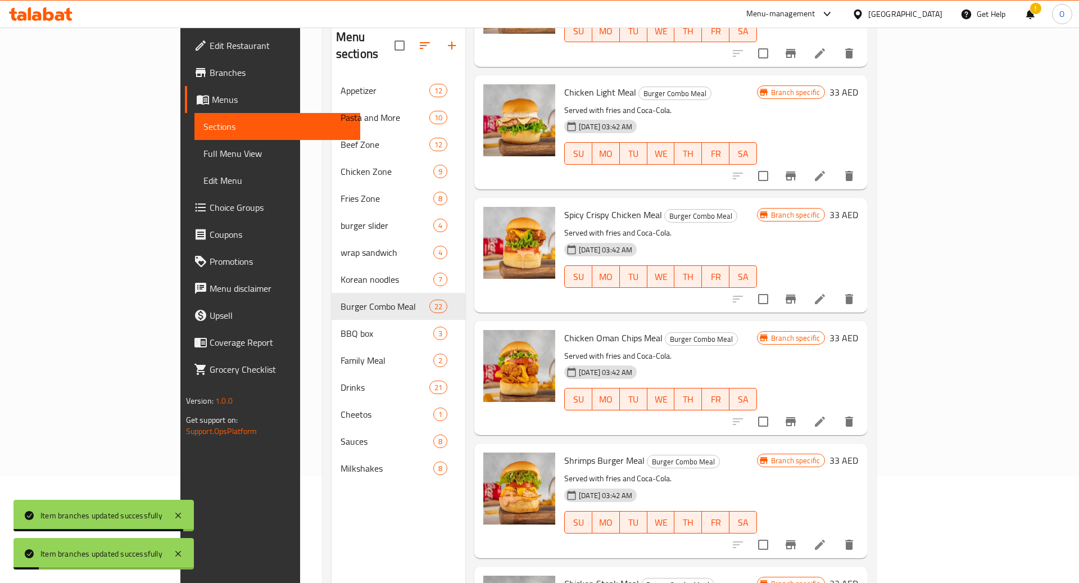
click at [797, 415] on icon "Branch-specific-item" at bounding box center [790, 421] width 13 height 13
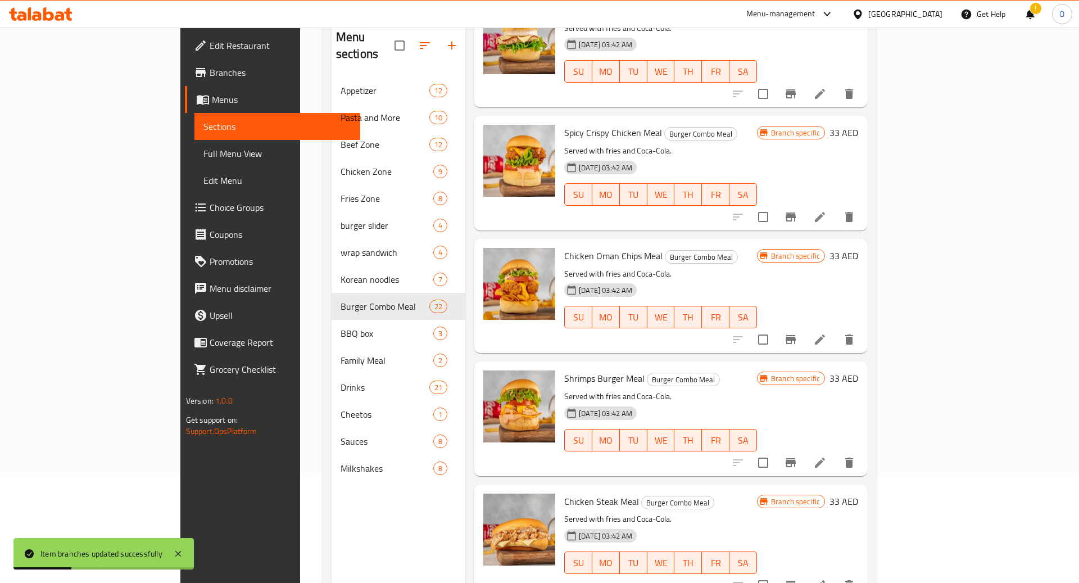
scroll to position [1472, 0]
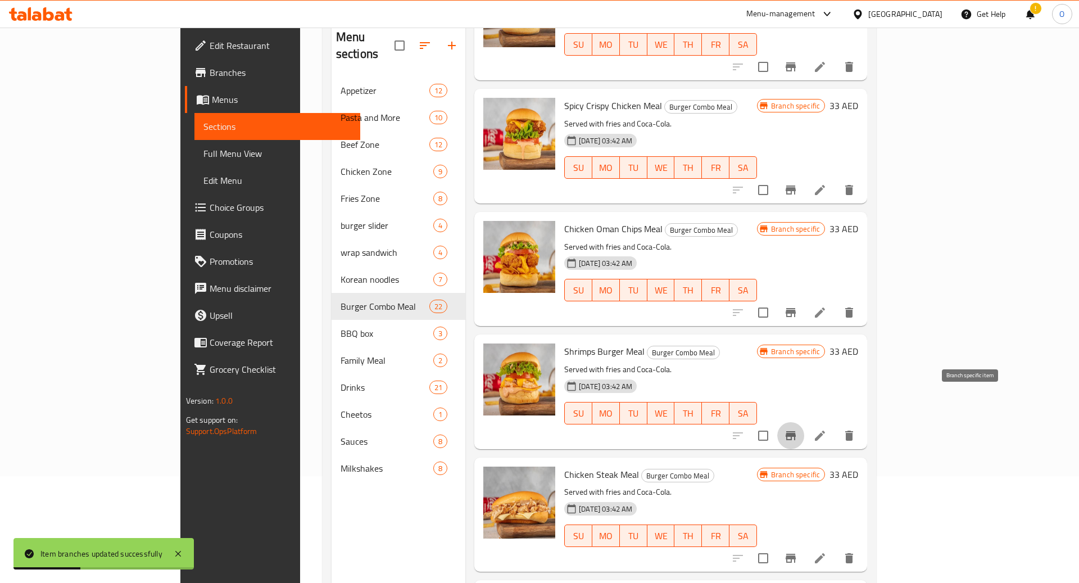
click at [796, 431] on icon "Branch-specific-item" at bounding box center [791, 435] width 10 height 9
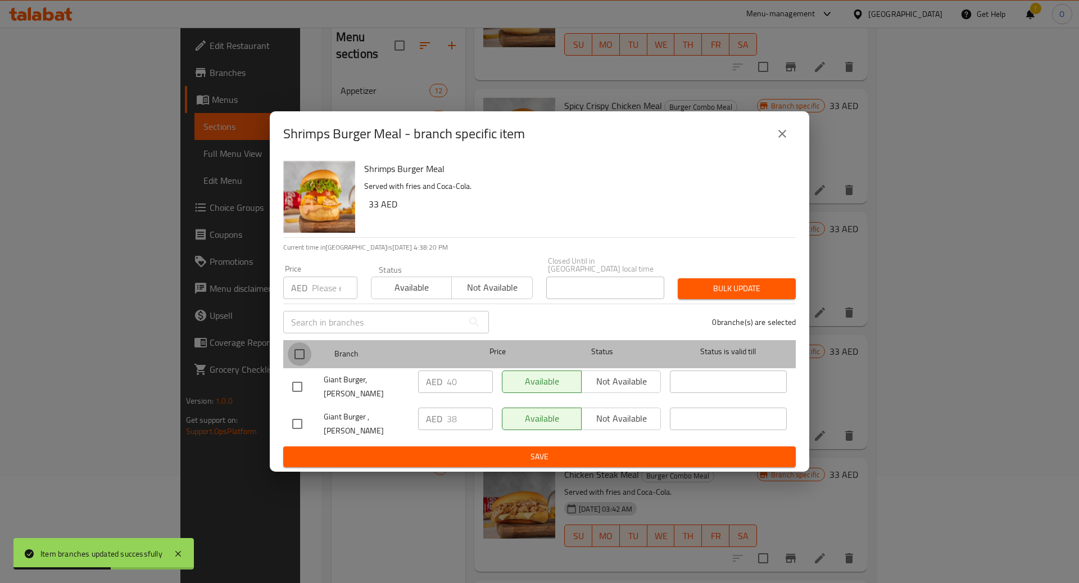
click at [307, 359] on input "checkbox" at bounding box center [300, 354] width 24 height 24
checkbox input "true"
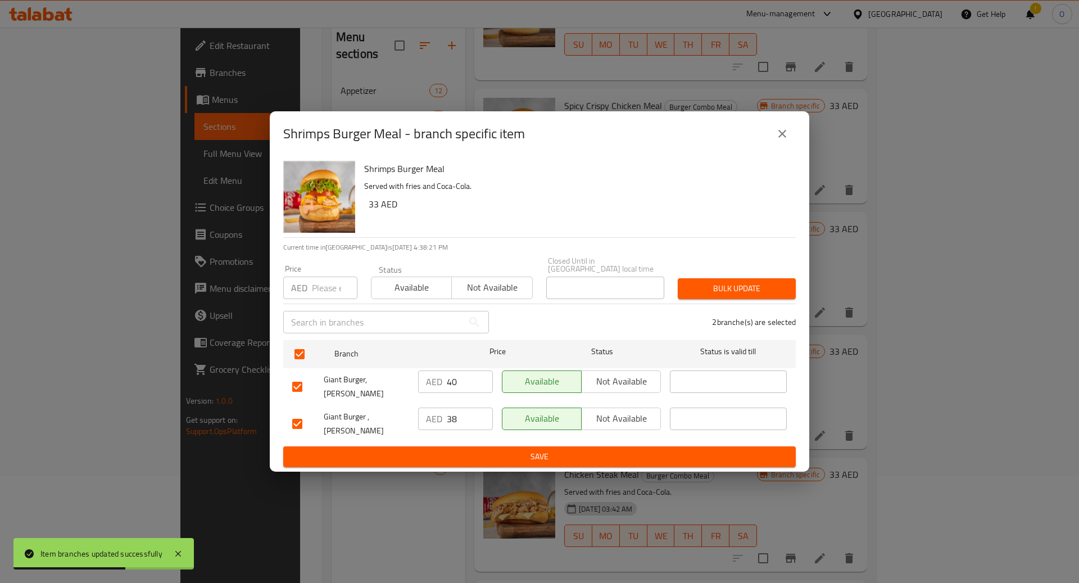
click at [457, 392] on input "40" at bounding box center [470, 381] width 46 height 22
type input "3"
type input "48"
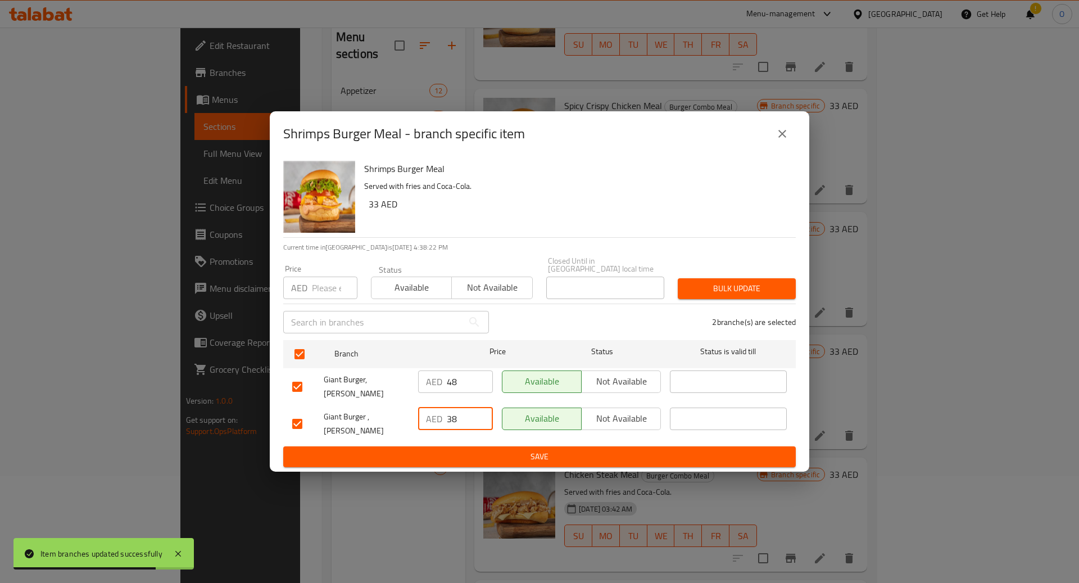
click at [454, 417] on input "38" at bounding box center [470, 418] width 46 height 22
type input "3"
type input "48"
click at [464, 450] on span "Save" at bounding box center [539, 457] width 495 height 14
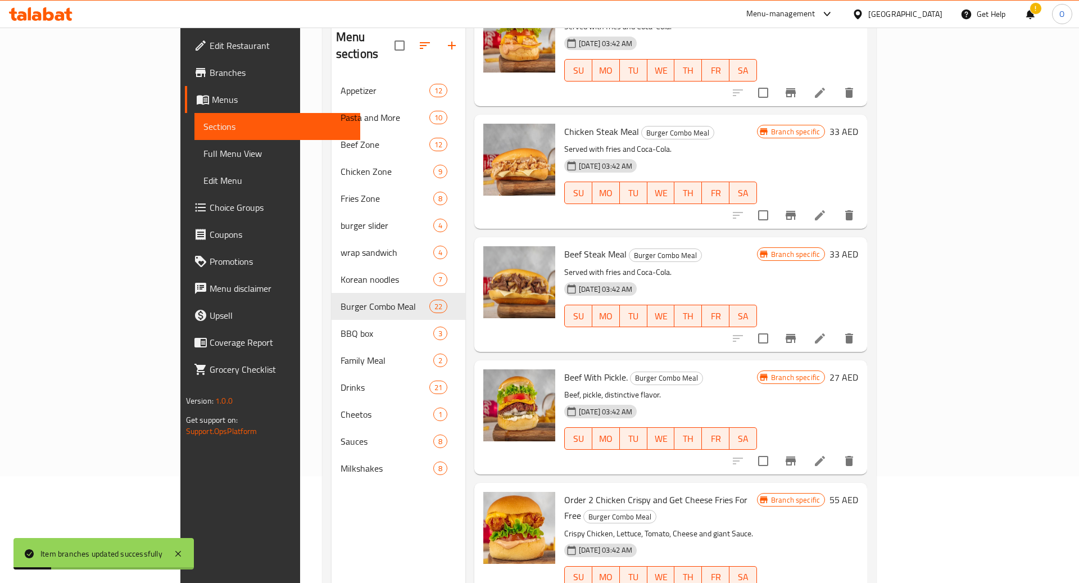
scroll to position [1824, 0]
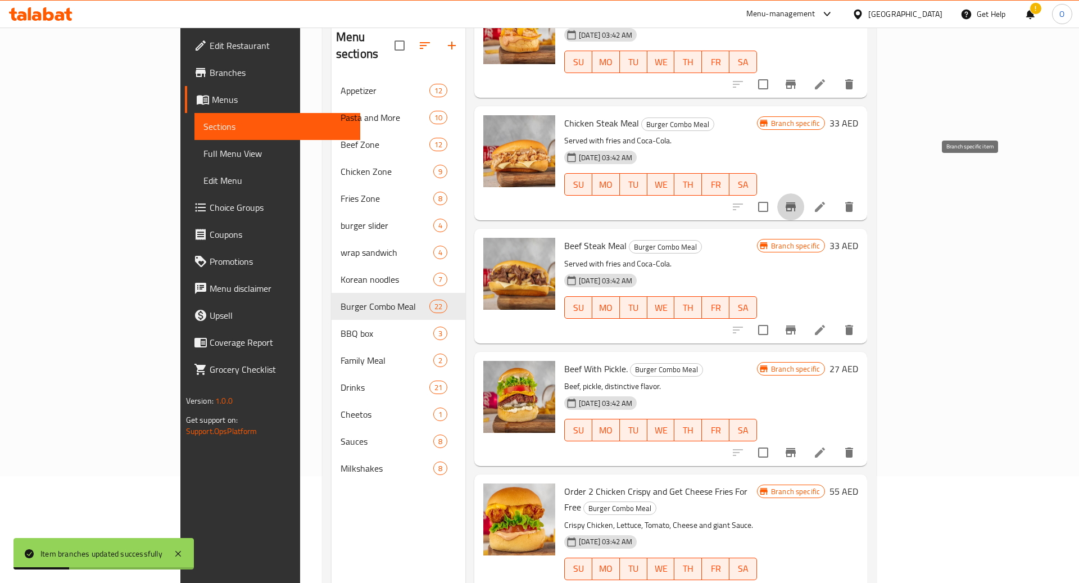
click at [797, 200] on icon "Branch-specific-item" at bounding box center [790, 206] width 13 height 13
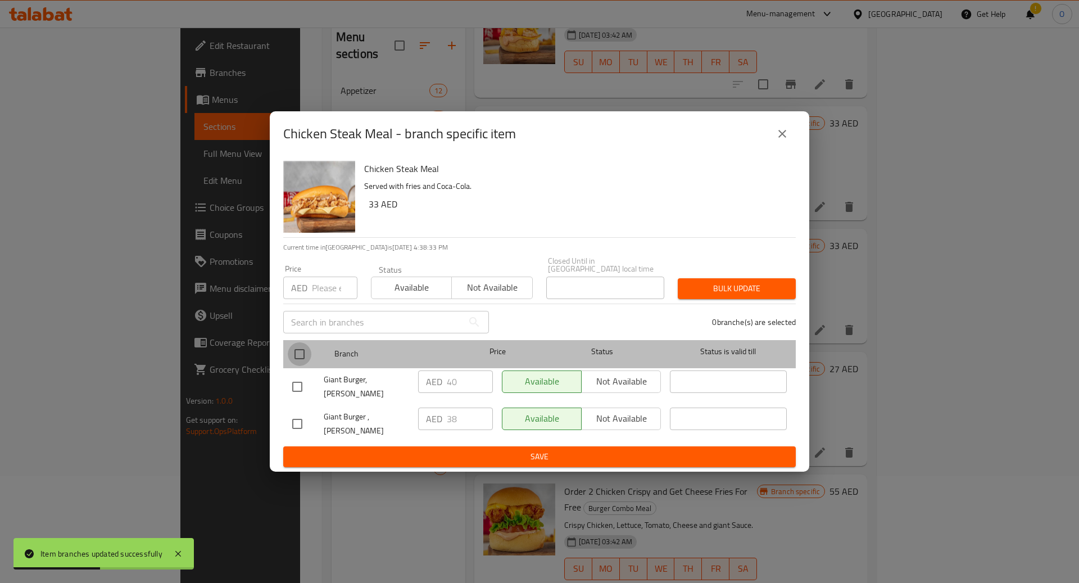
click at [302, 363] on input "checkbox" at bounding box center [300, 354] width 24 height 24
checkbox input "true"
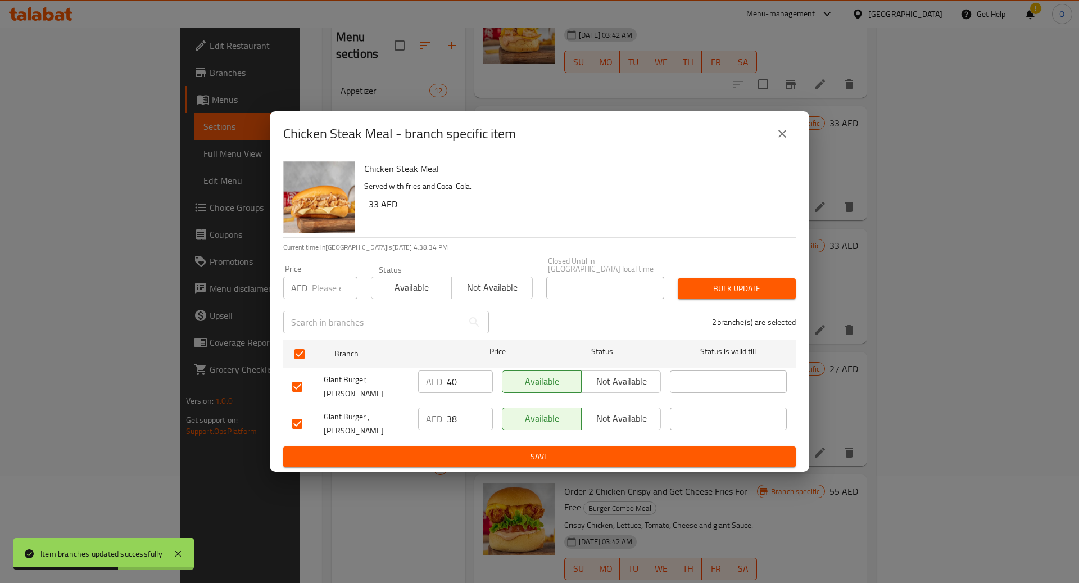
click at [459, 393] on input "40" at bounding box center [470, 381] width 46 height 22
type input "4"
type input "48"
click at [450, 424] on input "38" at bounding box center [470, 418] width 46 height 22
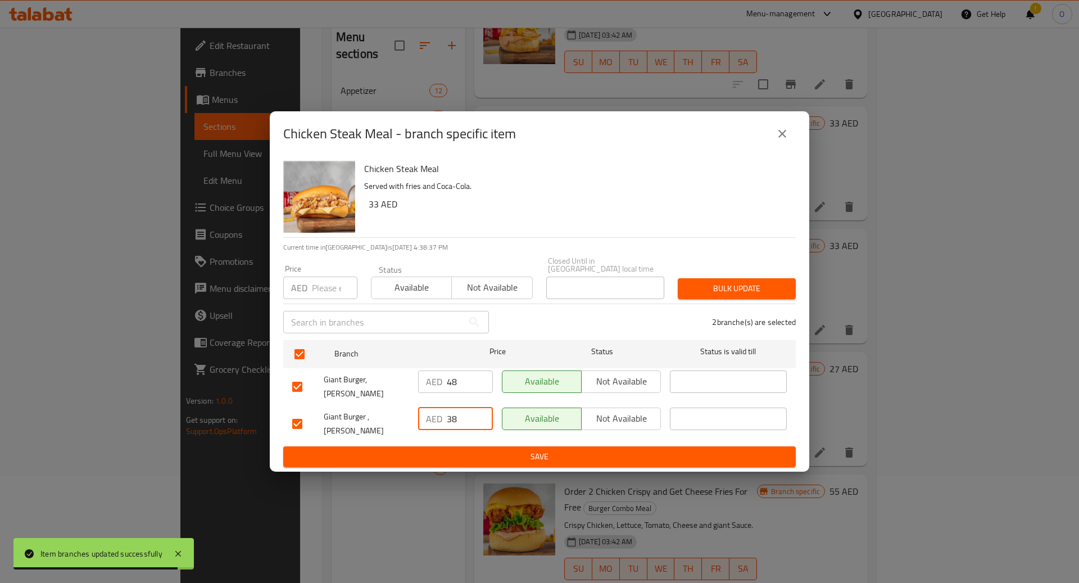
click at [450, 424] on input "38" at bounding box center [470, 418] width 46 height 22
type input "48"
click at [584, 453] on span "Save" at bounding box center [539, 457] width 495 height 14
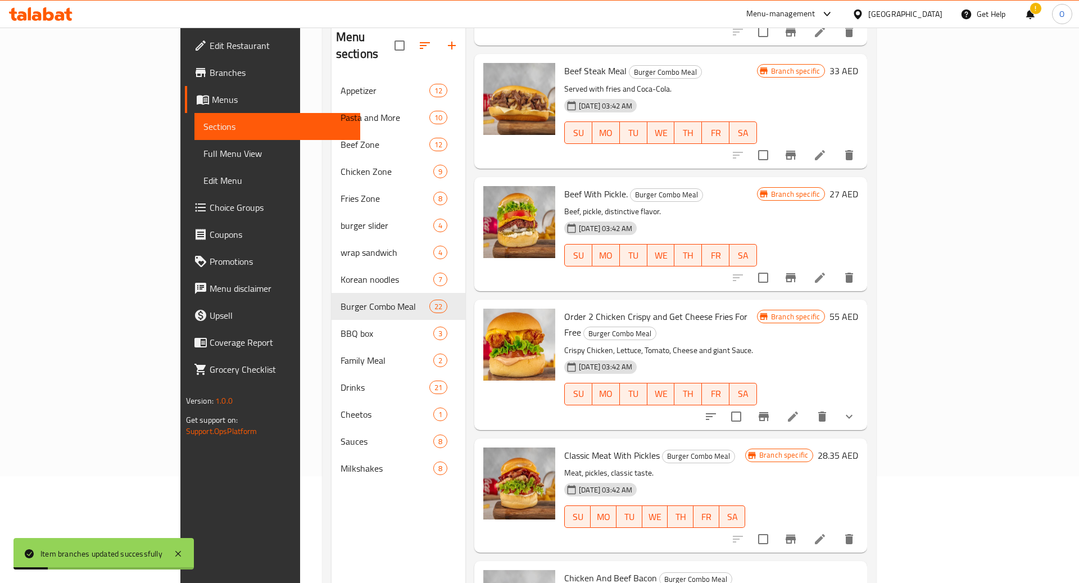
scroll to position [2021, 0]
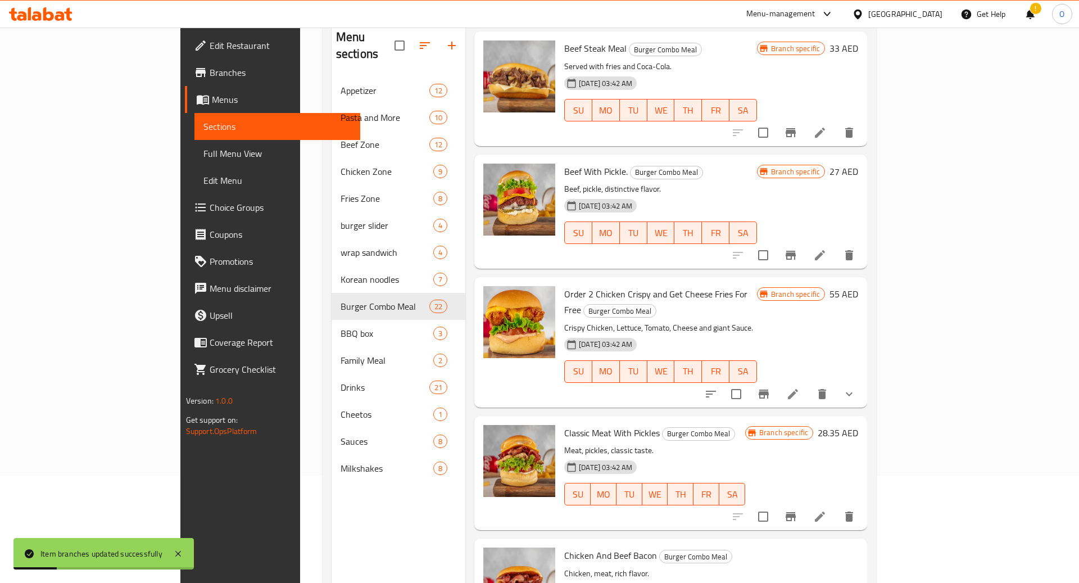
click at [796, 251] on icon "Branch-specific-item" at bounding box center [791, 255] width 10 height 9
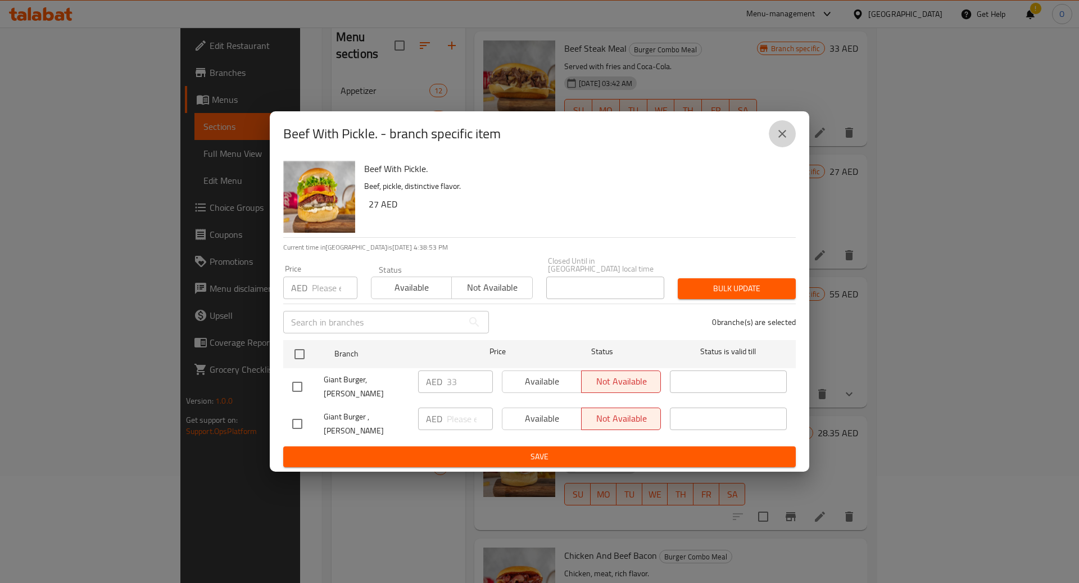
click at [780, 140] on icon "close" at bounding box center [782, 133] width 13 height 13
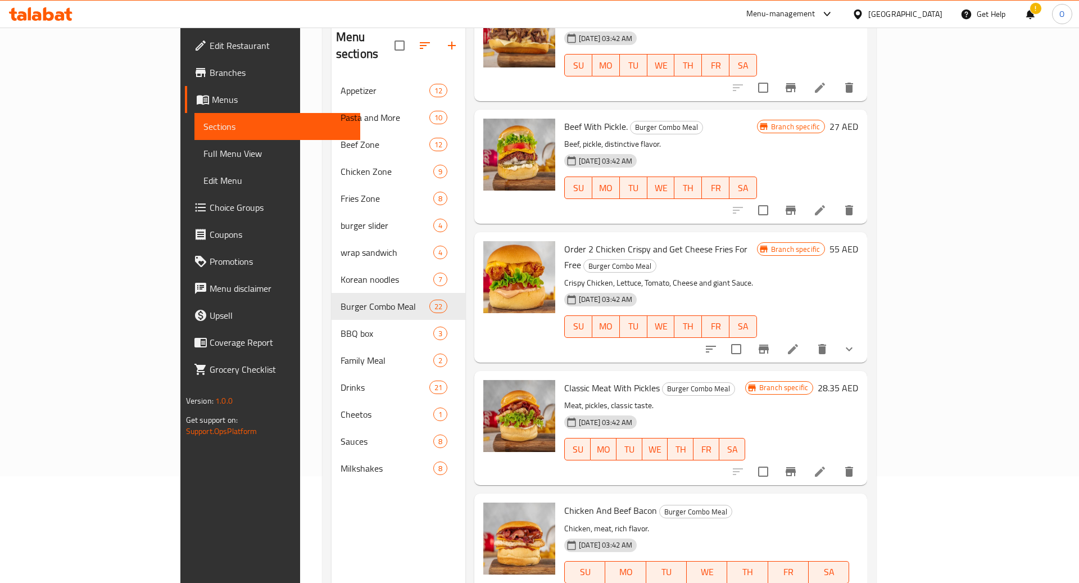
scroll to position [2057, 0]
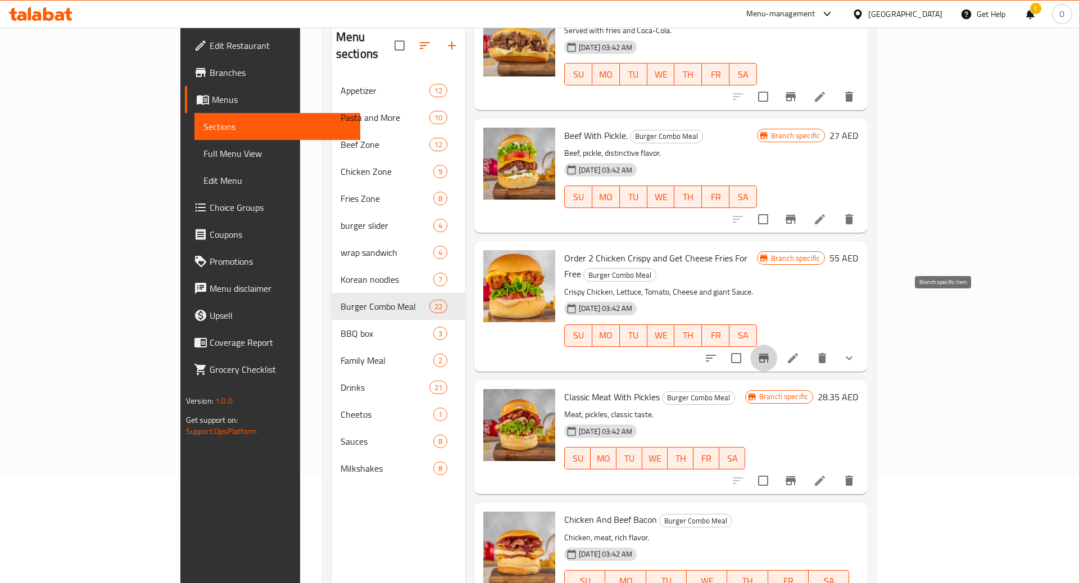
click at [770, 351] on icon "Branch-specific-item" at bounding box center [763, 357] width 13 height 13
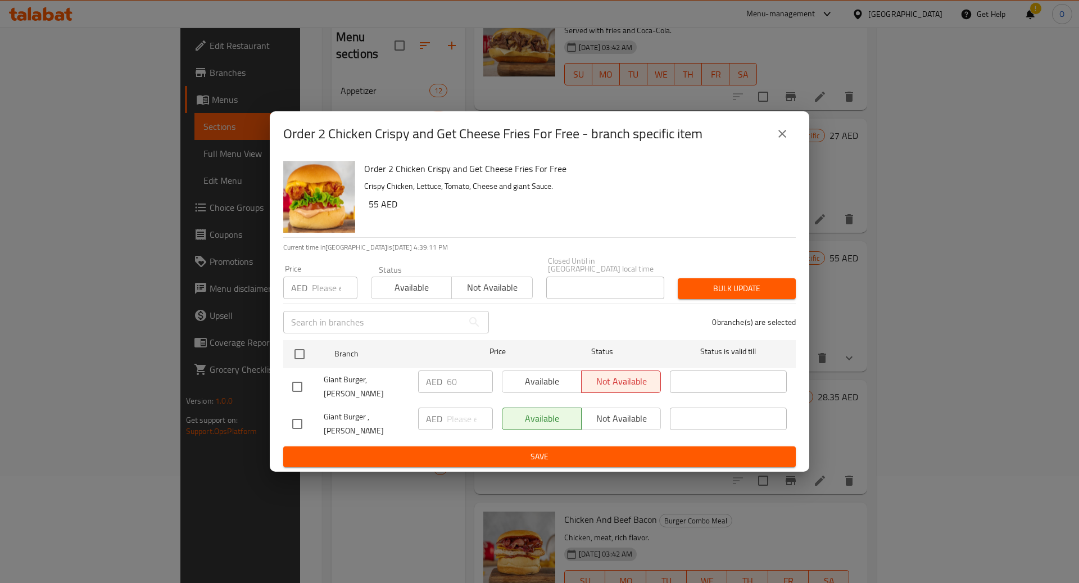
click at [297, 387] on input "checkbox" at bounding box center [297, 387] width 24 height 24
checkbox input "true"
click at [474, 393] on input "60" at bounding box center [470, 381] width 46 height 22
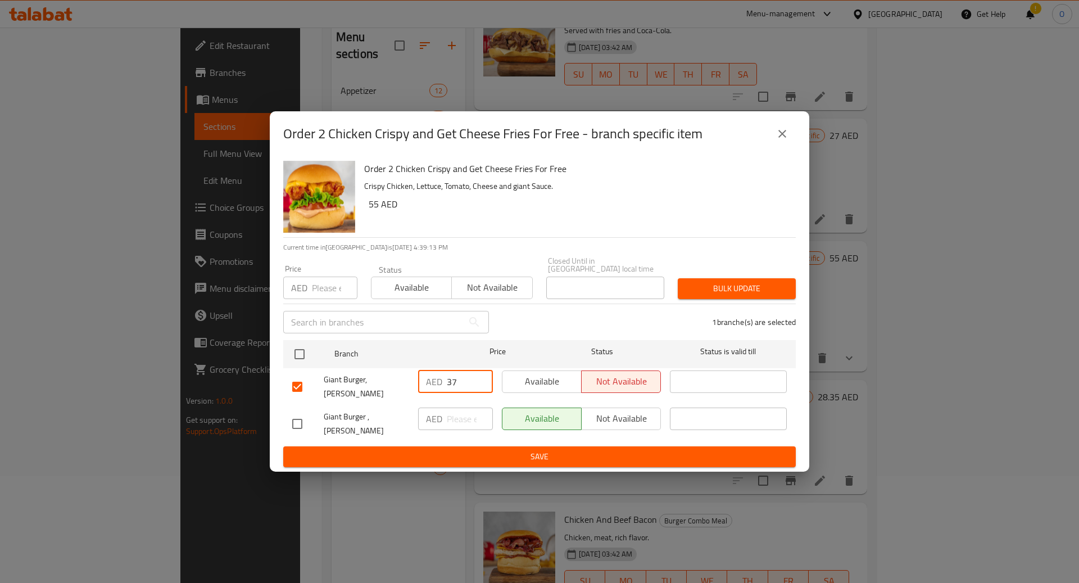
type input "3"
type input "72"
click at [464, 450] on span "Save" at bounding box center [539, 457] width 495 height 14
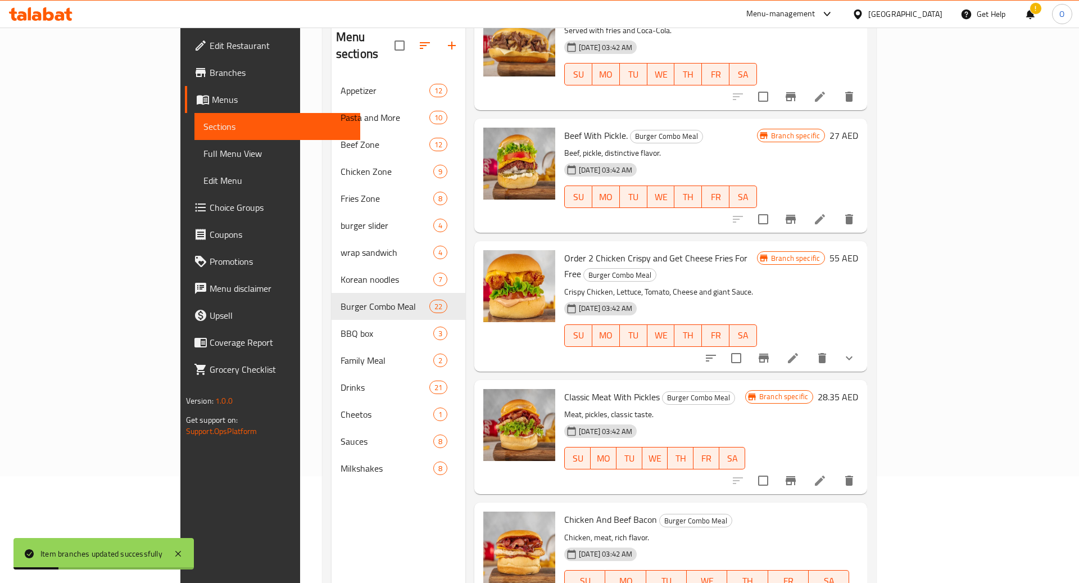
click at [800, 351] on icon at bounding box center [792, 357] width 13 height 13
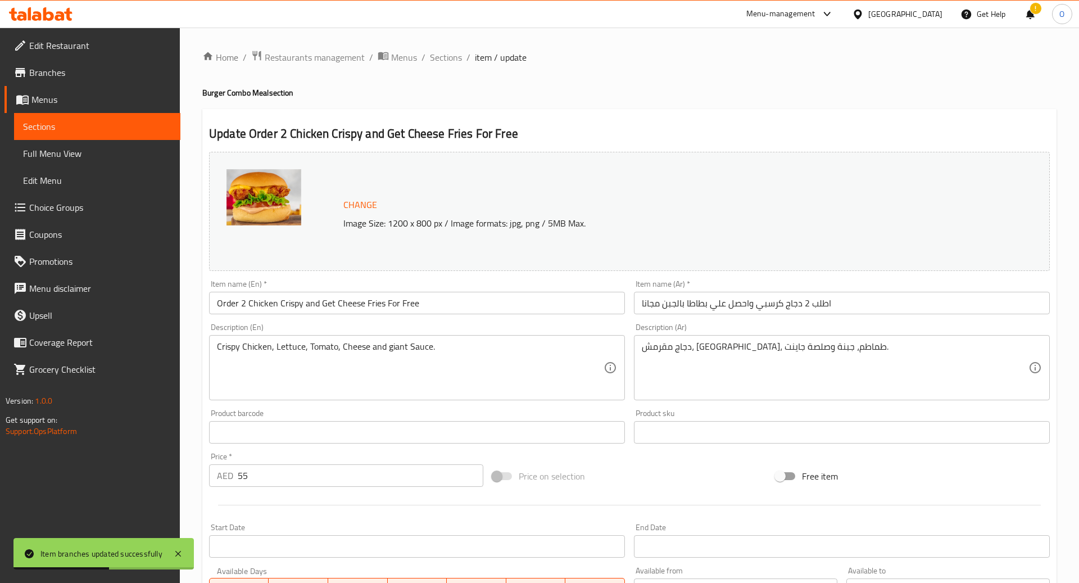
click at [100, 125] on span "Sections" at bounding box center [97, 126] width 148 height 13
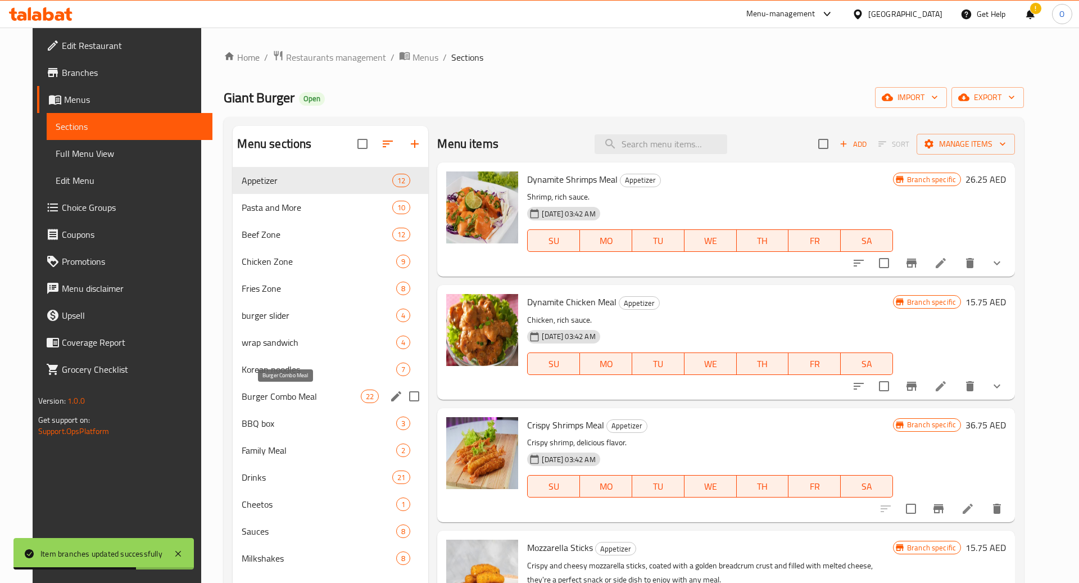
scroll to position [103, 0]
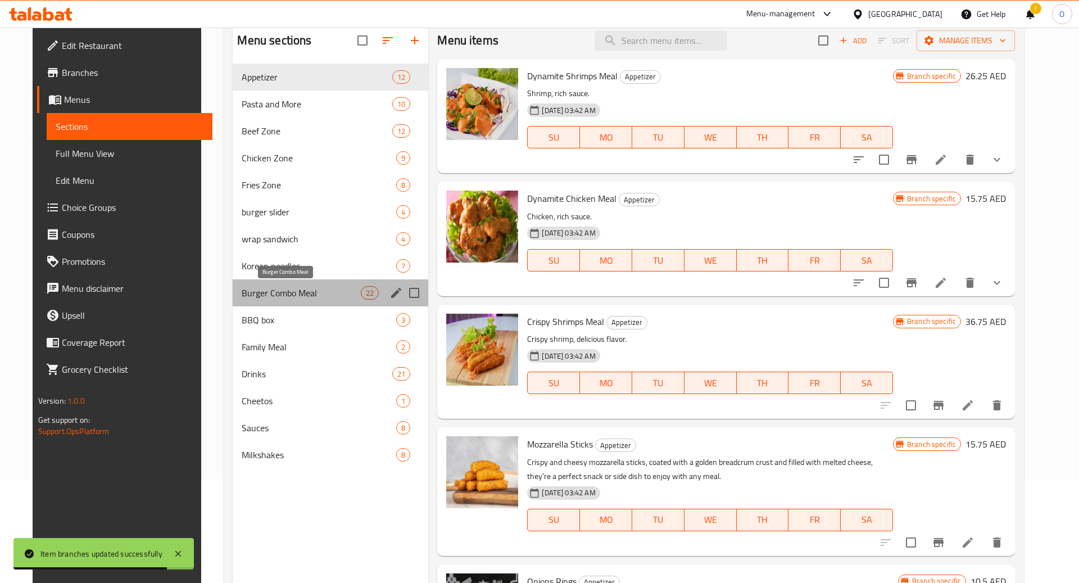
click at [306, 295] on span "Burger Combo Meal" at bounding box center [301, 292] width 119 height 13
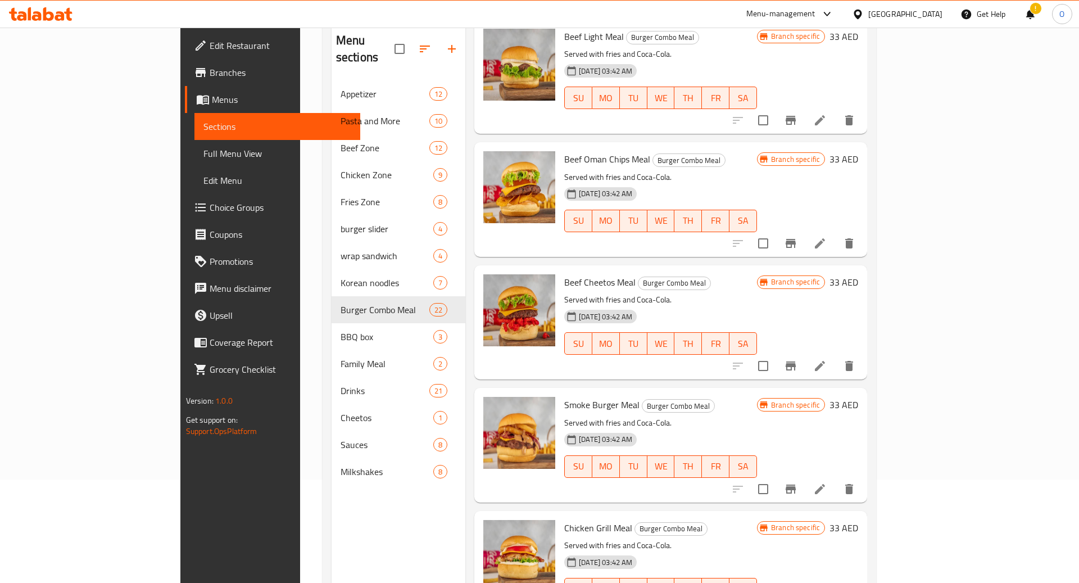
scroll to position [605, 0]
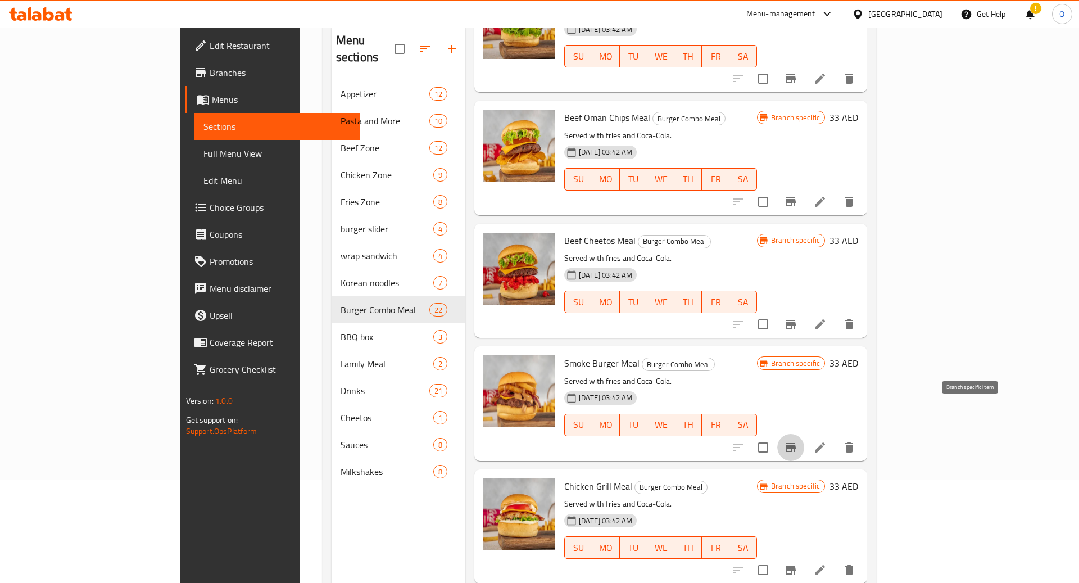
click at [797, 441] on icon "Branch-specific-item" at bounding box center [790, 447] width 13 height 13
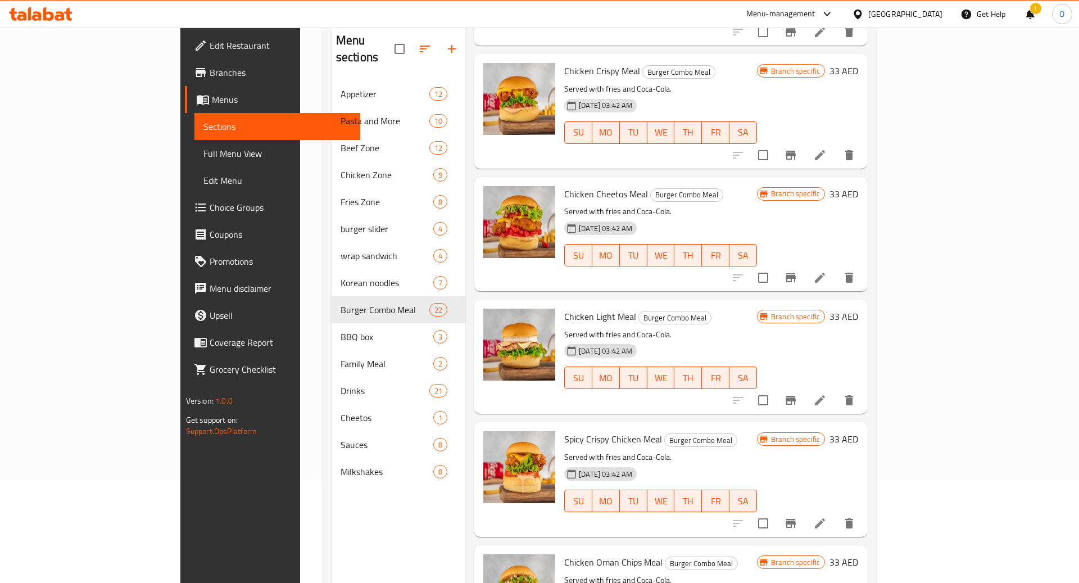
scroll to position [1178, 0]
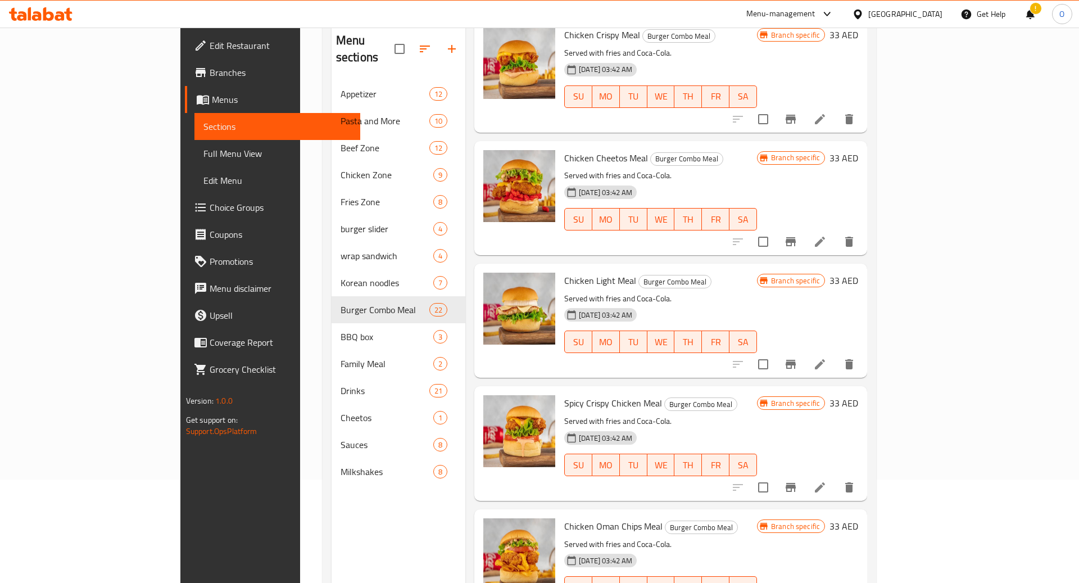
click at [797, 357] on icon "Branch-specific-item" at bounding box center [790, 363] width 13 height 13
click at [804, 474] on button "Branch-specific-item" at bounding box center [790, 487] width 27 height 27
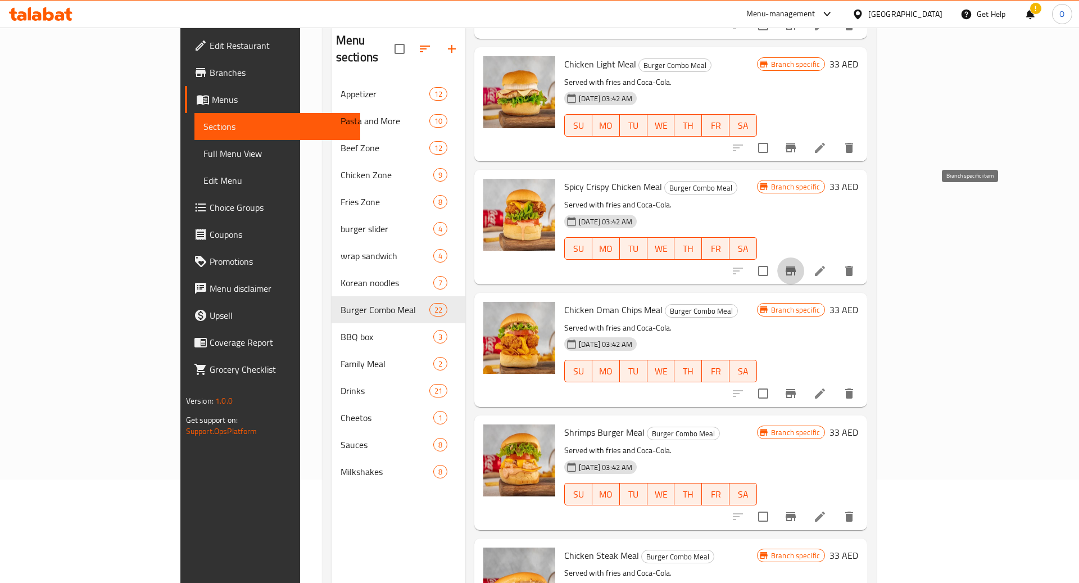
scroll to position [1516, 0]
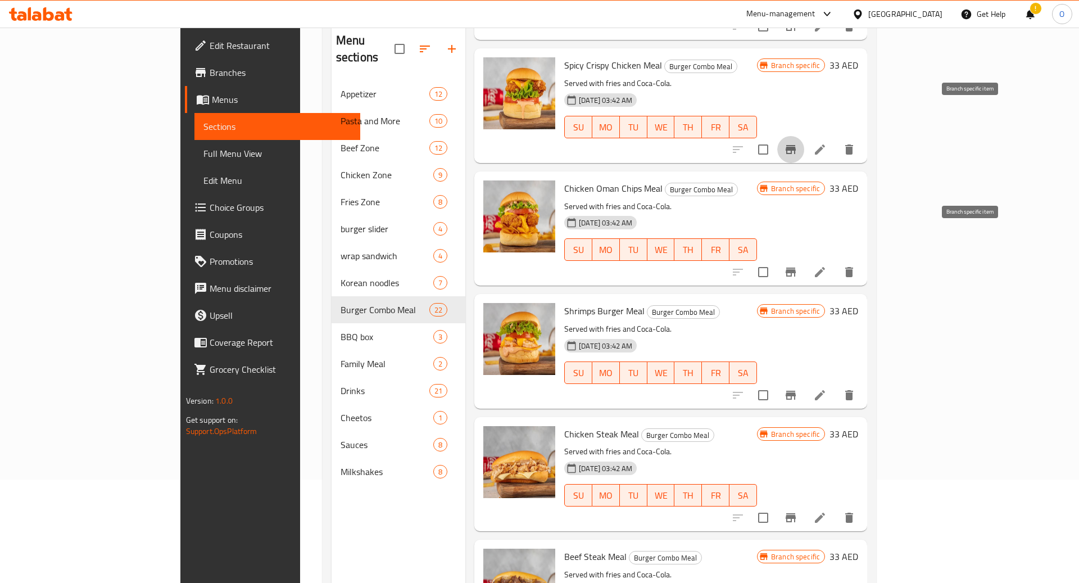
click at [796, 268] on icon "Branch-specific-item" at bounding box center [791, 272] width 10 height 9
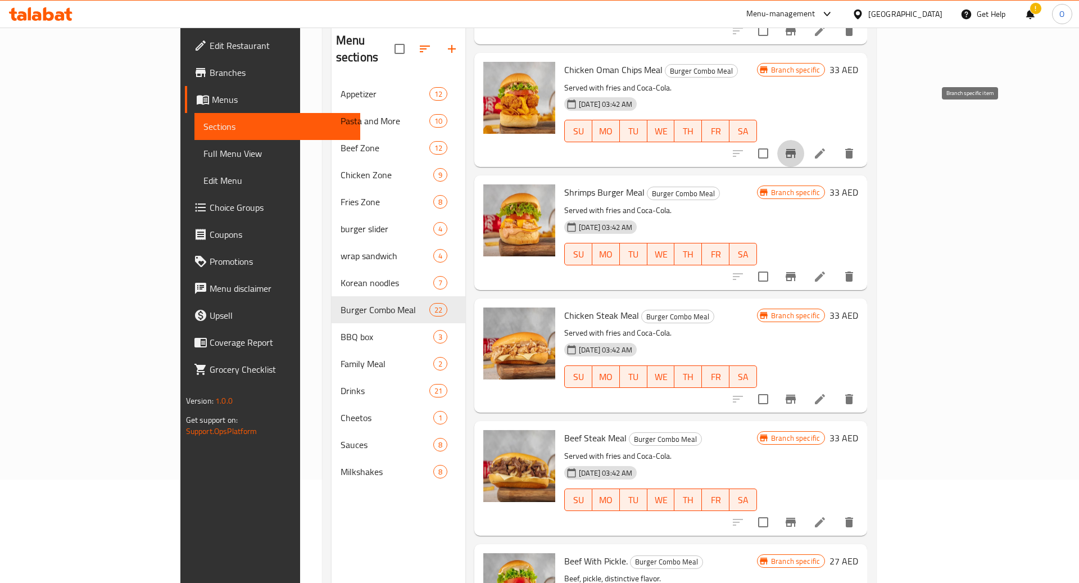
scroll to position [1652, 0]
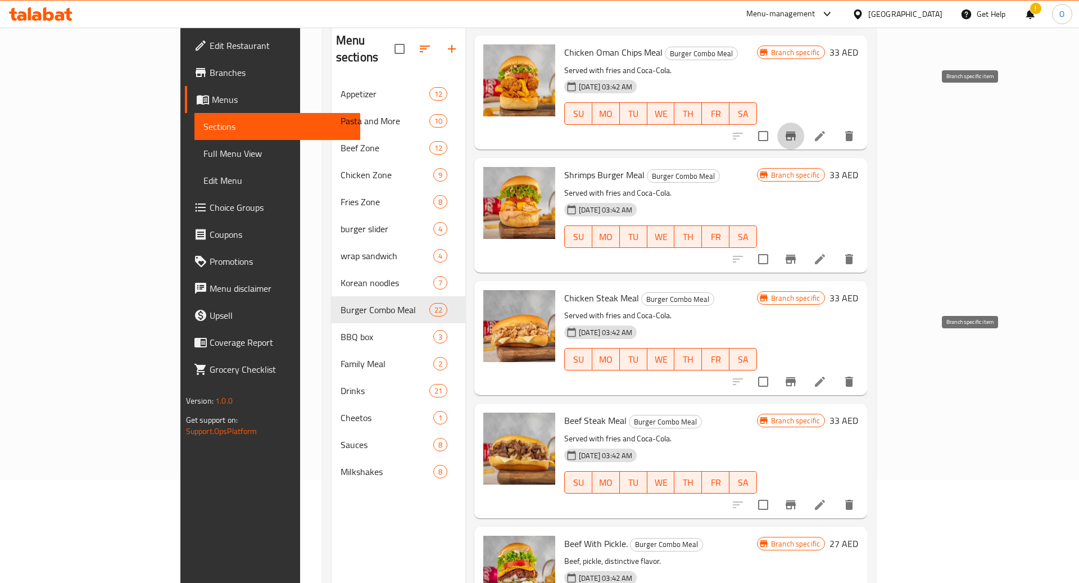
click at [797, 375] on icon "Branch-specific-item" at bounding box center [790, 381] width 13 height 13
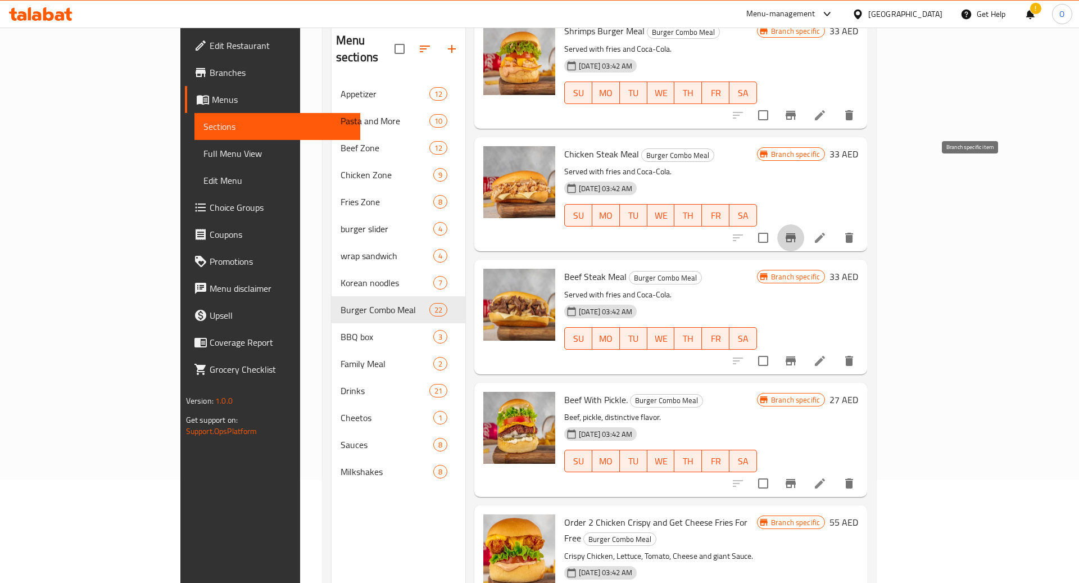
scroll to position [1826, 0]
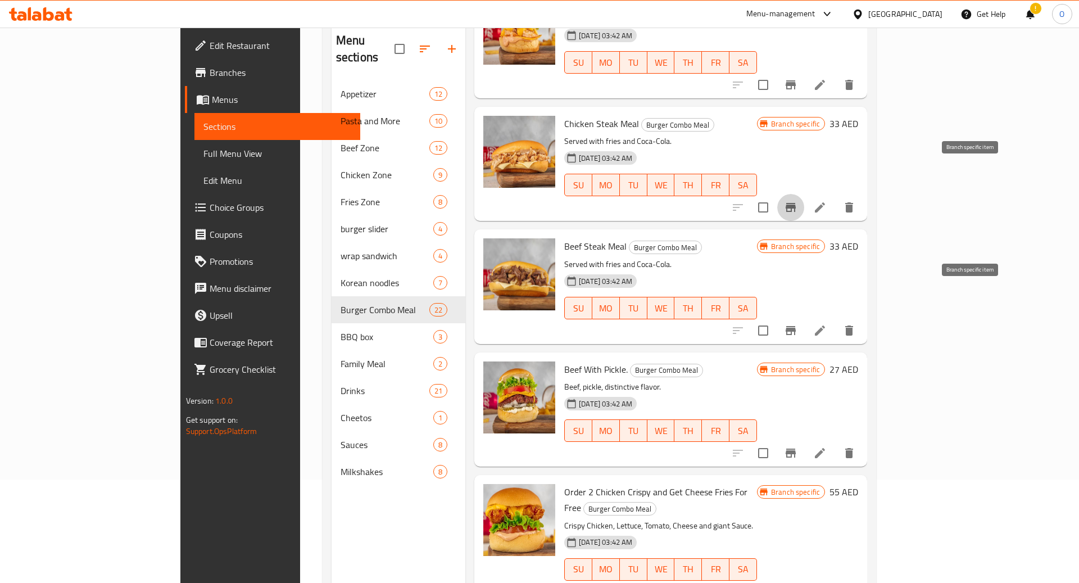
click at [796, 326] on icon "Branch-specific-item" at bounding box center [791, 330] width 10 height 9
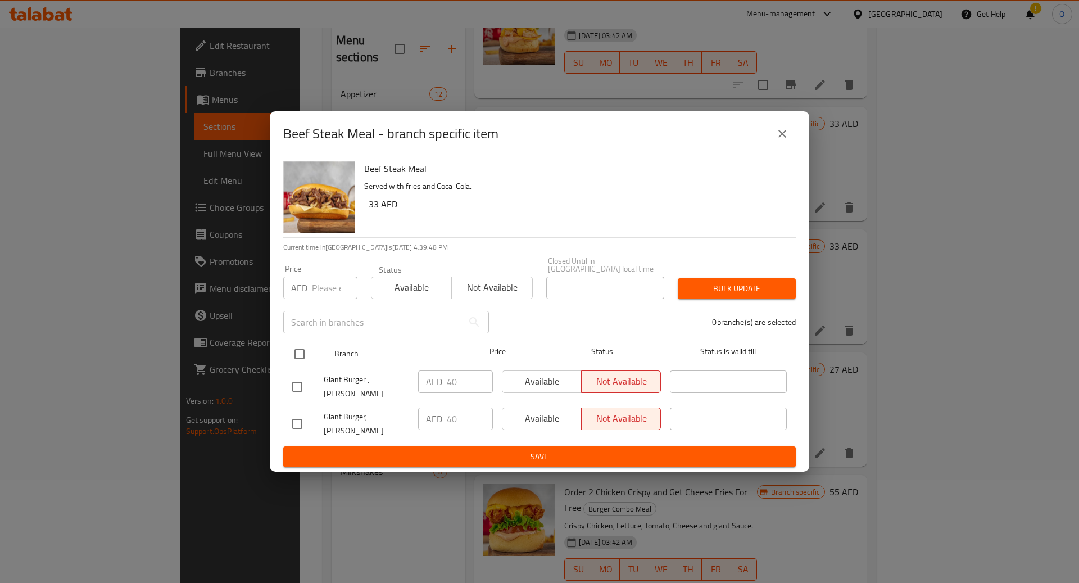
click at [298, 356] on input "checkbox" at bounding box center [300, 354] width 24 height 24
checkbox input "true"
click at [462, 384] on input "40" at bounding box center [470, 381] width 46 height 22
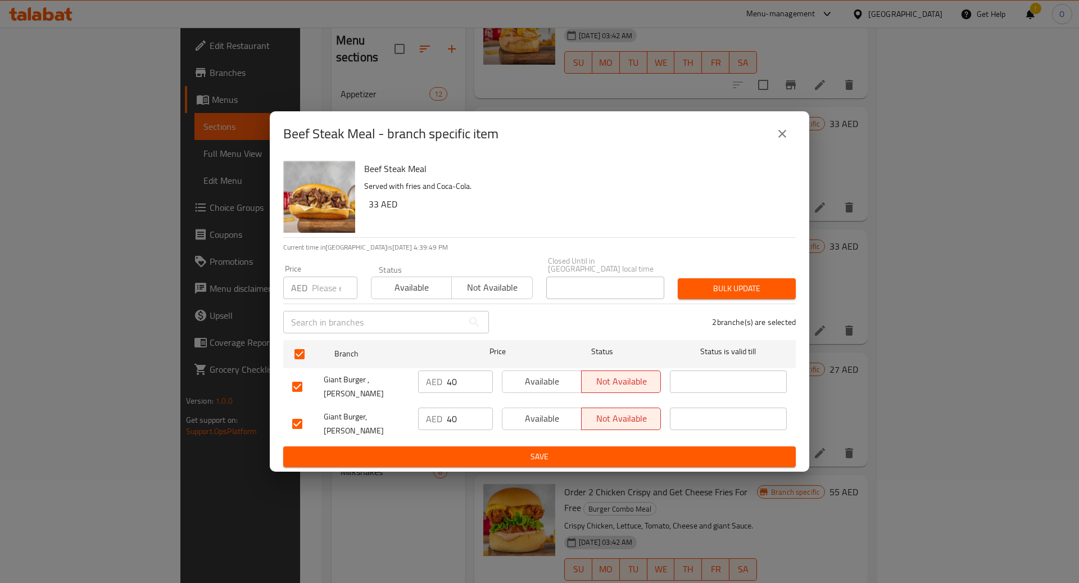
click at [462, 384] on input "40" at bounding box center [470, 381] width 46 height 22
type input "48"
click at [457, 414] on input "40" at bounding box center [470, 418] width 46 height 22
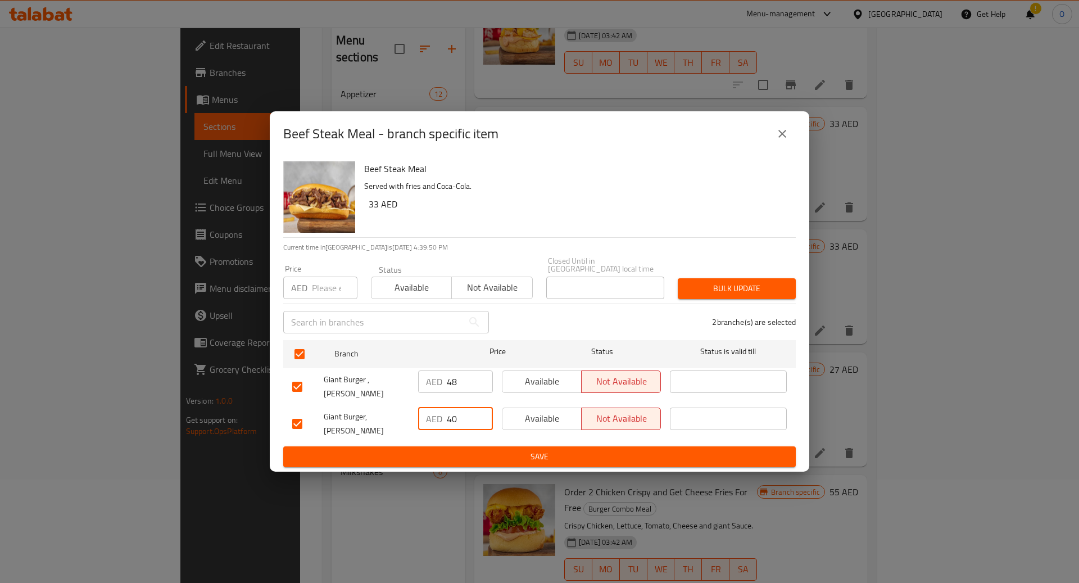
click at [457, 414] on input "40" at bounding box center [470, 418] width 46 height 22
type input "48"
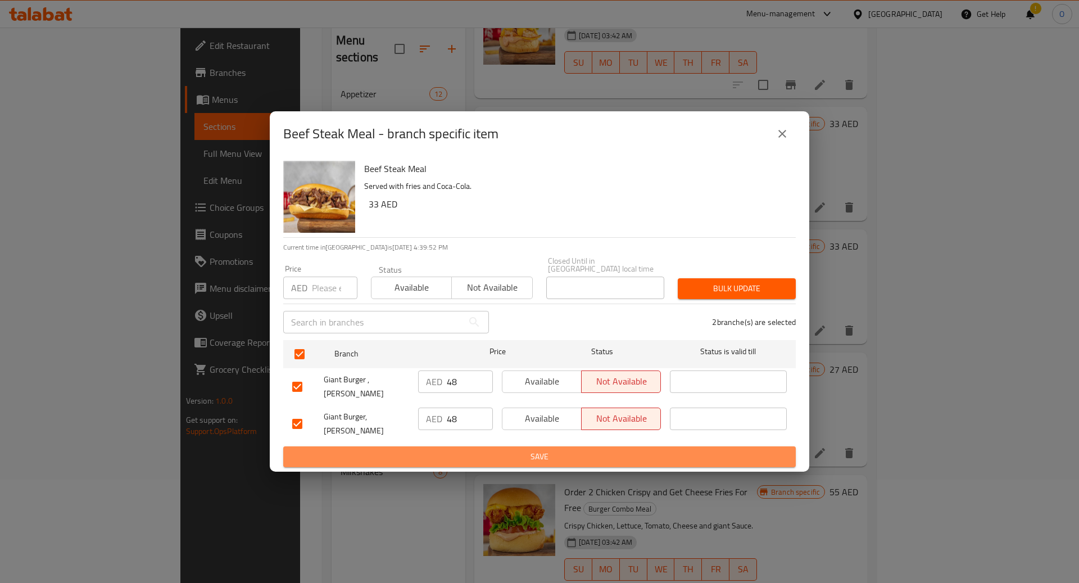
click at [463, 450] on span "Save" at bounding box center [539, 457] width 495 height 14
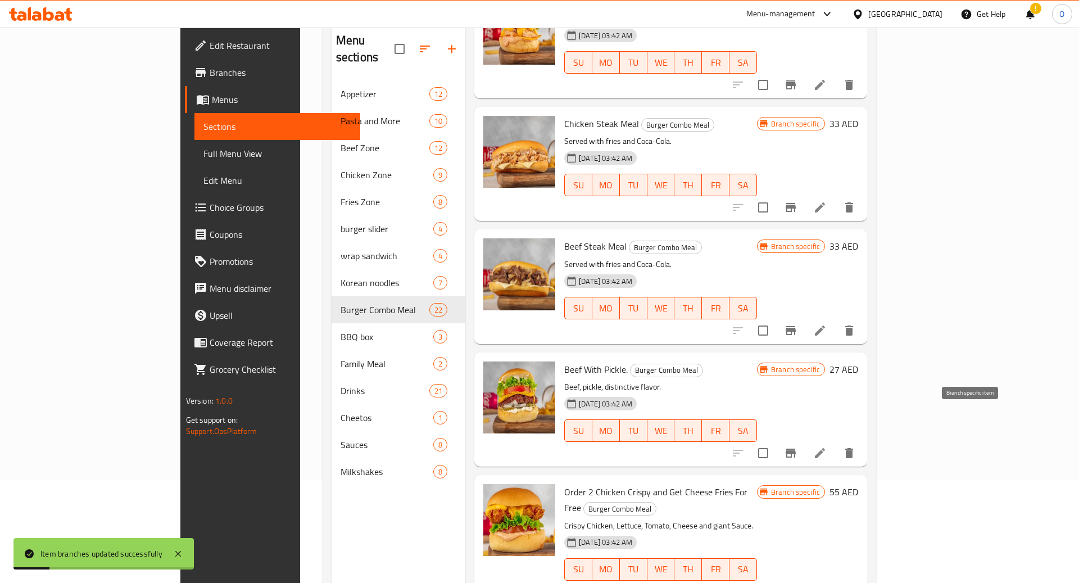
click at [796, 448] on icon "Branch-specific-item" at bounding box center [791, 452] width 10 height 9
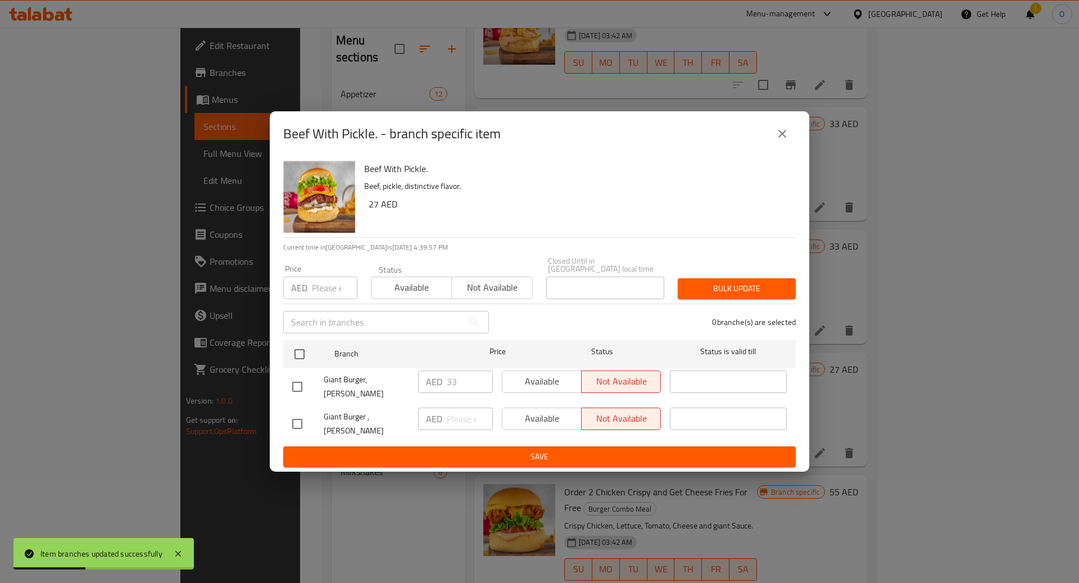
click at [330, 292] on input "number" at bounding box center [335, 287] width 46 height 22
type input "40"
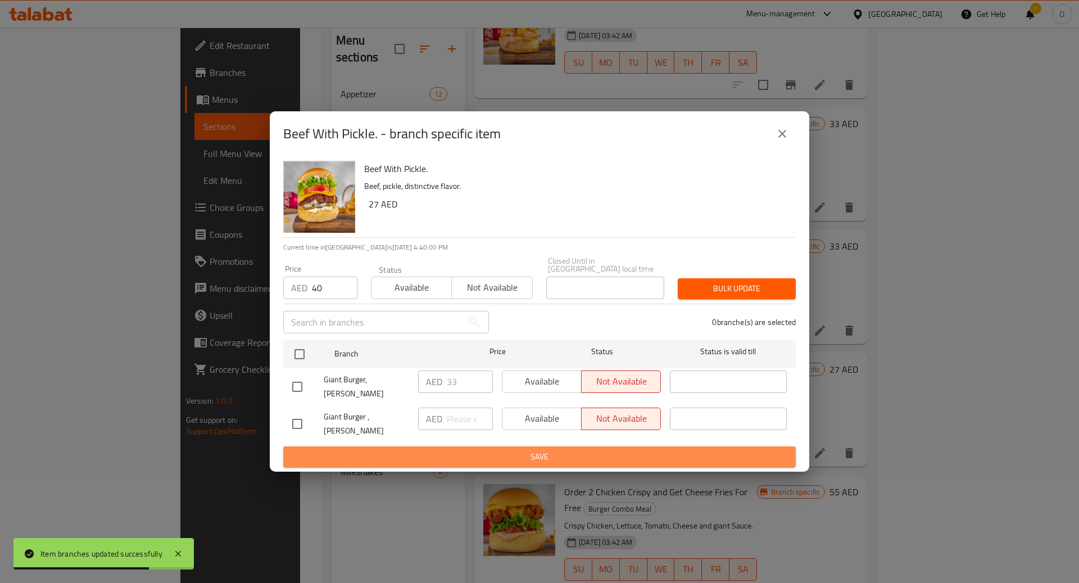
click at [522, 450] on span "Save" at bounding box center [539, 457] width 495 height 14
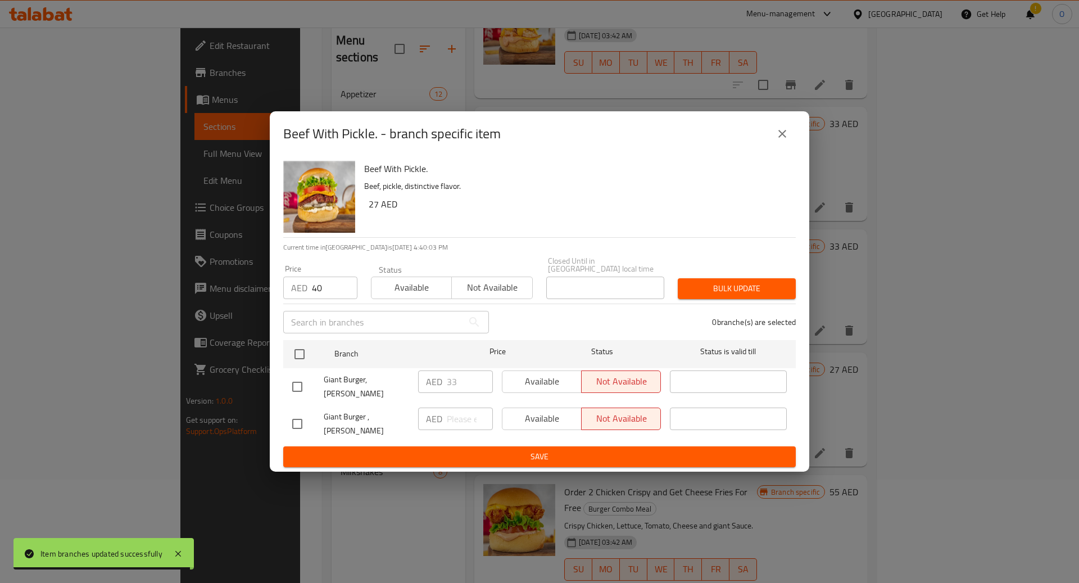
click at [678, 451] on span "Save" at bounding box center [539, 457] width 495 height 14
click at [534, 450] on span "Save" at bounding box center [539, 457] width 495 height 14
click at [787, 140] on icon "close" at bounding box center [782, 133] width 13 height 13
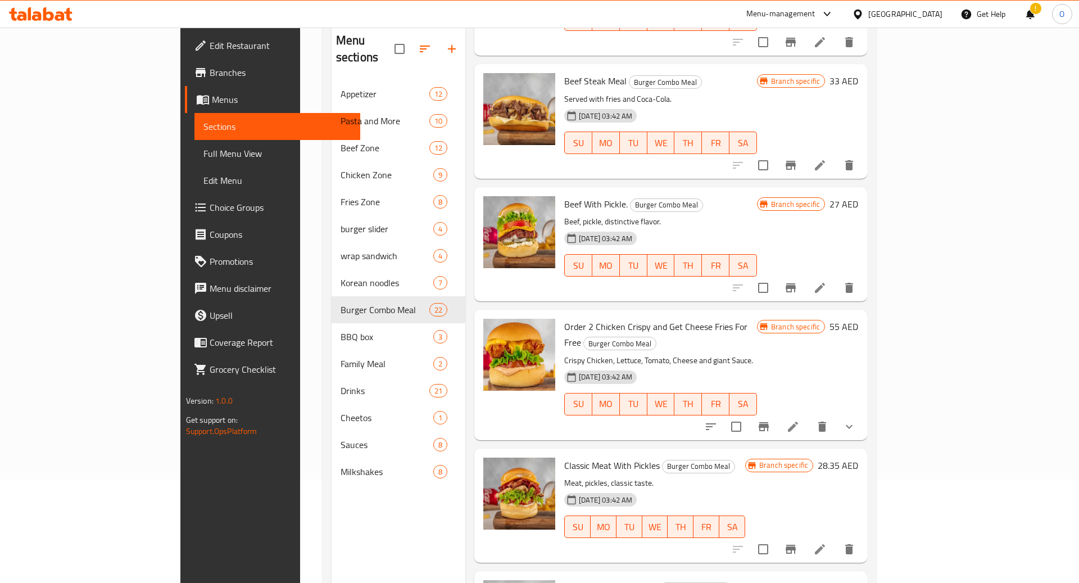
scroll to position [2020, 0]
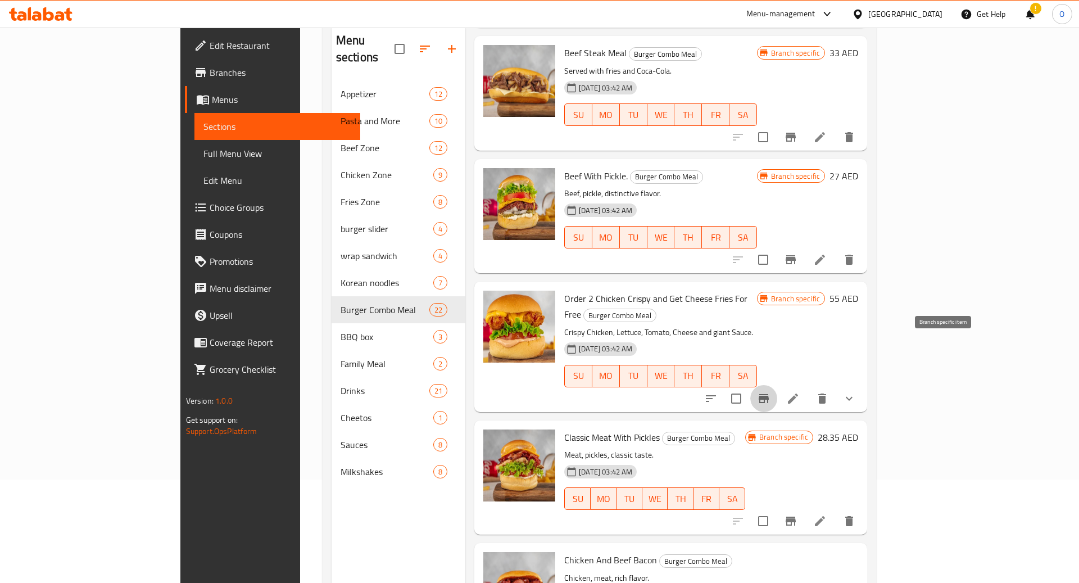
click at [769, 394] on icon "Branch-specific-item" at bounding box center [764, 398] width 10 height 9
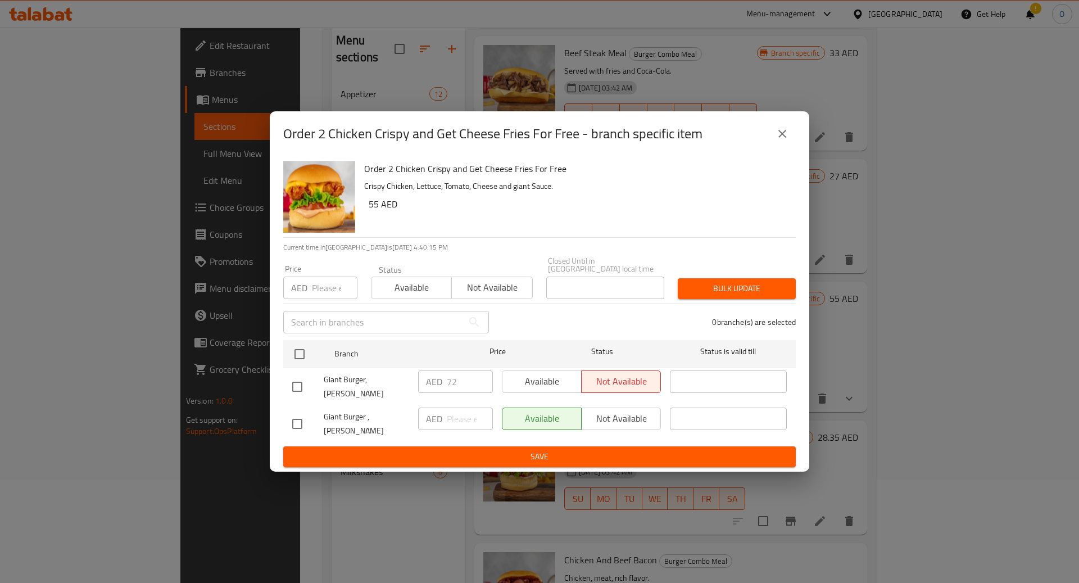
click at [335, 285] on input "number" at bounding box center [335, 287] width 46 height 22
type input "72"
click at [416, 450] on span "Save" at bounding box center [539, 457] width 495 height 14
click at [511, 450] on span "Save" at bounding box center [539, 457] width 495 height 14
click at [300, 412] on input "checkbox" at bounding box center [297, 424] width 24 height 24
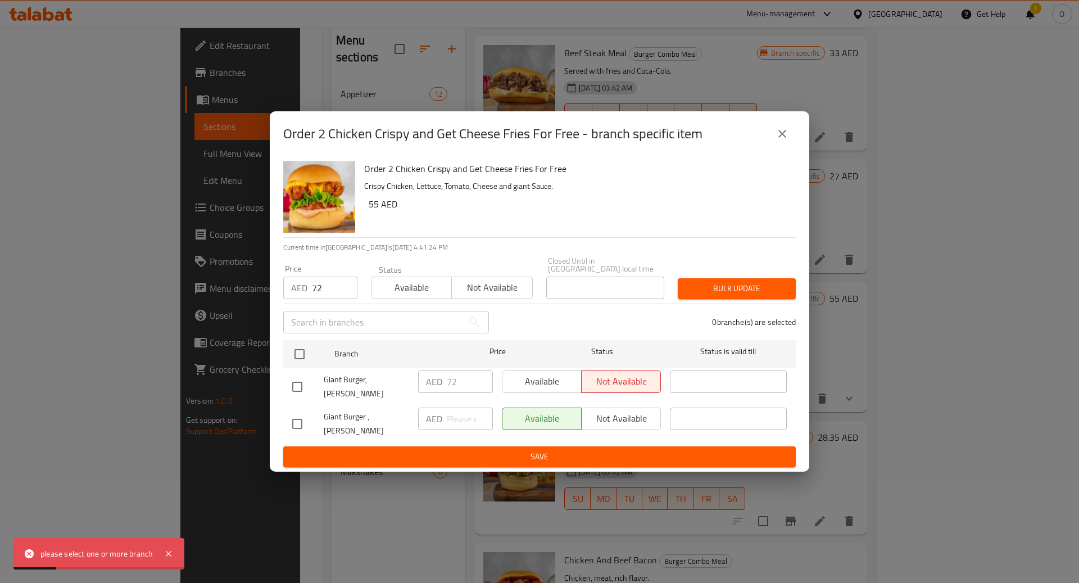
checkbox input "true"
click at [465, 421] on input "number" at bounding box center [470, 418] width 46 height 22
type input "72"
click at [468, 446] on button "Save" at bounding box center [539, 456] width 513 height 21
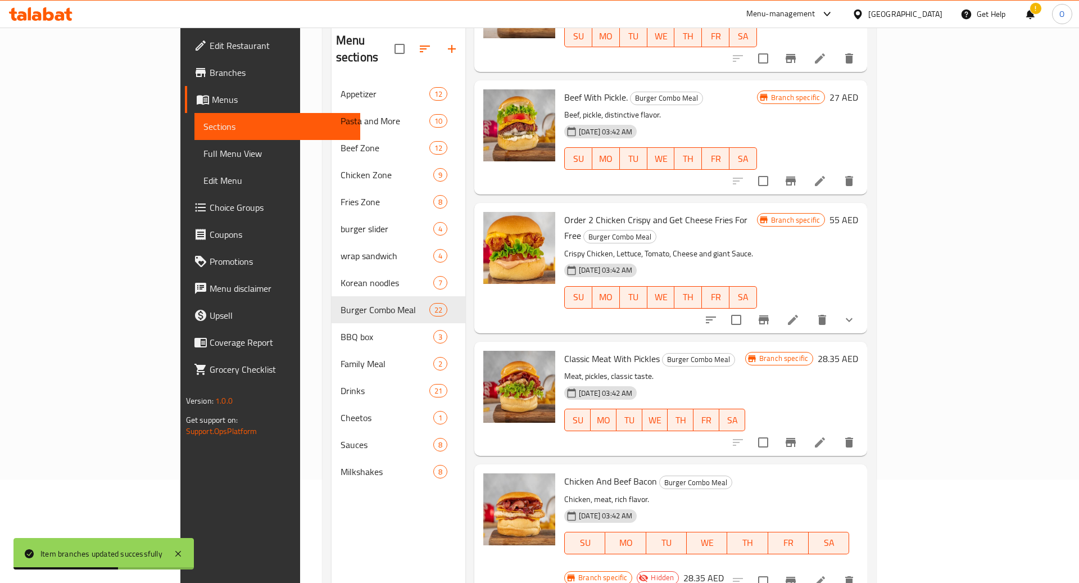
scroll to position [2103, 0]
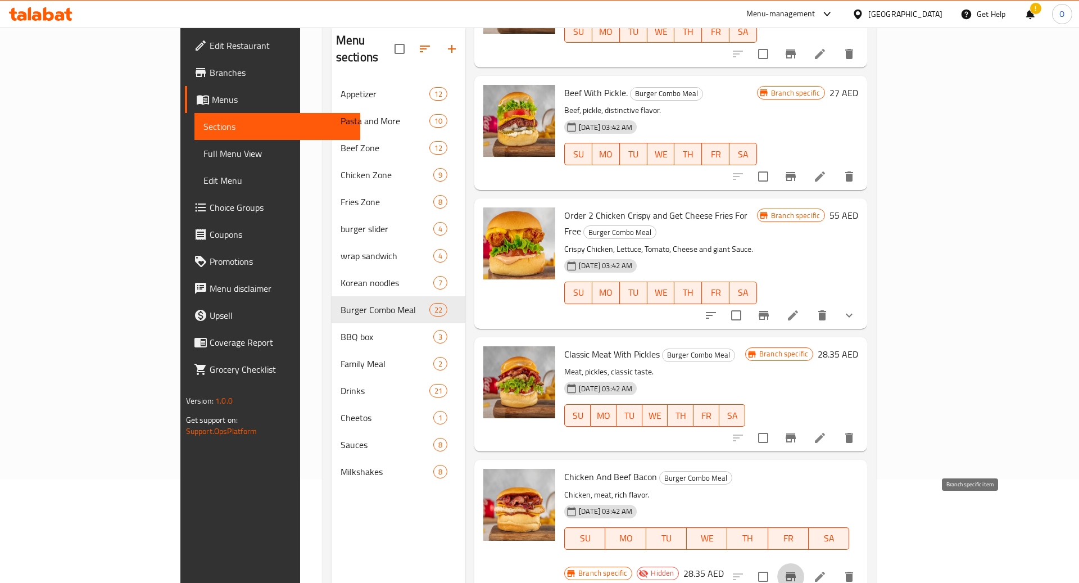
click at [797, 570] on icon "Branch-specific-item" at bounding box center [790, 576] width 13 height 13
click at [796, 433] on icon "Branch-specific-item" at bounding box center [791, 437] width 10 height 9
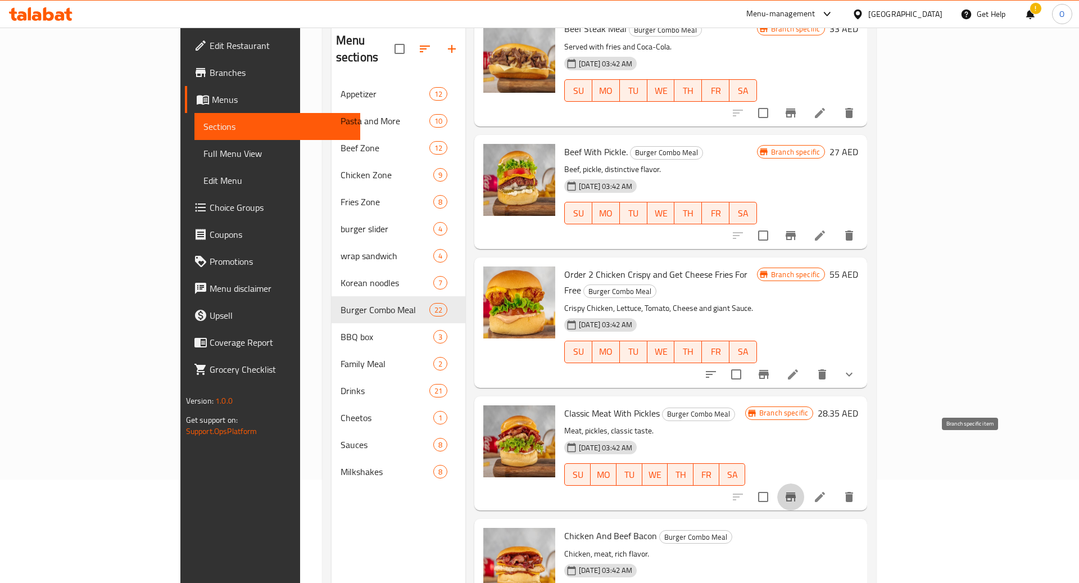
scroll to position [2041, 0]
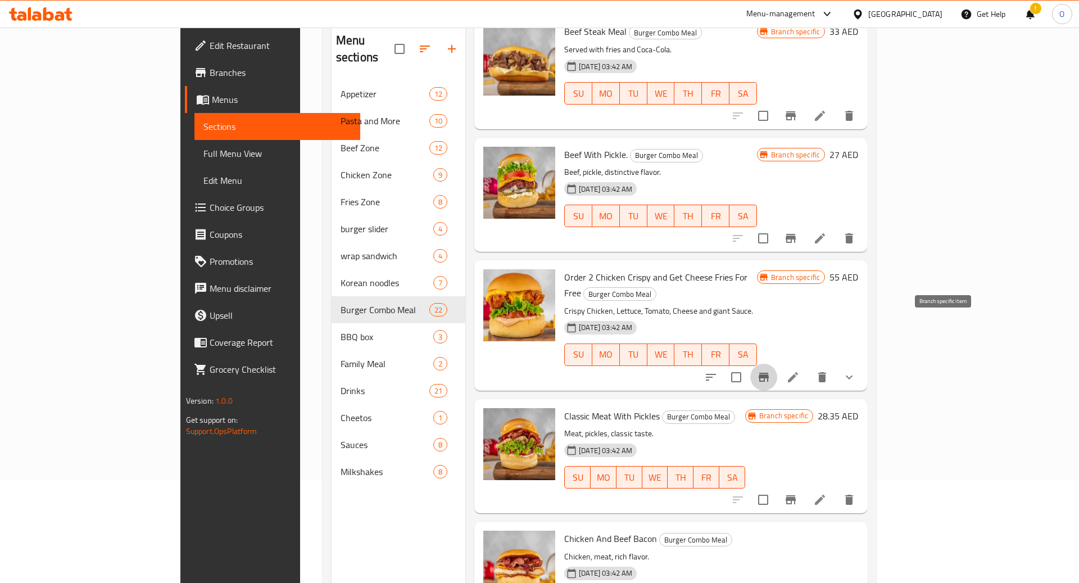
click at [777, 364] on button "Branch-specific-item" at bounding box center [763, 377] width 27 height 27
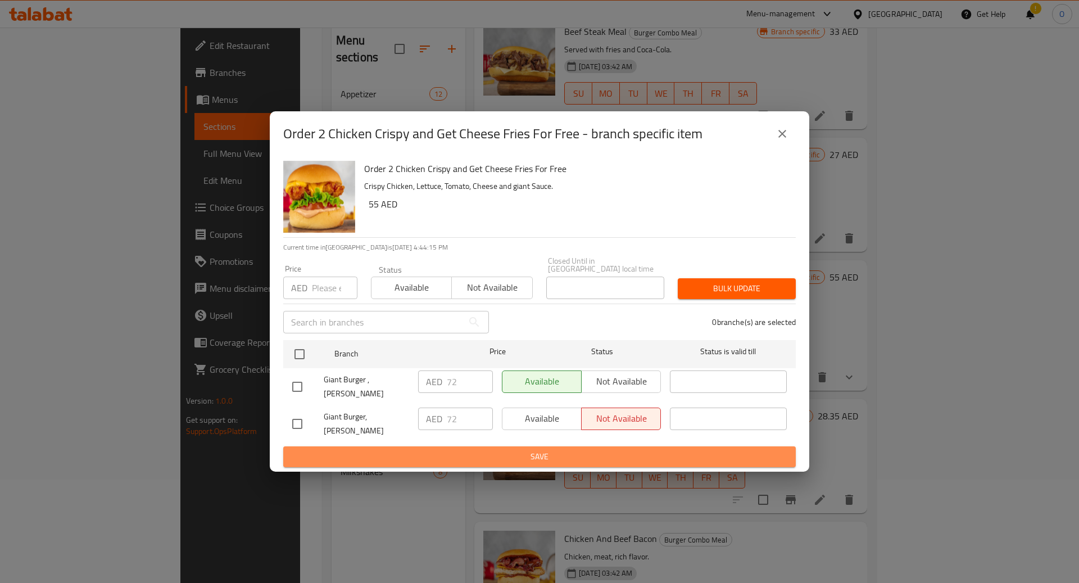
click at [422, 450] on span "Save" at bounding box center [539, 457] width 495 height 14
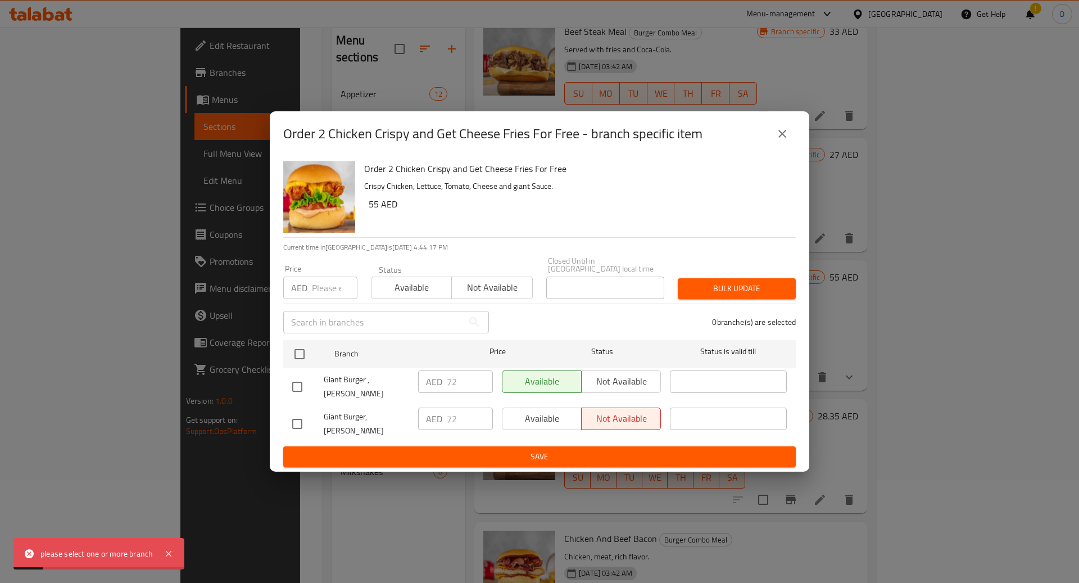
click at [787, 140] on icon "close" at bounding box center [782, 133] width 13 height 13
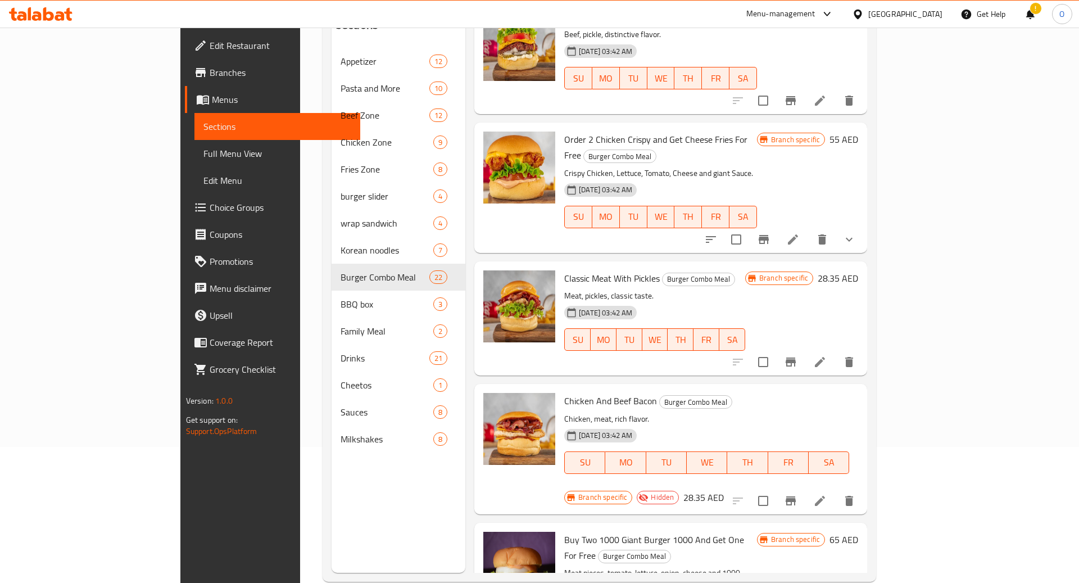
scroll to position [157, 0]
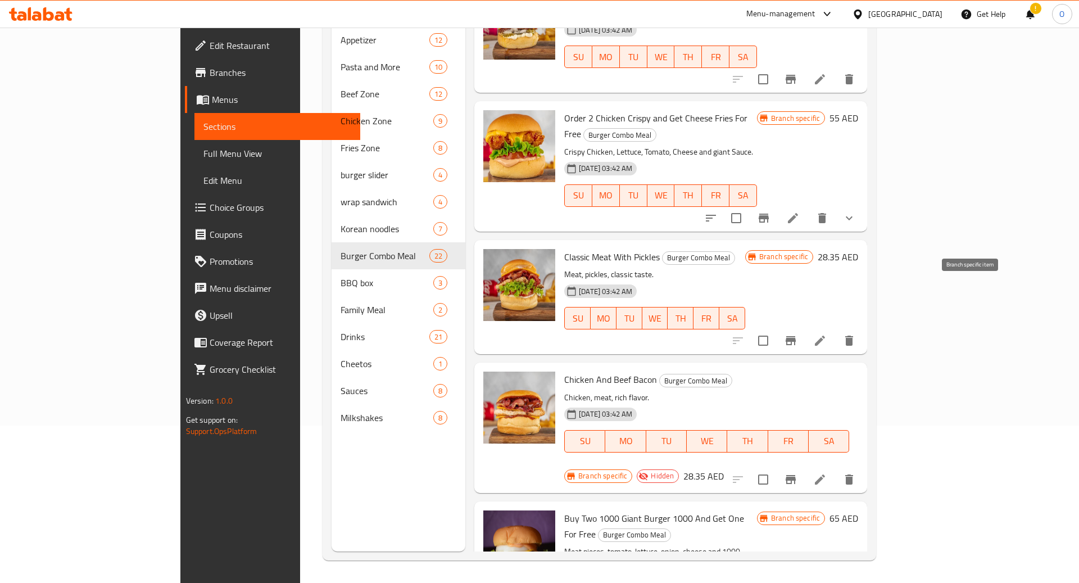
click at [796, 336] on icon "Branch-specific-item" at bounding box center [791, 340] width 10 height 9
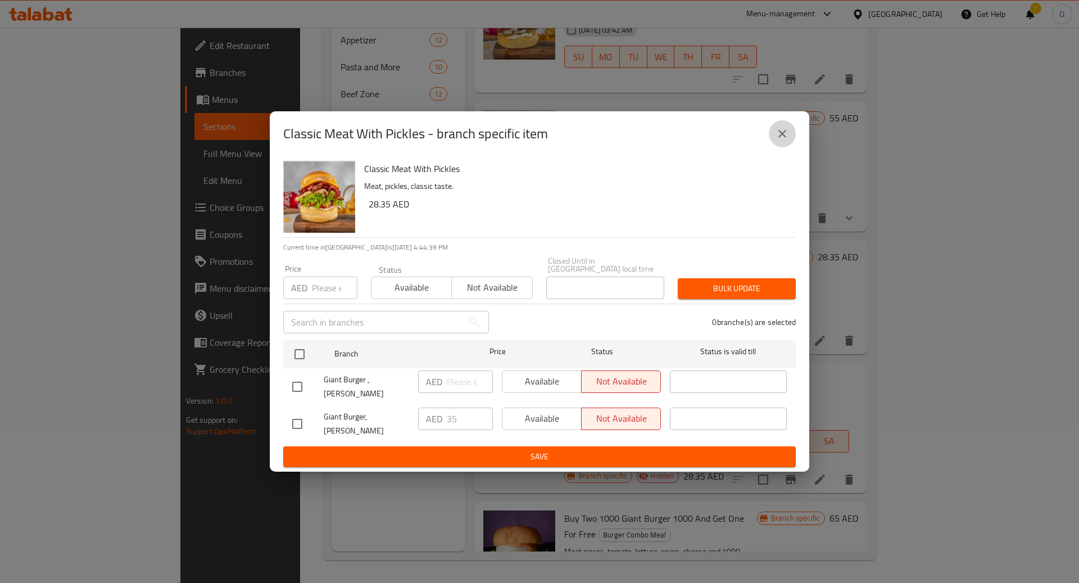
click at [777, 140] on icon "close" at bounding box center [782, 133] width 13 height 13
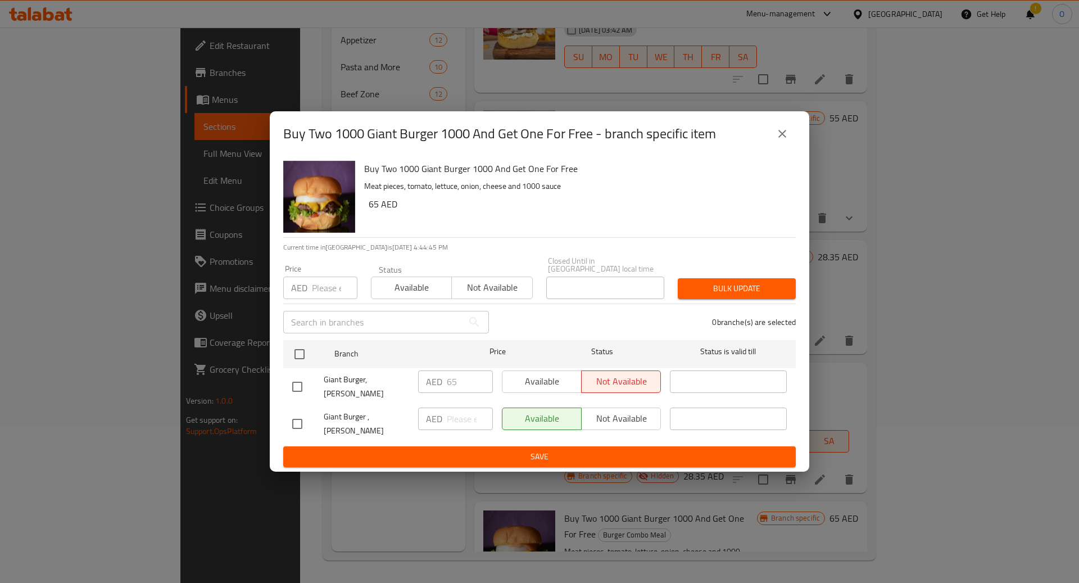
click at [299, 384] on input "checkbox" at bounding box center [297, 387] width 24 height 24
checkbox input "true"
click at [299, 422] on input "checkbox" at bounding box center [297, 424] width 24 height 24
checkbox input "true"
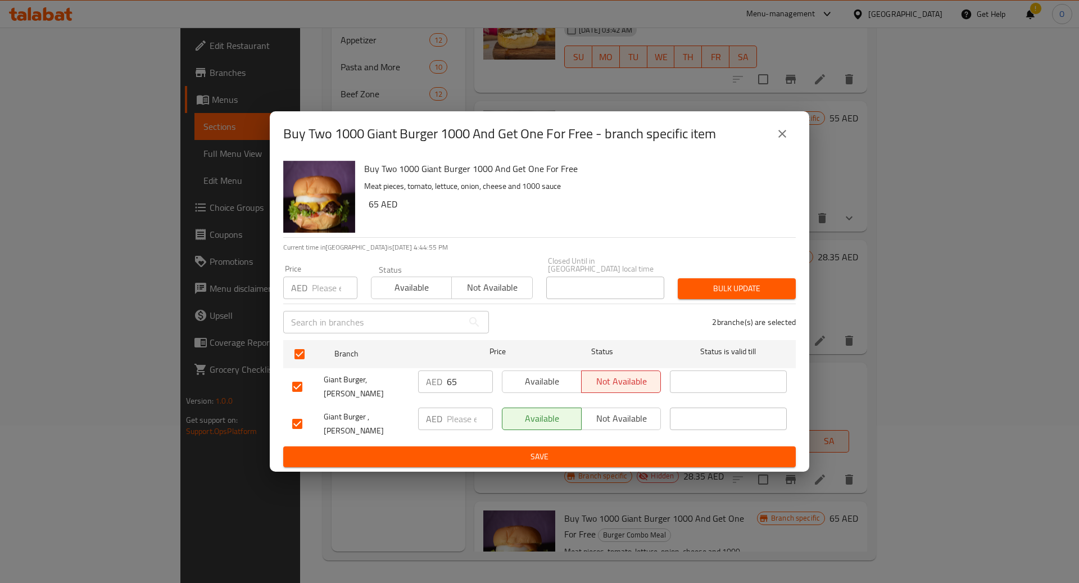
click at [451, 393] on input "65" at bounding box center [470, 381] width 46 height 22
type input "78"
click at [328, 299] on input "number" at bounding box center [335, 287] width 46 height 22
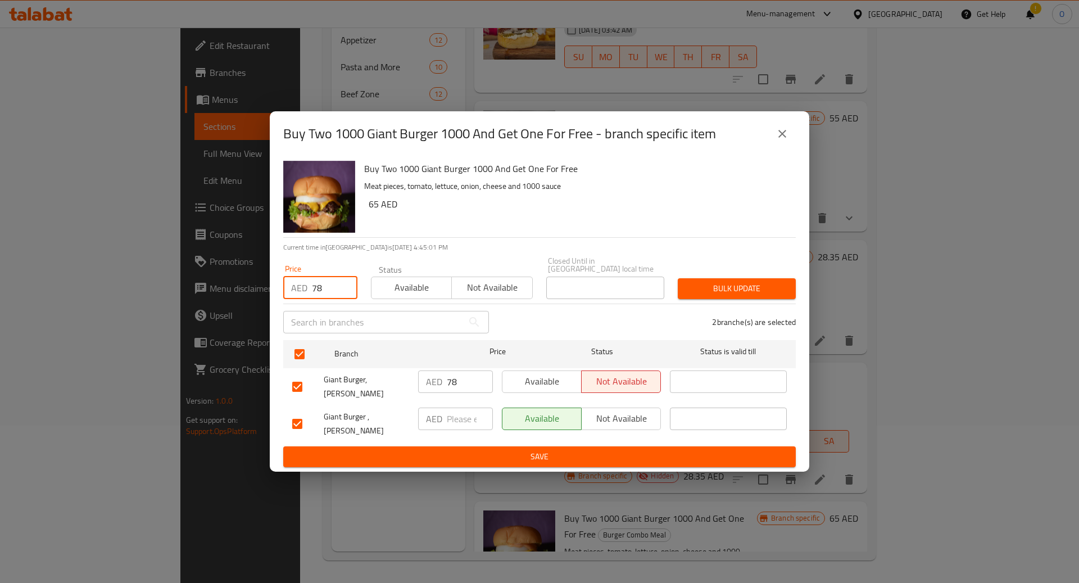
type input "78"
click at [443, 416] on div "AED ​" at bounding box center [455, 418] width 75 height 22
type input "78"
click at [466, 450] on span "Save" at bounding box center [539, 457] width 495 height 14
